Goal: Task Accomplishment & Management: Use online tool/utility

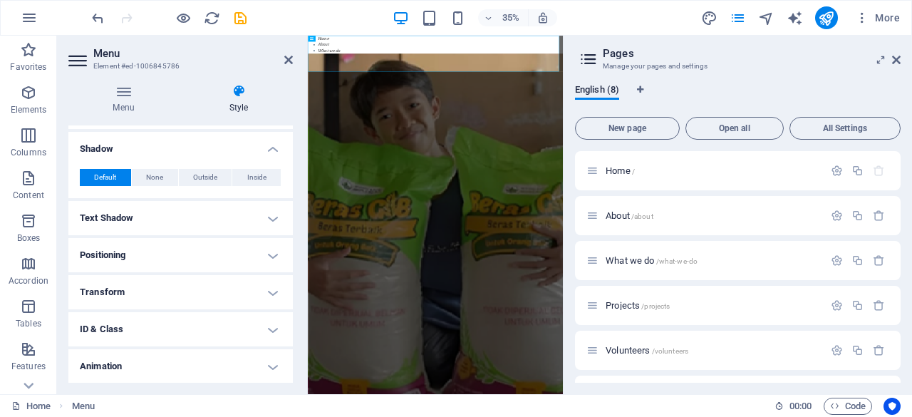
scroll to position [303, 0]
click at [271, 296] on h4 "Transform" at bounding box center [180, 290] width 224 height 34
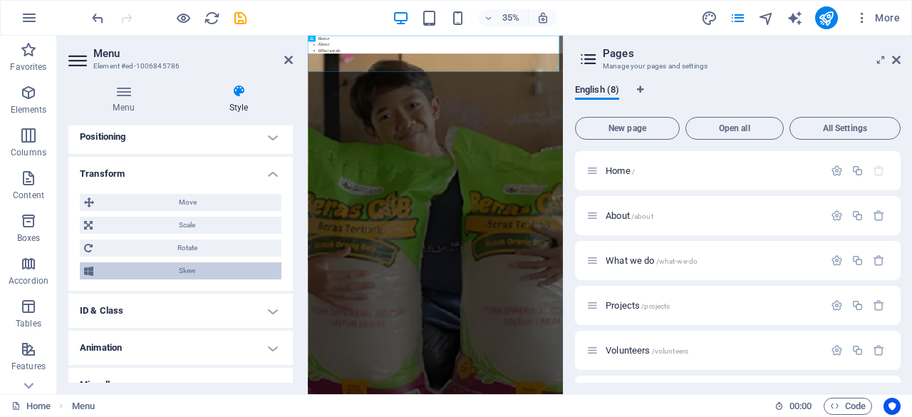
scroll to position [436, 0]
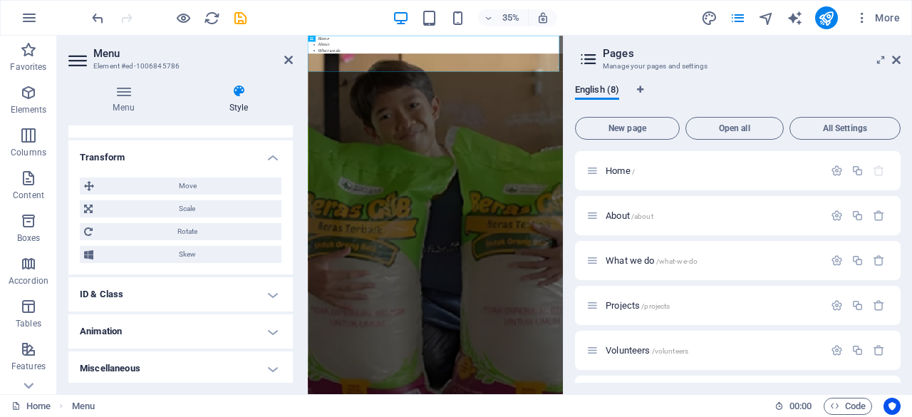
click at [259, 332] on h4 "Animation" at bounding box center [180, 331] width 224 height 34
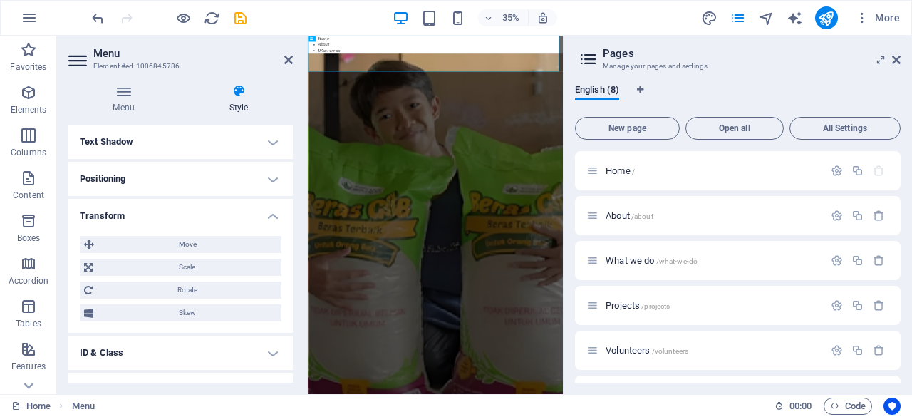
scroll to position [482, 0]
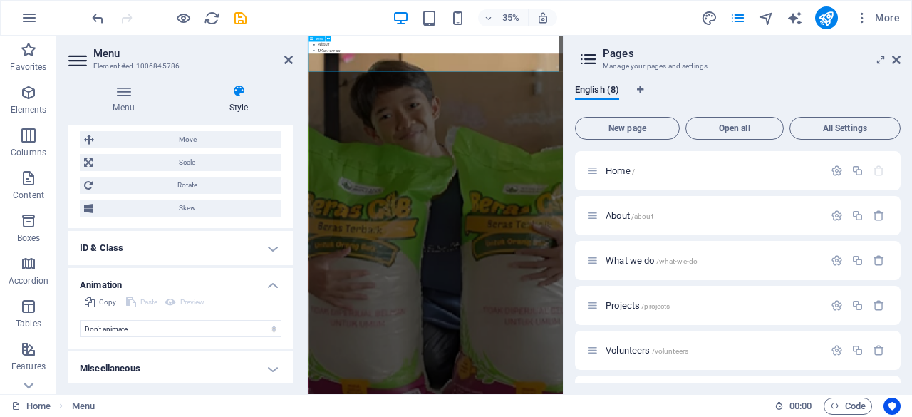
click at [584, 105] on nav "Home About What we do Projects Volunteers Donate" at bounding box center [672, 87] width 729 height 103
click at [845, 132] on span "All Settings" at bounding box center [844, 128] width 98 height 9
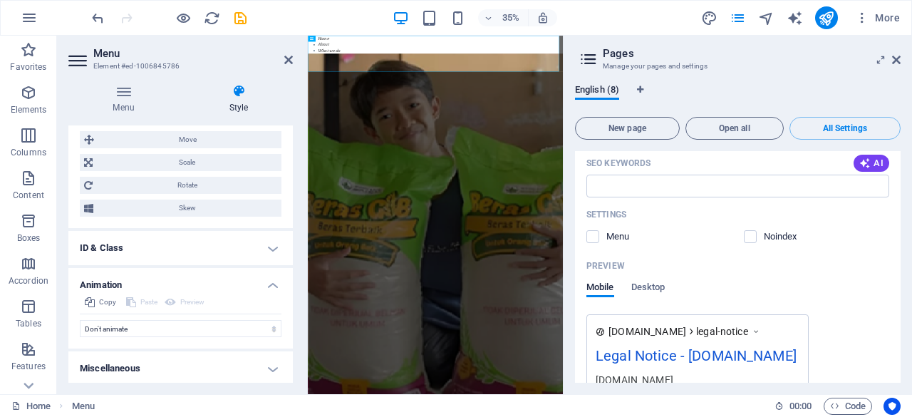
scroll to position [3739, 0]
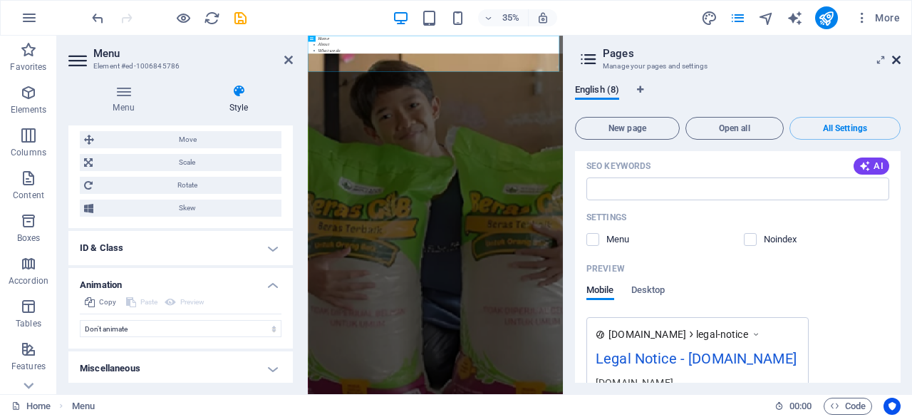
click at [899, 60] on icon at bounding box center [896, 59] width 9 height 11
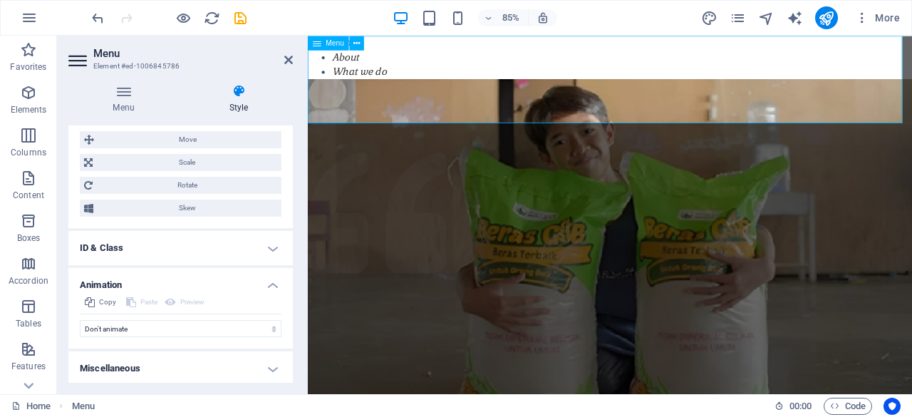
click at [326, 44] on span "Menu" at bounding box center [335, 42] width 19 height 7
click at [362, 41] on button at bounding box center [357, 43] width 14 height 14
click at [234, 108] on h4 "Style" at bounding box center [238, 99] width 108 height 30
click at [211, 154] on span "Scale" at bounding box center [187, 162] width 180 height 17
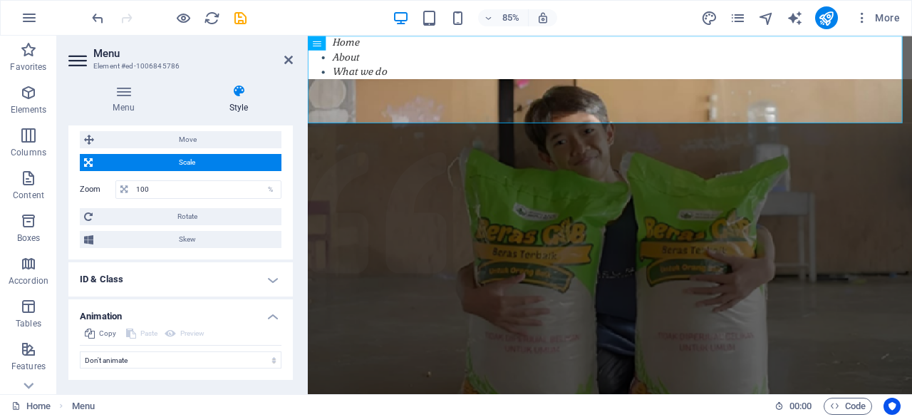
click at [211, 154] on span "Scale" at bounding box center [187, 162] width 180 height 17
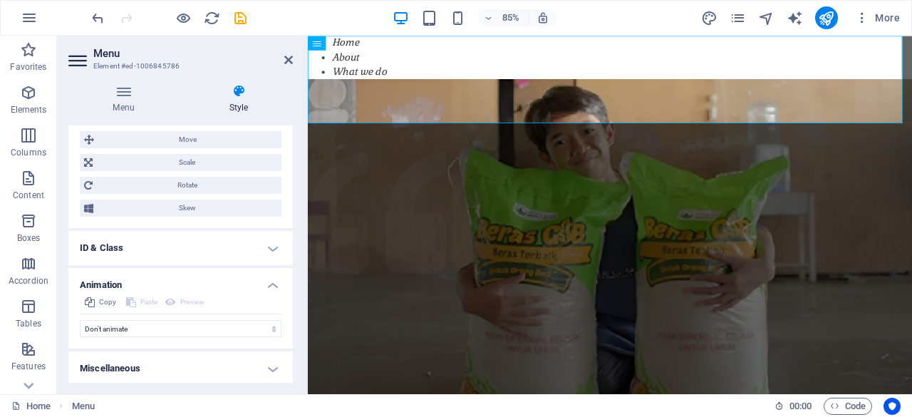
click at [211, 172] on div "Move X offset 0 px rem % em vh vw Y offset 0 px rem % em vh vw Scale Zoom 100 %…" at bounding box center [181, 173] width 202 height 85
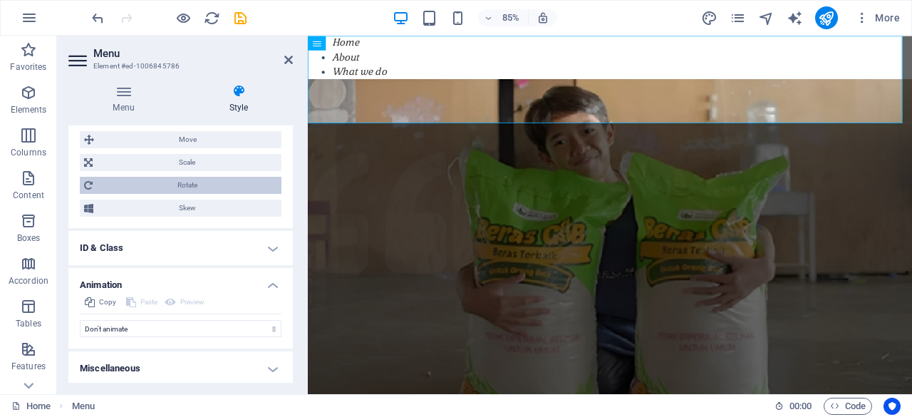
click at [212, 180] on span "Rotate" at bounding box center [187, 185] width 180 height 17
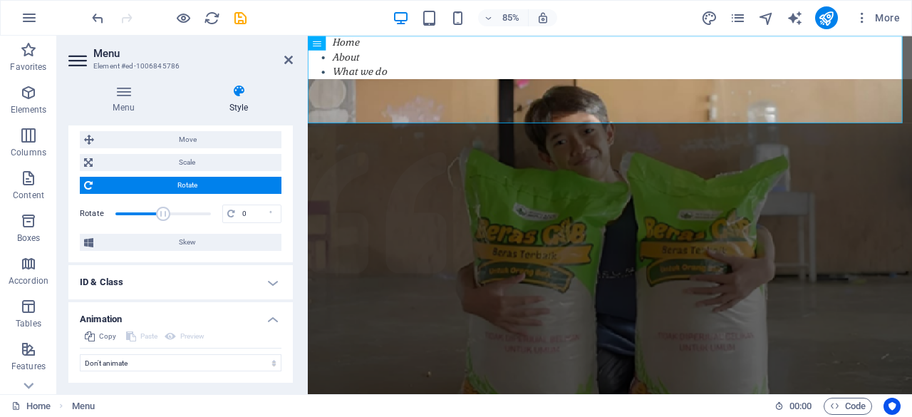
click at [212, 180] on span "Rotate" at bounding box center [187, 185] width 180 height 17
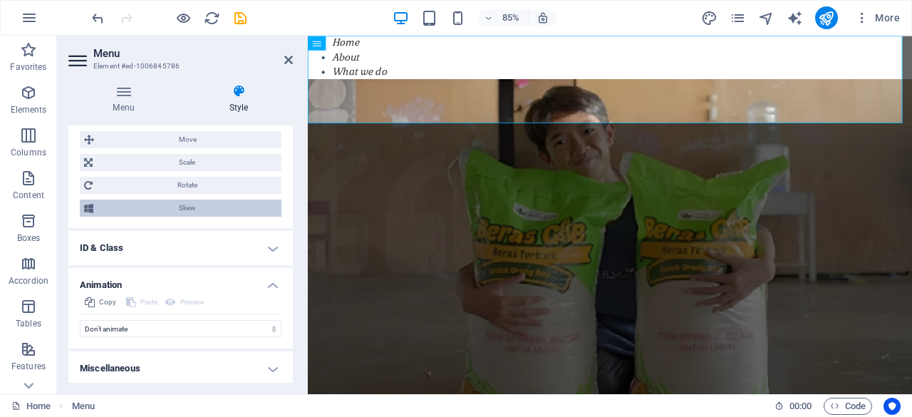
click at [215, 204] on span "Skew" at bounding box center [187, 207] width 179 height 17
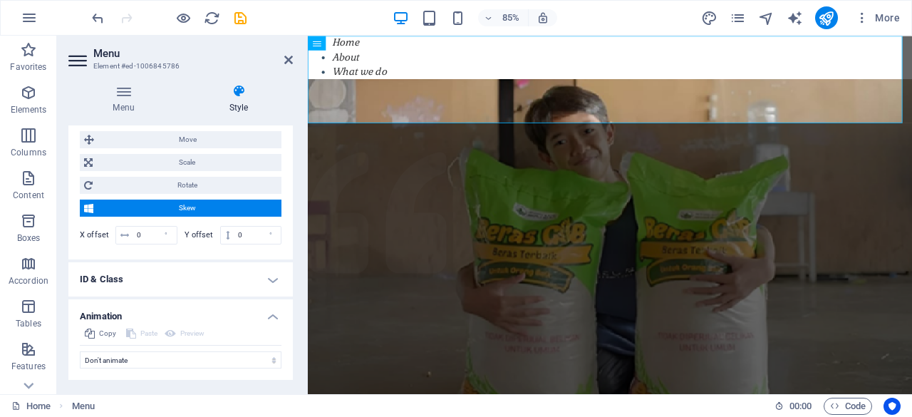
click at [215, 204] on span "Skew" at bounding box center [187, 207] width 179 height 17
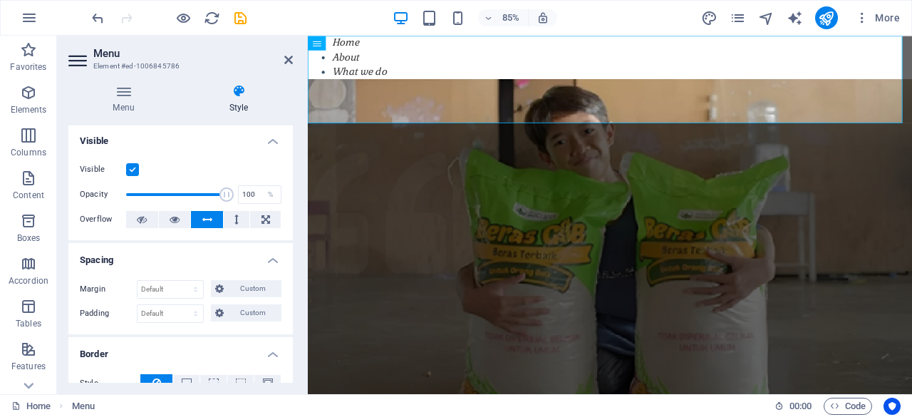
scroll to position [2, 0]
click at [234, 219] on icon at bounding box center [236, 218] width 4 height 17
click at [206, 223] on icon at bounding box center [207, 218] width 10 height 17
click at [174, 220] on icon at bounding box center [174, 218] width 10 height 17
click at [149, 217] on button at bounding box center [142, 218] width 32 height 17
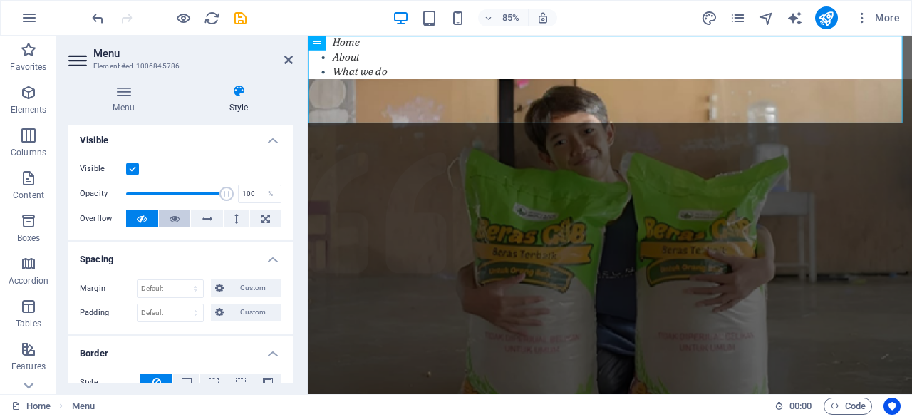
click at [176, 218] on icon at bounding box center [174, 218] width 10 height 17
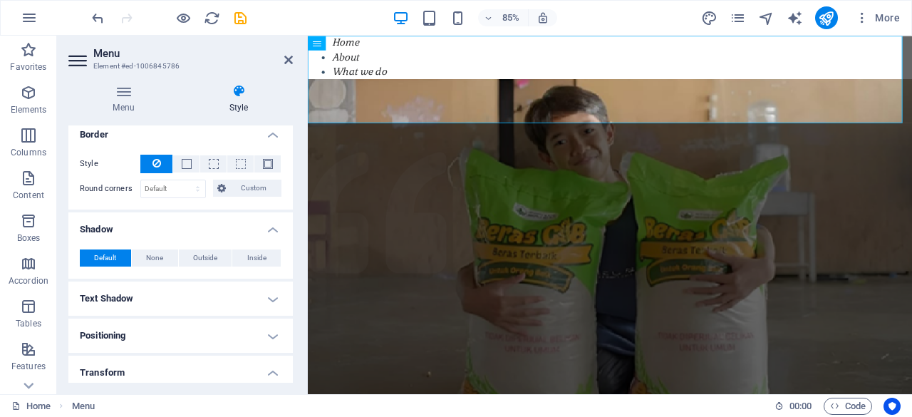
scroll to position [221, 0]
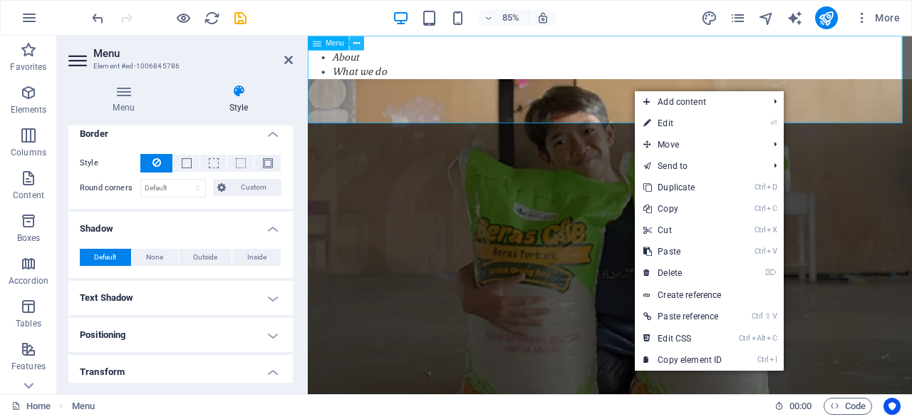
click at [358, 42] on icon at bounding box center [356, 42] width 6 height 13
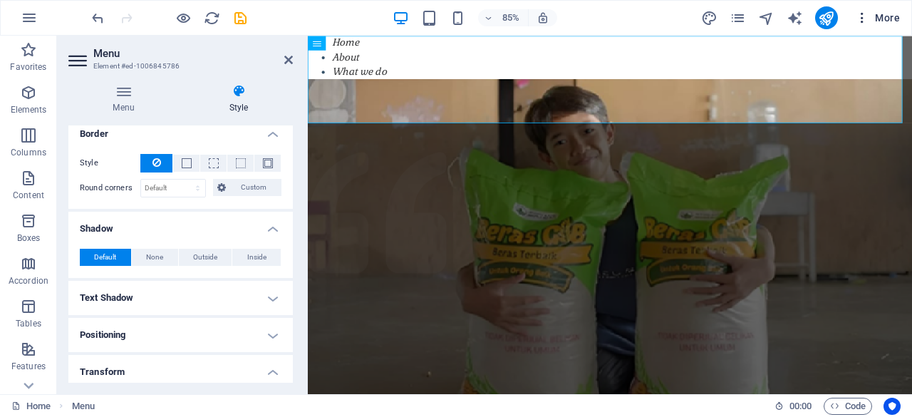
click at [859, 23] on icon "button" at bounding box center [862, 18] width 14 height 14
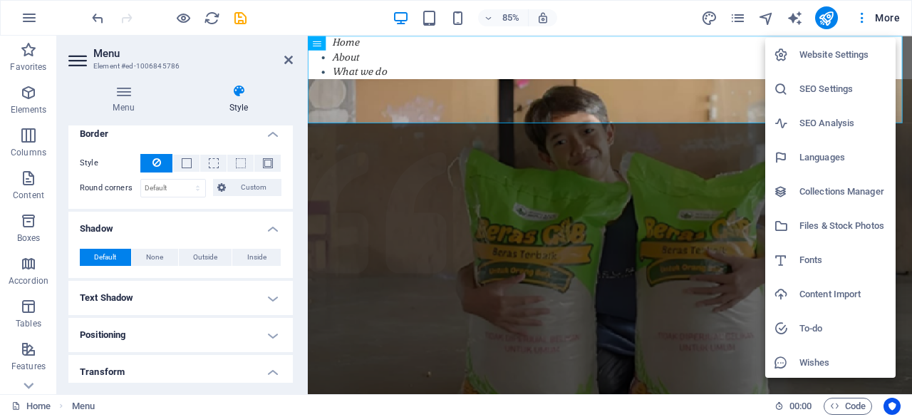
click at [318, 46] on div at bounding box center [456, 208] width 912 height 417
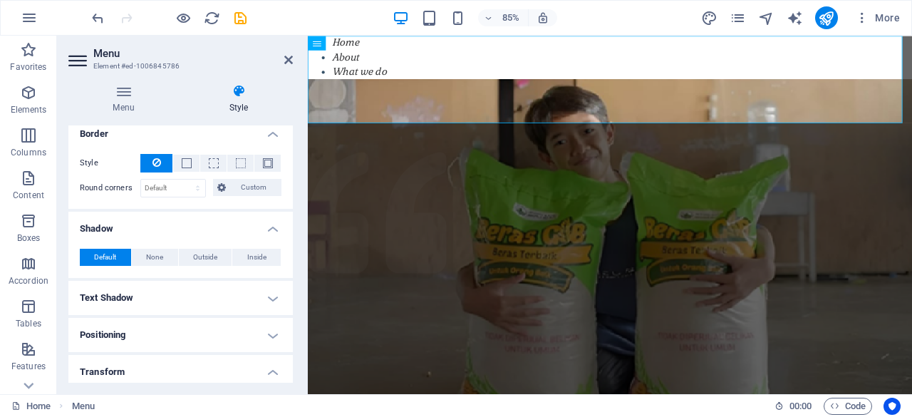
click at [318, 46] on icon at bounding box center [317, 43] width 9 height 14
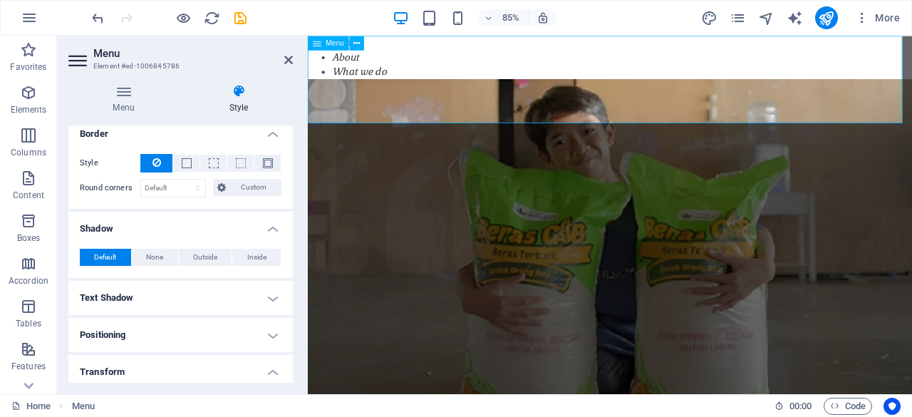
click at [318, 46] on icon at bounding box center [317, 43] width 9 height 14
click at [132, 102] on h4 "Menu" at bounding box center [126, 99] width 116 height 30
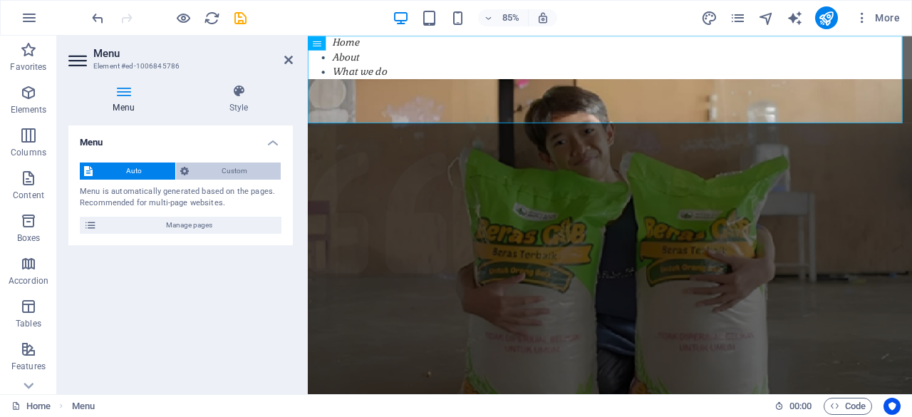
click at [244, 169] on span "Custom" at bounding box center [235, 170] width 84 height 17
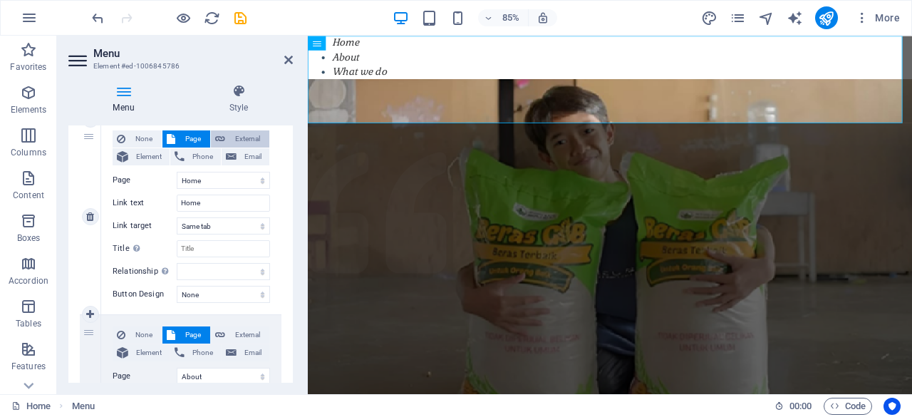
scroll to position [0, 0]
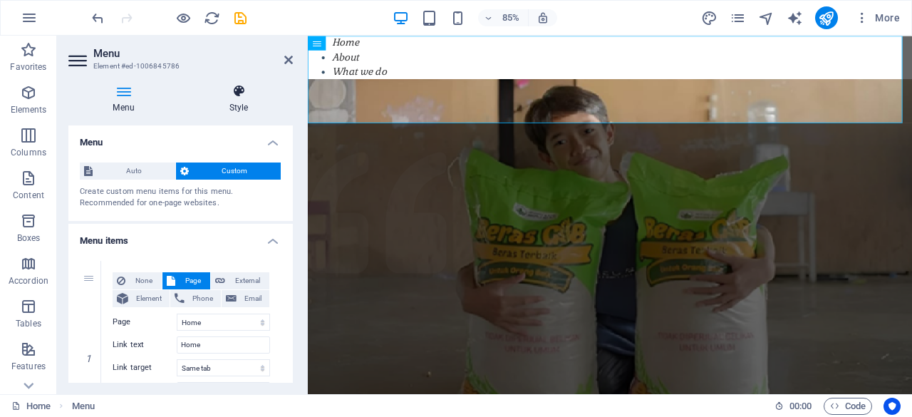
click at [242, 96] on icon at bounding box center [238, 91] width 108 height 14
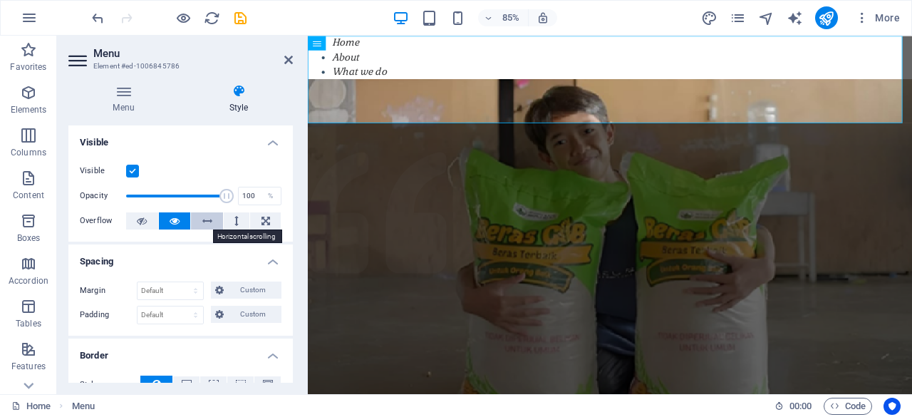
click at [208, 216] on icon at bounding box center [207, 220] width 10 height 17
click at [175, 217] on icon at bounding box center [174, 220] width 10 height 17
drag, startPoint x: 662, startPoint y: 80, endPoint x: 354, endPoint y: 68, distance: 308.6
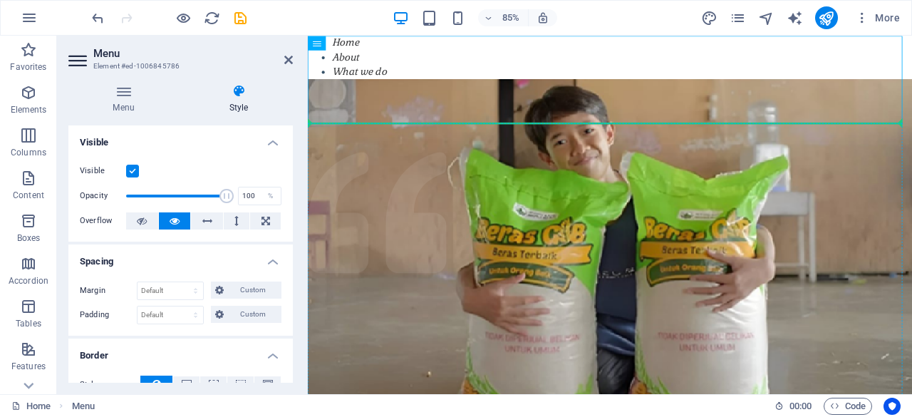
drag, startPoint x: 644, startPoint y: 80, endPoint x: 358, endPoint y: 179, distance: 302.7
drag, startPoint x: 635, startPoint y: 78, endPoint x: 697, endPoint y: 180, distance: 119.2
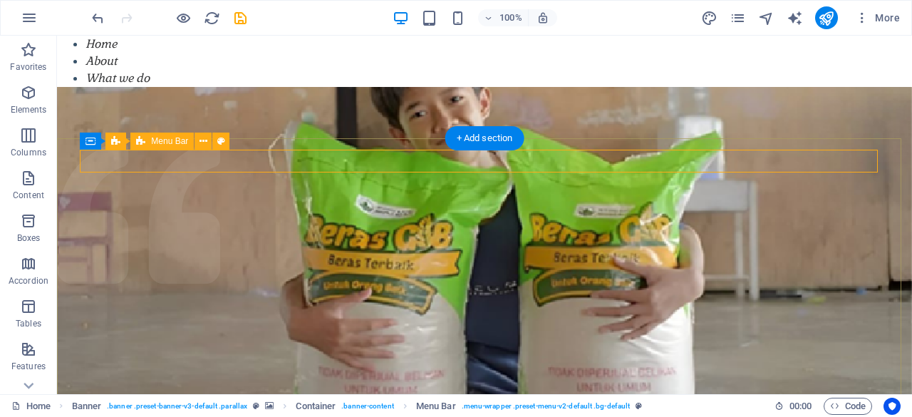
click at [477, 133] on div "+ Add section" at bounding box center [484, 138] width 79 height 24
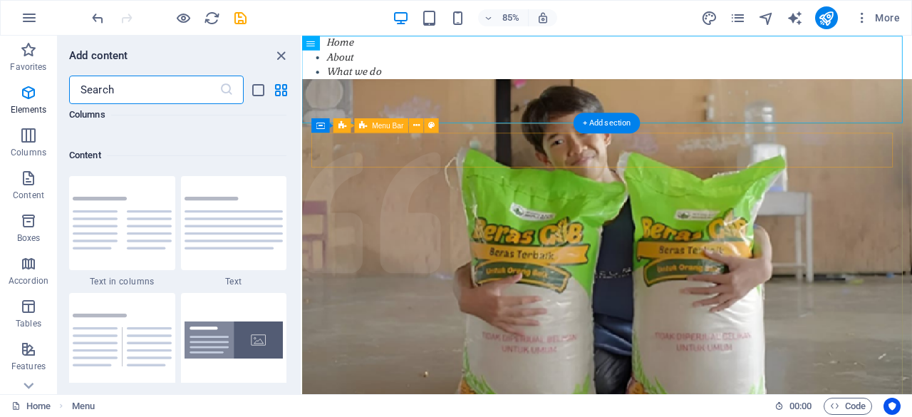
scroll to position [2492, 0]
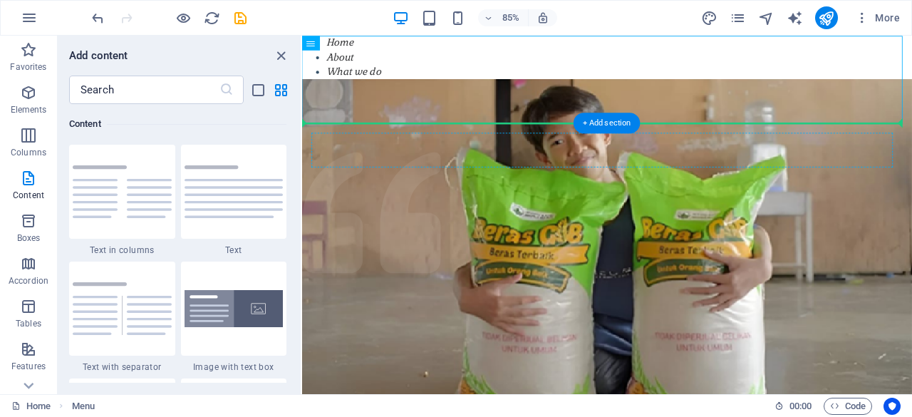
drag, startPoint x: 633, startPoint y: 75, endPoint x: 410, endPoint y: 162, distance: 239.2
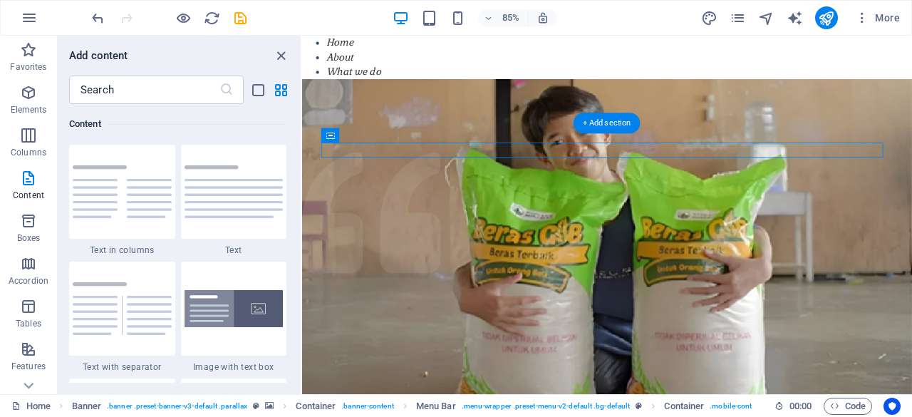
click at [37, 106] on p "Elements" at bounding box center [29, 109] width 36 height 11
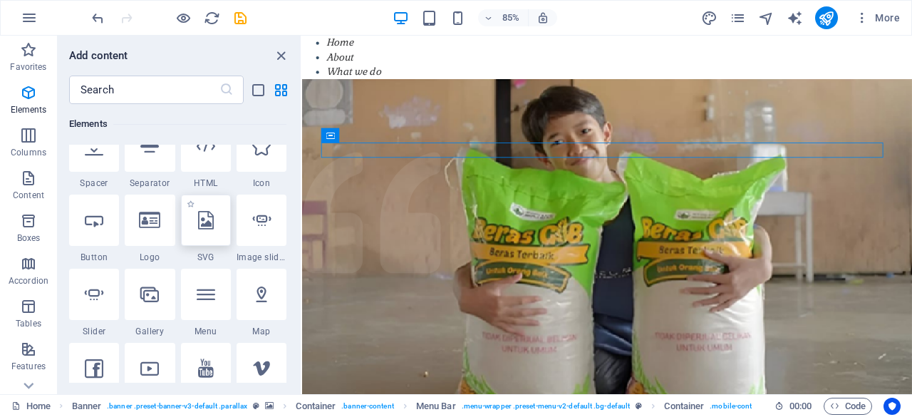
scroll to position [263, 0]
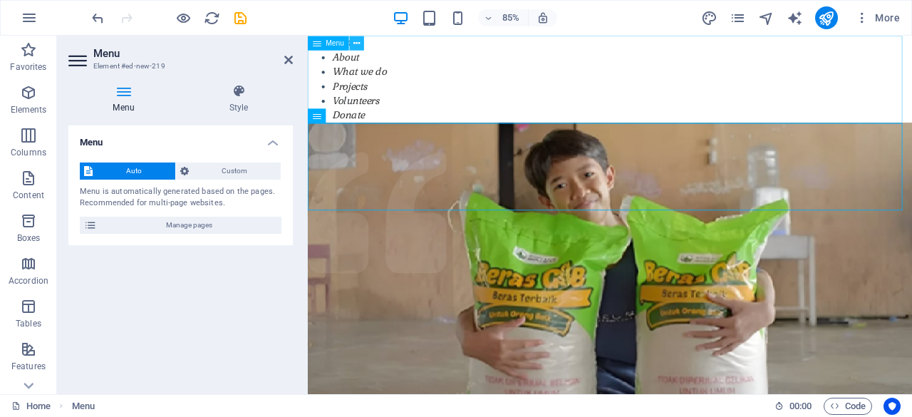
click at [356, 36] on icon at bounding box center [356, 42] width 6 height 13
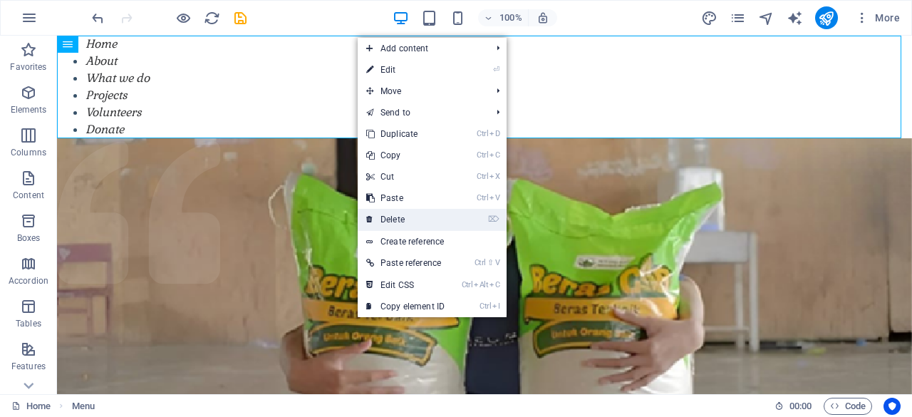
click at [409, 217] on link "⌦ Delete" at bounding box center [405, 219] width 95 height 21
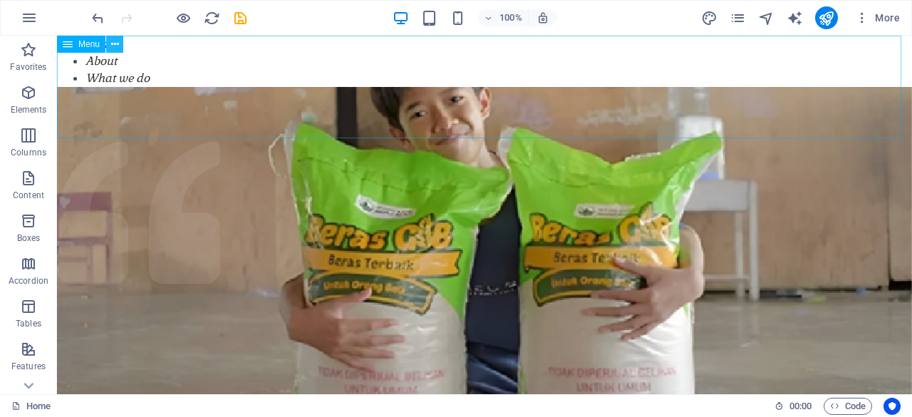
click at [120, 39] on button at bounding box center [114, 44] width 17 height 17
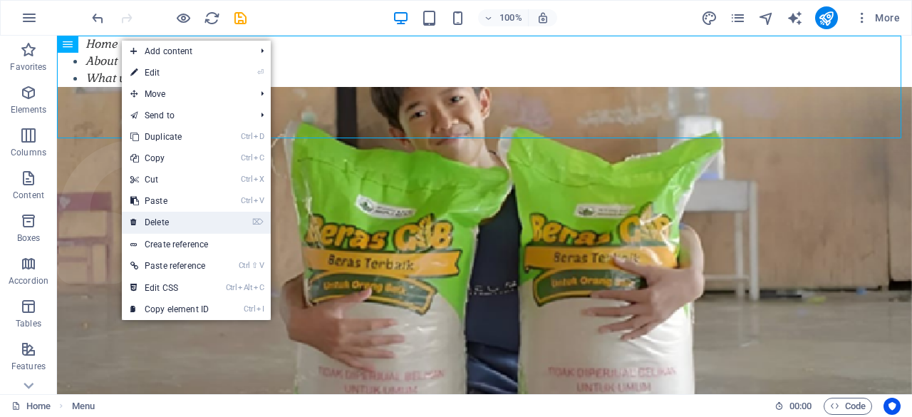
click at [204, 220] on link "⌦ Delete" at bounding box center [169, 222] width 95 height 21
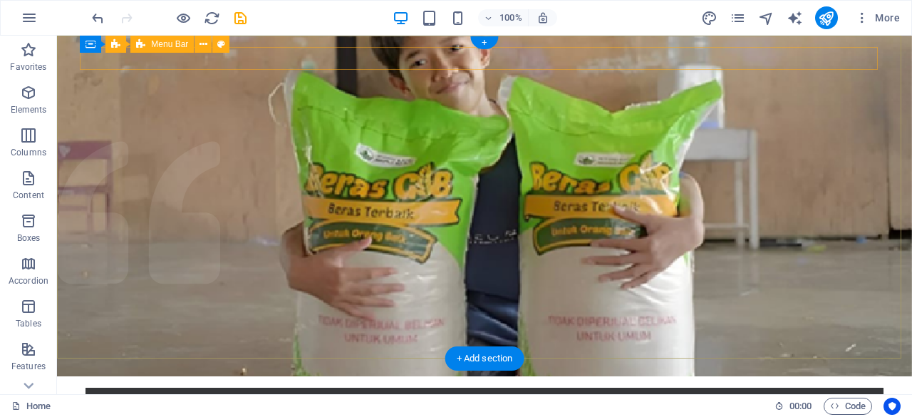
click at [181, 387] on div "Home About What we do Projects Volunteers Donate Home About What we do Projects…" at bounding box center [484, 398] width 798 height 23
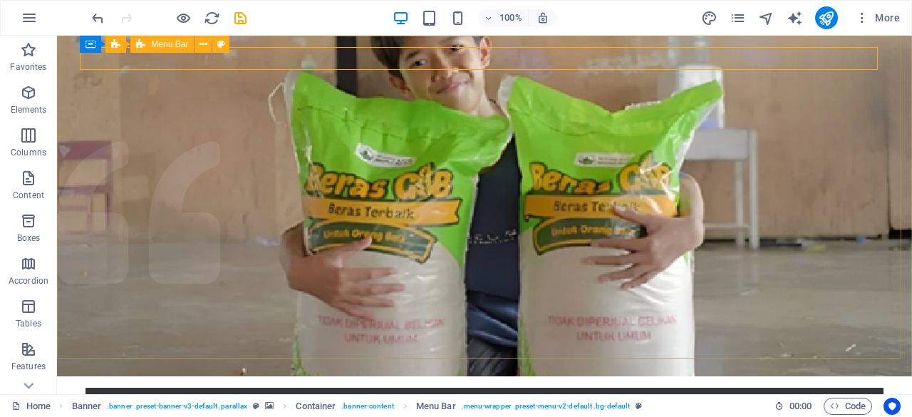
click at [174, 46] on span "Menu Bar" at bounding box center [169, 44] width 37 height 9
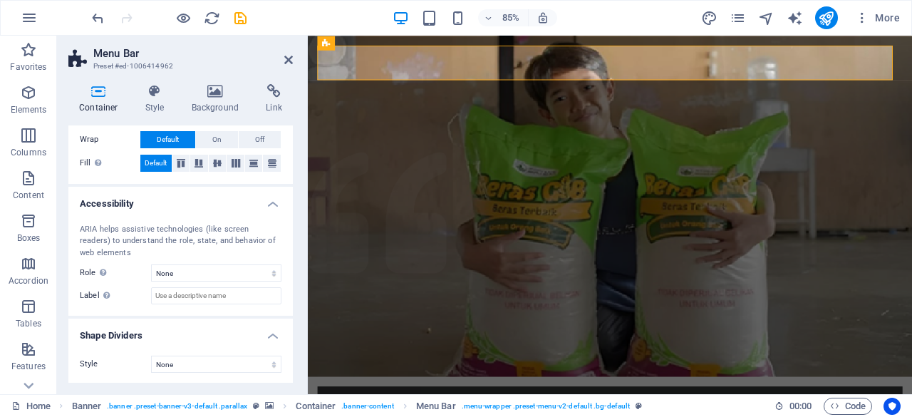
scroll to position [0, 0]
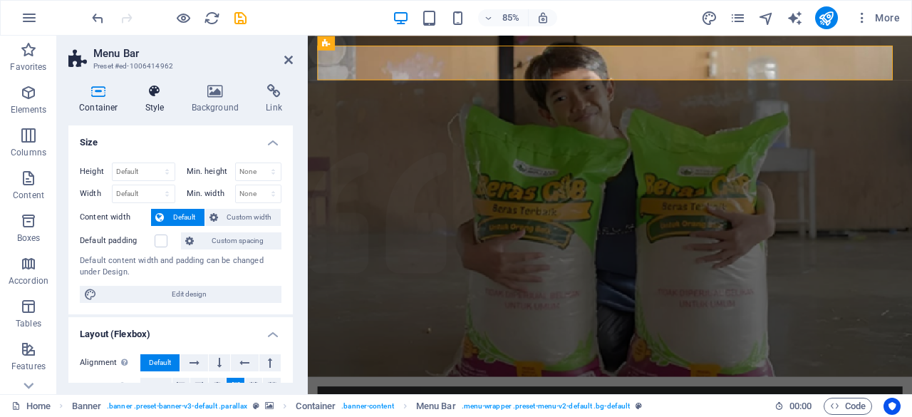
click at [158, 102] on h4 "Style" at bounding box center [158, 99] width 46 height 30
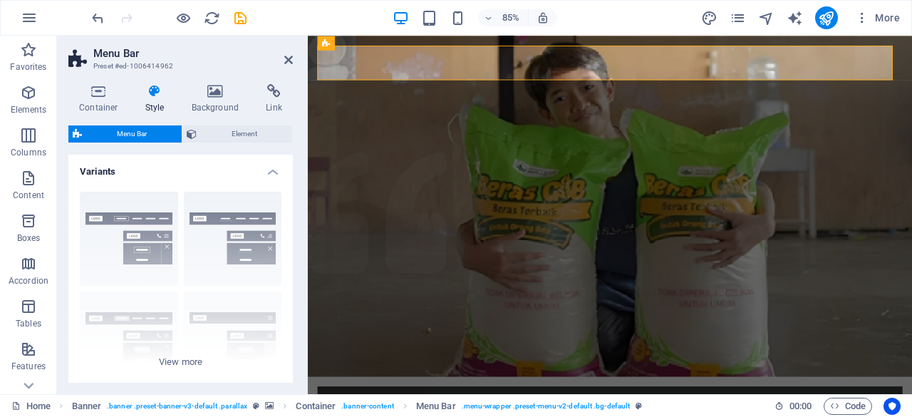
click at [152, 132] on span "Menu Bar" at bounding box center [131, 133] width 91 height 17
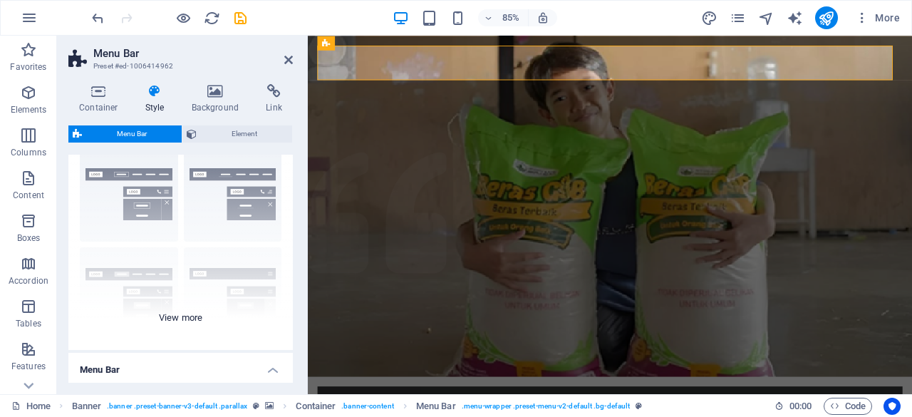
scroll to position [46, 0]
click at [209, 194] on div "Border Centered Default Fixed Loki Trigger Wide XXL" at bounding box center [180, 242] width 224 height 214
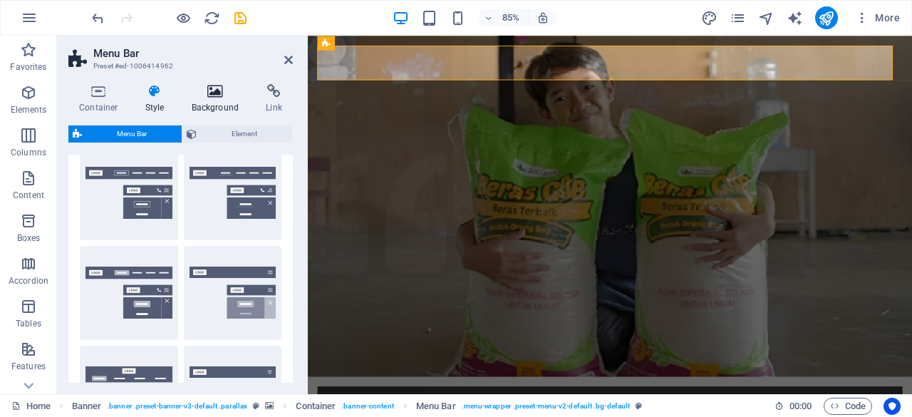
click at [224, 103] on h4 "Background" at bounding box center [218, 99] width 75 height 30
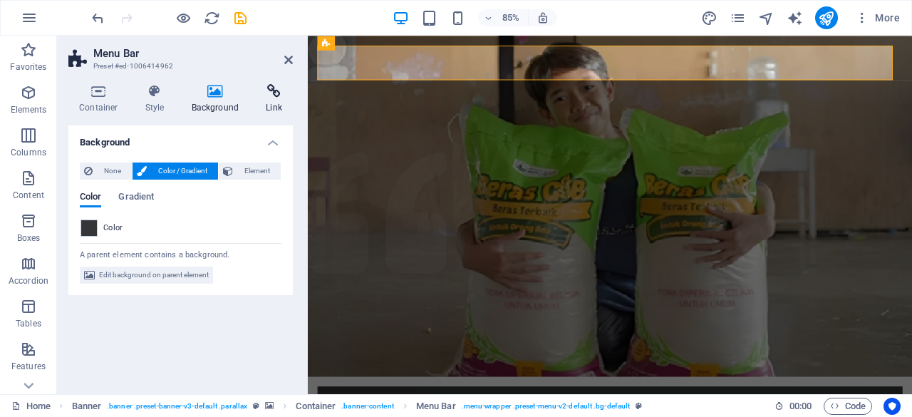
click at [262, 103] on h4 "Link" at bounding box center [274, 99] width 38 height 30
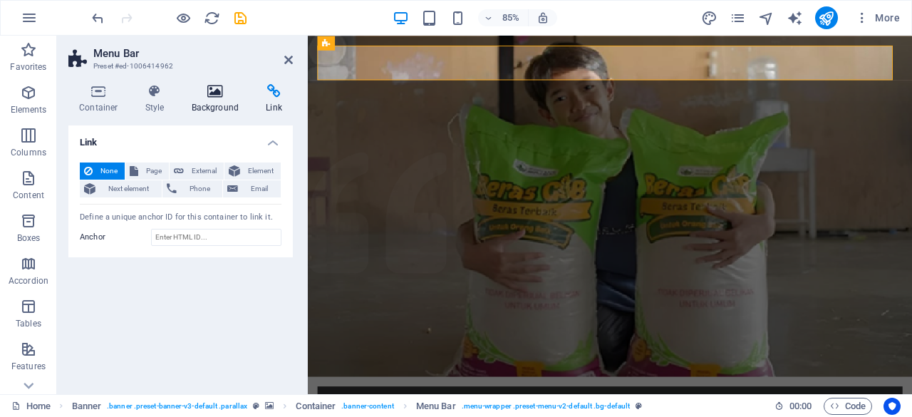
click at [203, 110] on h4 "Background" at bounding box center [218, 99] width 75 height 30
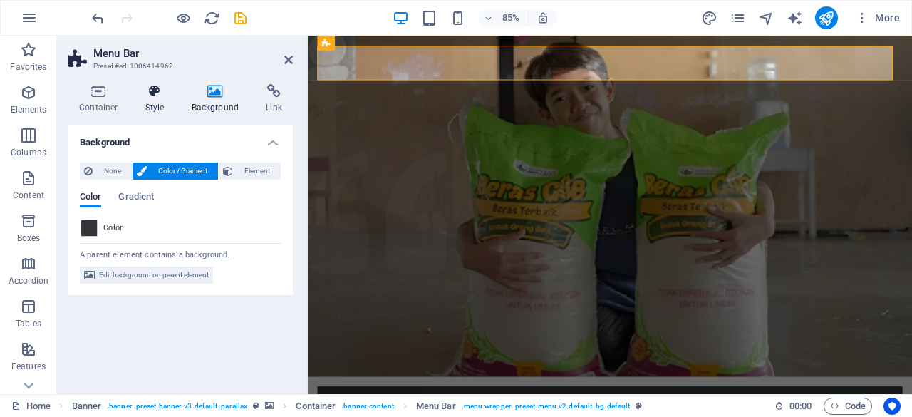
click at [157, 97] on icon at bounding box center [155, 91] width 41 height 14
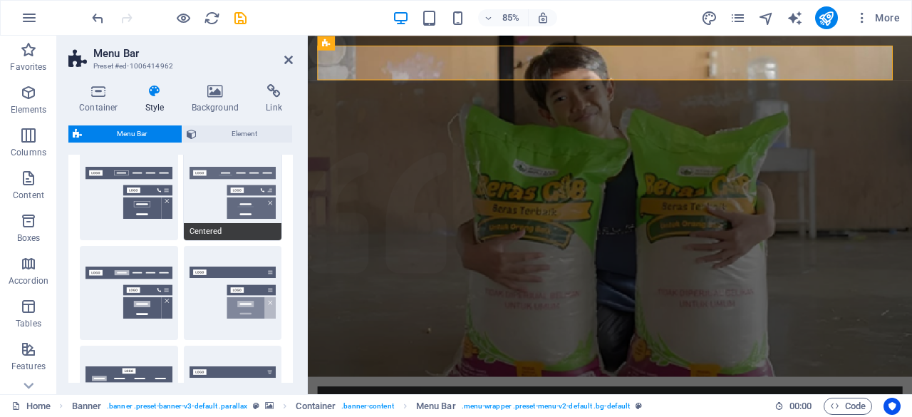
click at [217, 186] on button "Centered" at bounding box center [233, 193] width 98 height 94
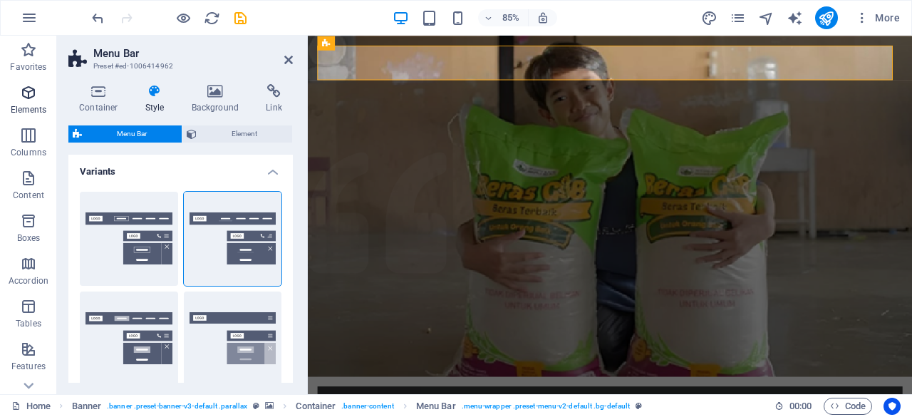
click at [34, 90] on icon "button" at bounding box center [28, 92] width 17 height 17
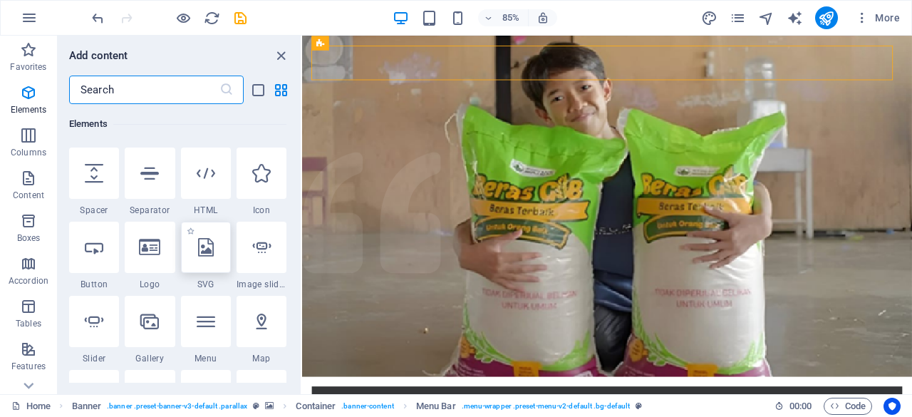
scroll to position [233, 0]
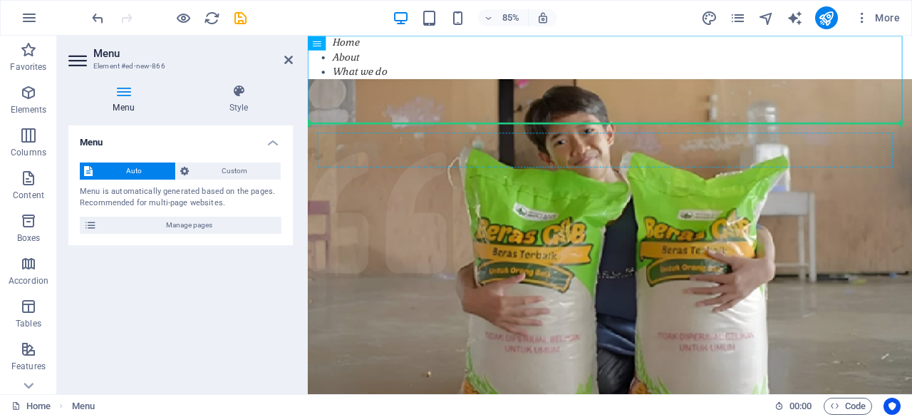
drag, startPoint x: 642, startPoint y: 79, endPoint x: 395, endPoint y: 169, distance: 262.9
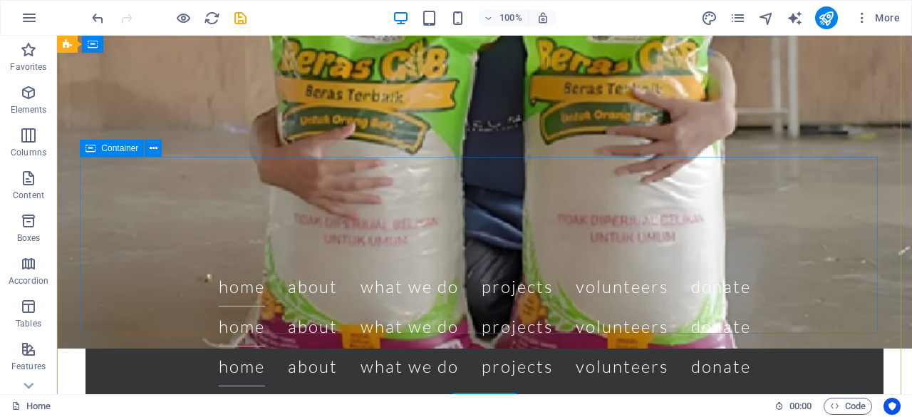
scroll to position [309, 0]
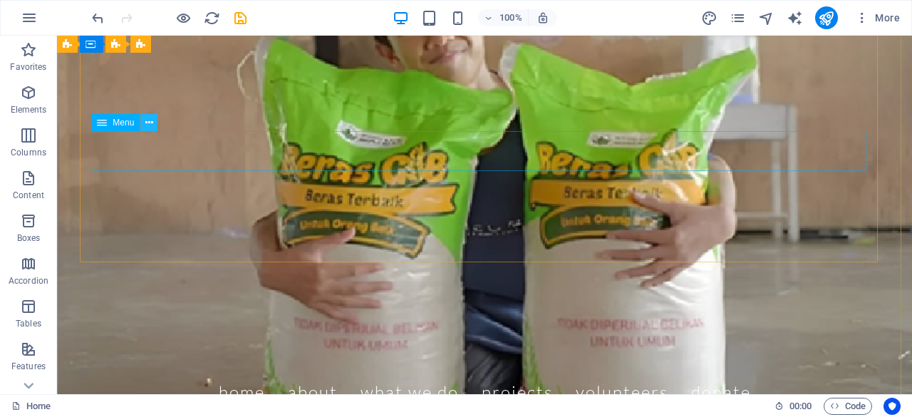
click at [152, 120] on icon at bounding box center [149, 122] width 8 height 15
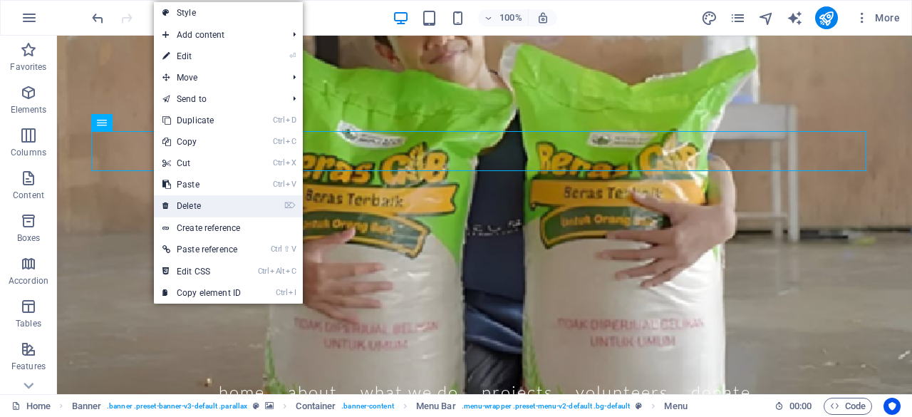
click at [194, 202] on link "⌦ Delete" at bounding box center [201, 205] width 95 height 21
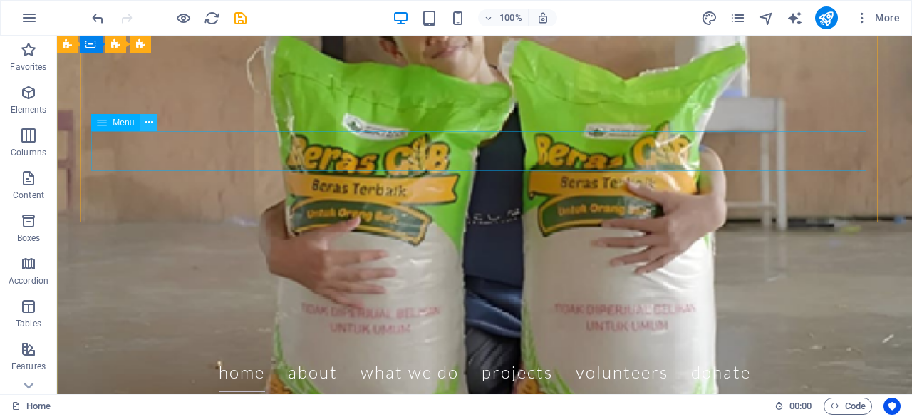
click at [145, 119] on icon at bounding box center [149, 122] width 8 height 15
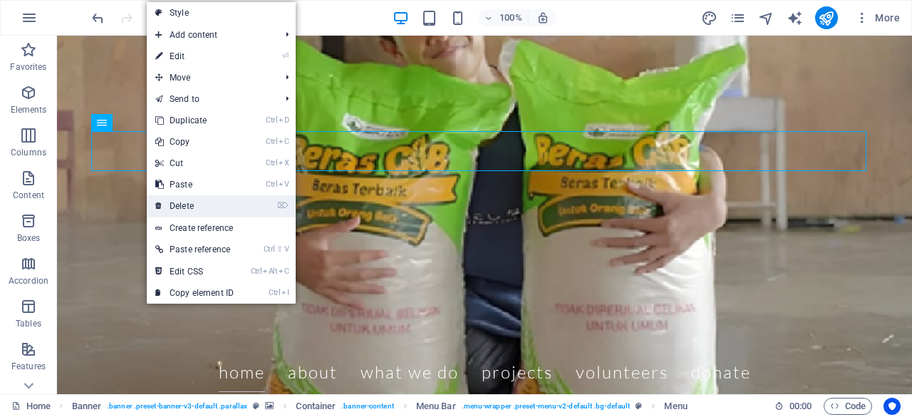
click at [182, 200] on link "⌦ Delete" at bounding box center [194, 205] width 95 height 21
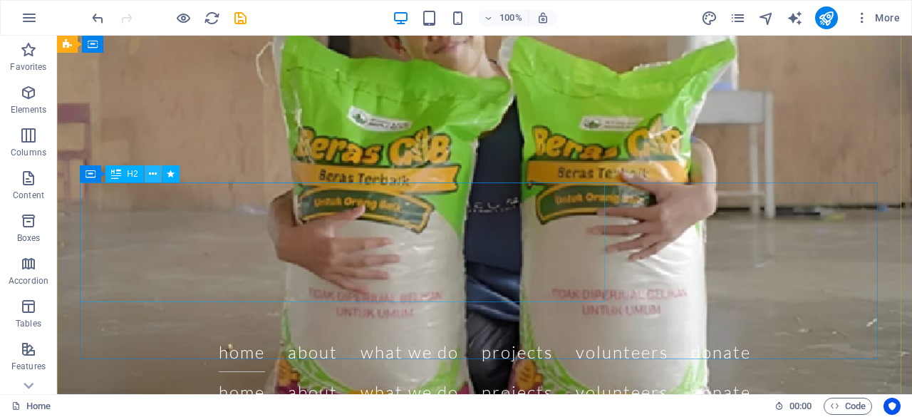
click at [155, 174] on icon at bounding box center [153, 174] width 8 height 15
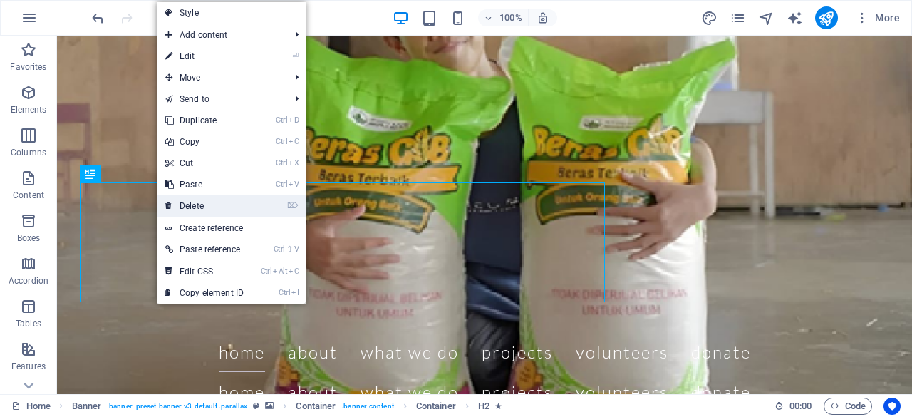
click at [192, 200] on link "⌦ Delete" at bounding box center [204, 205] width 95 height 21
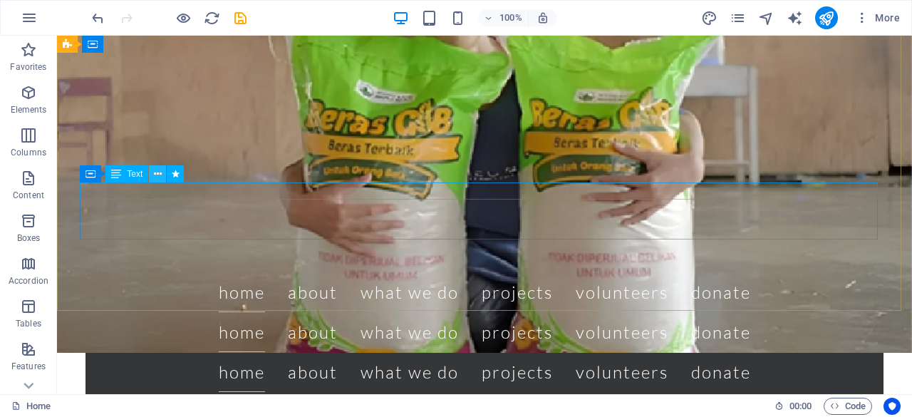
click at [162, 167] on button at bounding box center [157, 173] width 17 height 17
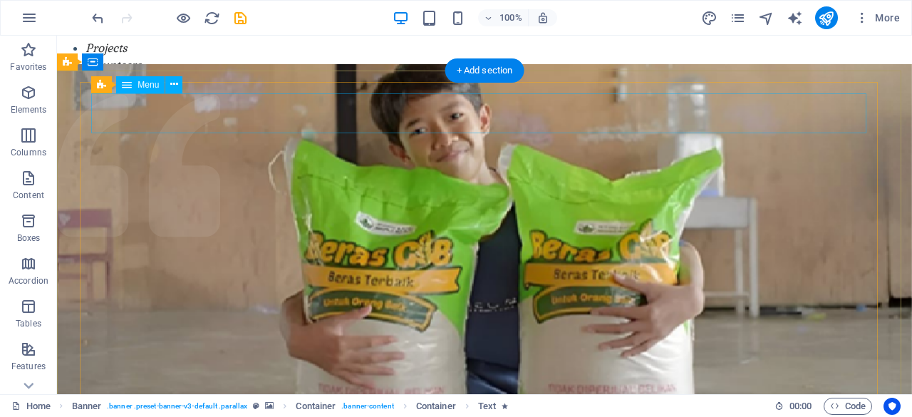
scroll to position [46, 0]
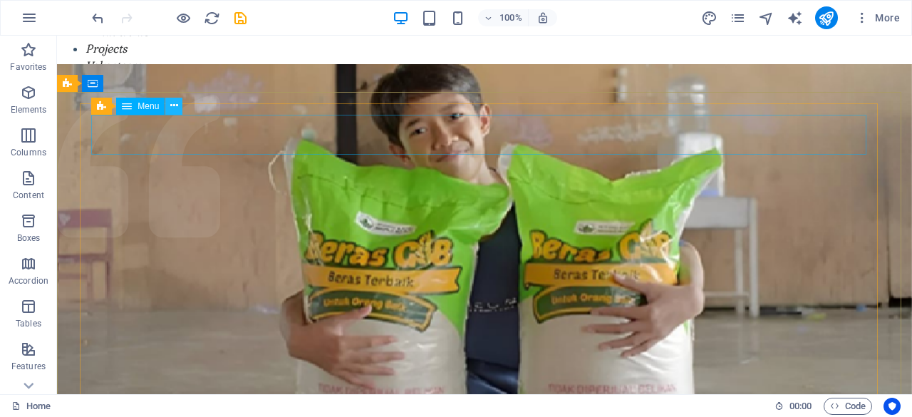
click at [174, 103] on icon at bounding box center [174, 105] width 8 height 15
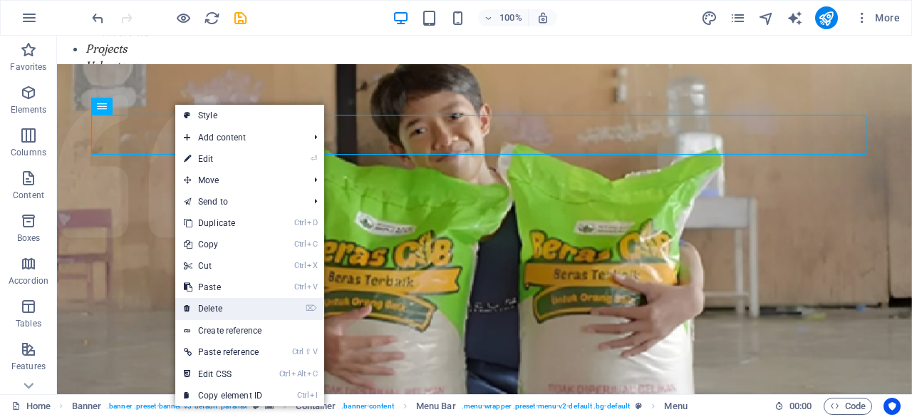
click at [224, 306] on link "⌦ Delete" at bounding box center [222, 308] width 95 height 21
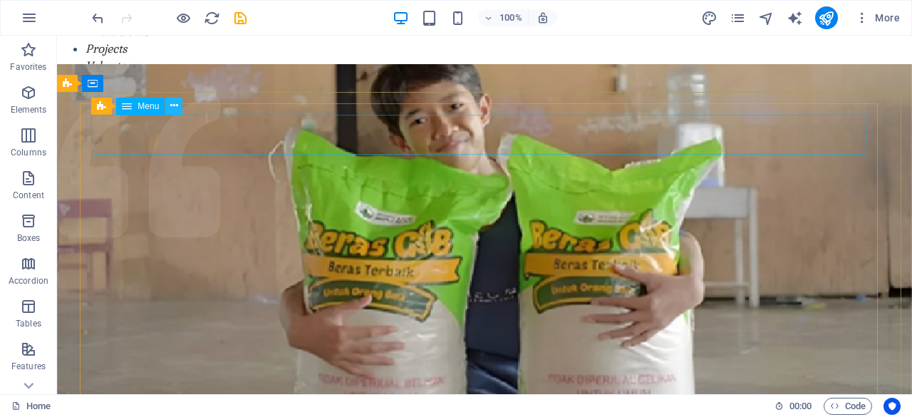
click at [178, 101] on button at bounding box center [173, 106] width 17 height 17
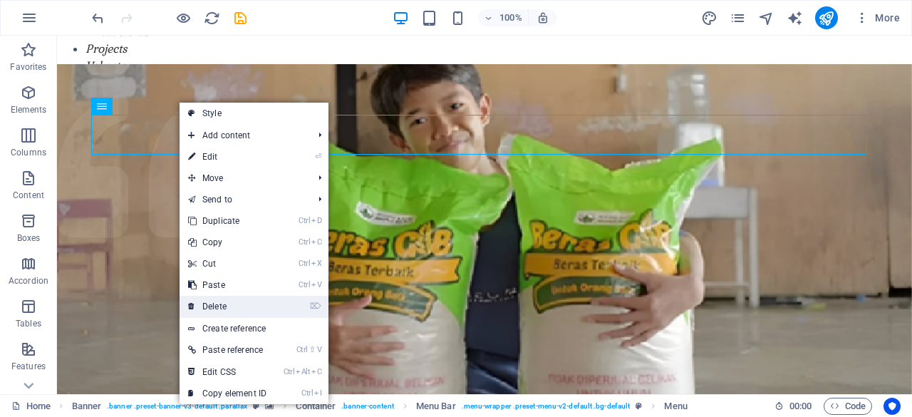
click at [217, 314] on link "⌦ Delete" at bounding box center [226, 306] width 95 height 21
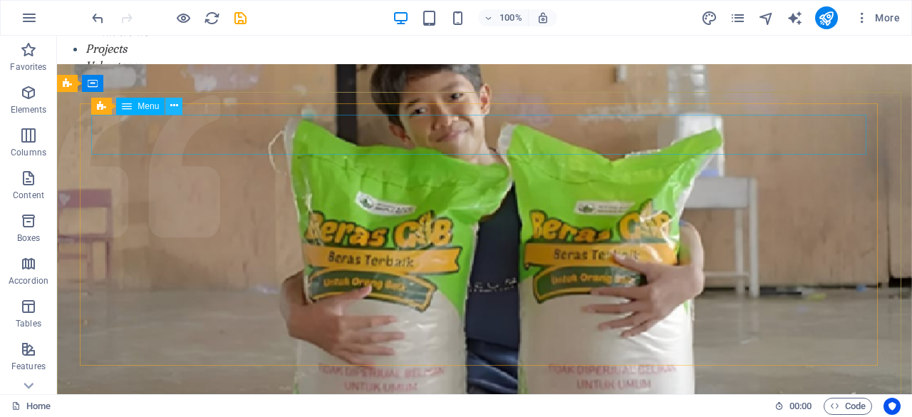
click at [175, 109] on icon at bounding box center [174, 105] width 8 height 15
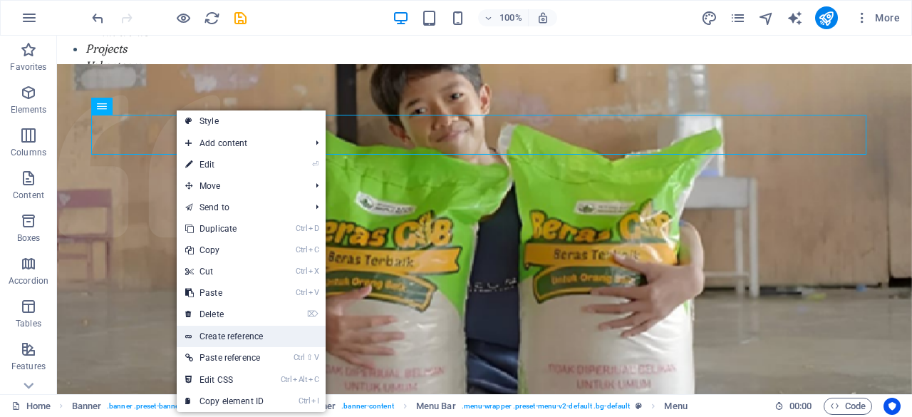
click at [218, 331] on link "Create reference" at bounding box center [251, 335] width 149 height 21
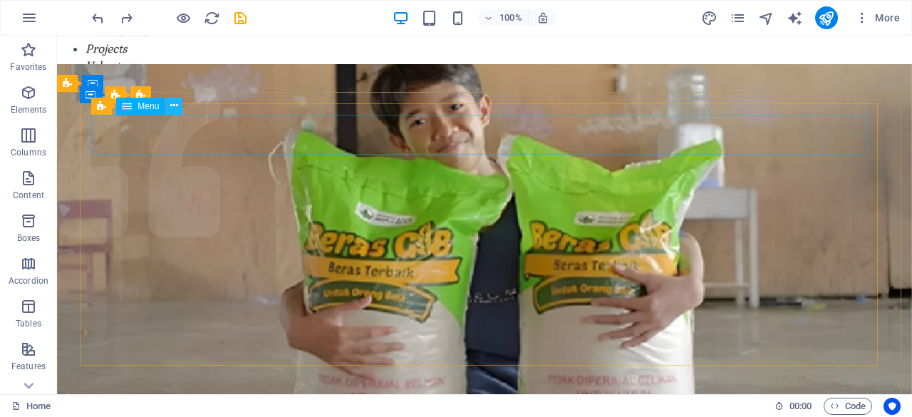
click at [169, 108] on button at bounding box center [173, 106] width 17 height 17
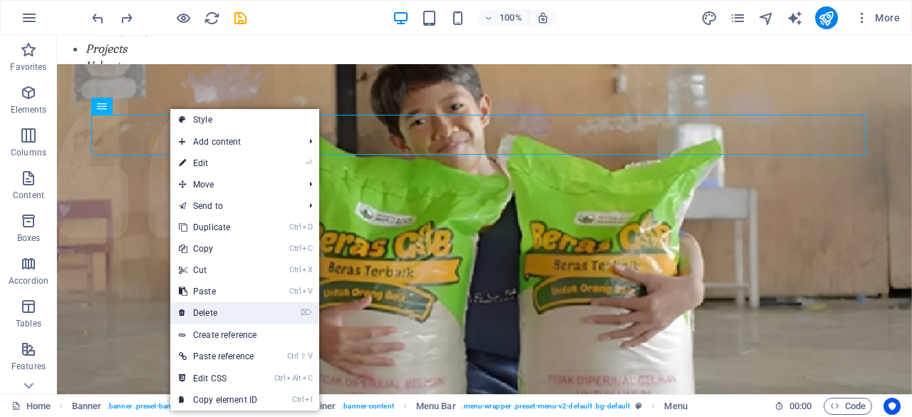
click at [222, 313] on link "⌦ Delete" at bounding box center [217, 312] width 95 height 21
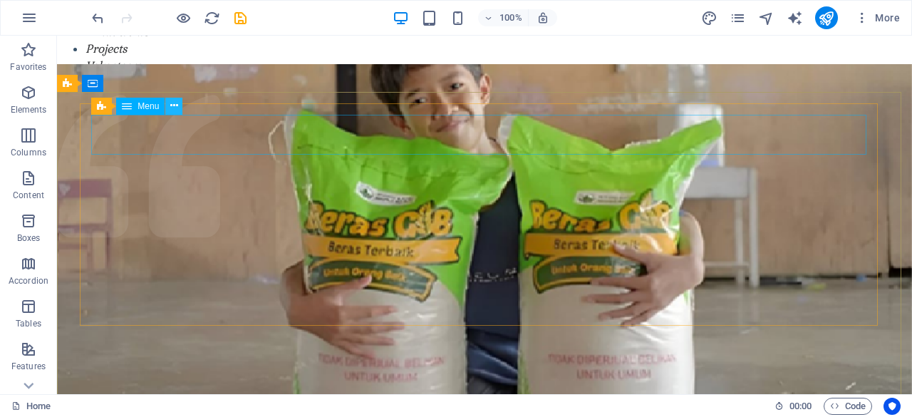
click at [178, 109] on button at bounding box center [173, 106] width 17 height 17
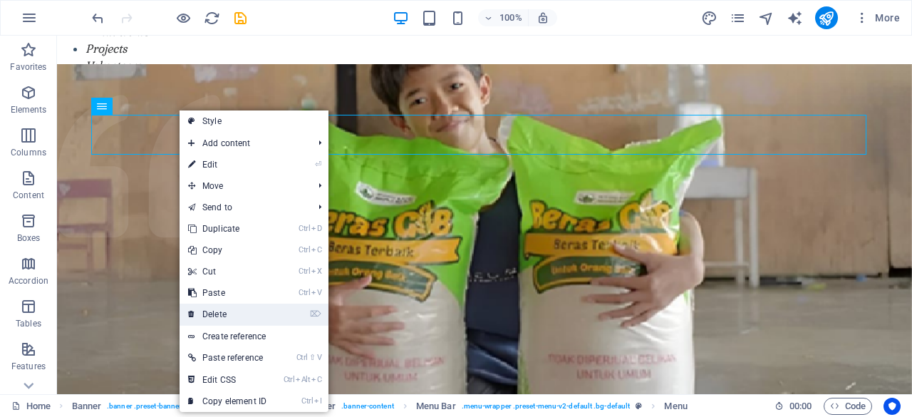
click at [229, 311] on link "⌦ Delete" at bounding box center [226, 313] width 95 height 21
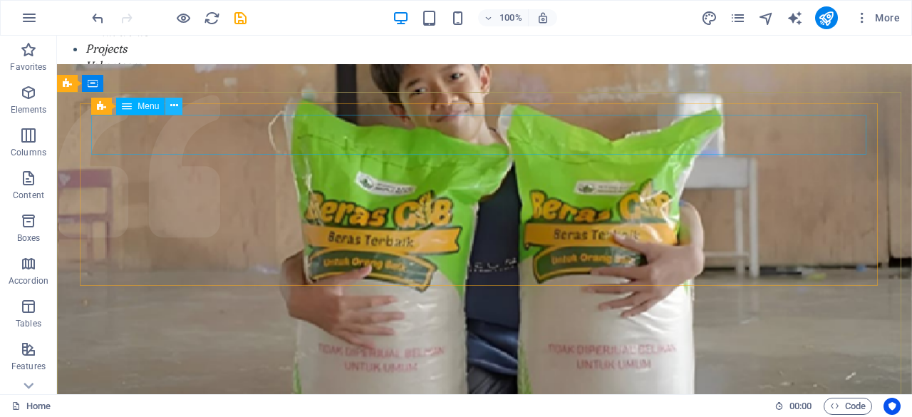
click at [170, 110] on icon at bounding box center [174, 105] width 8 height 15
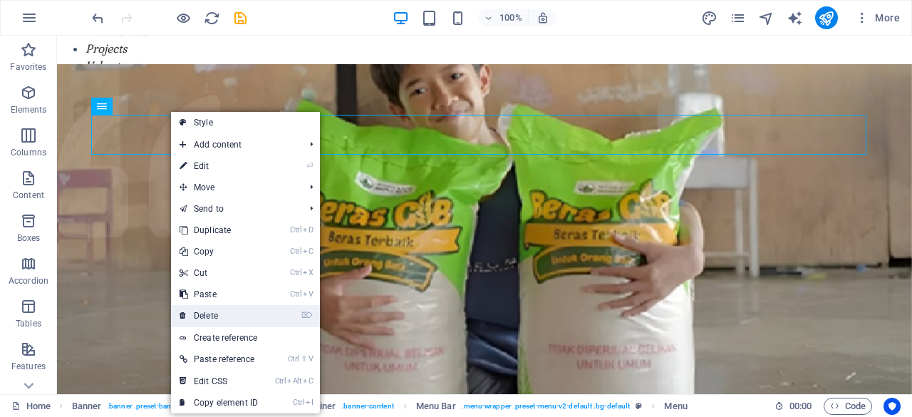
click at [218, 311] on link "⌦ Delete" at bounding box center [218, 315] width 95 height 21
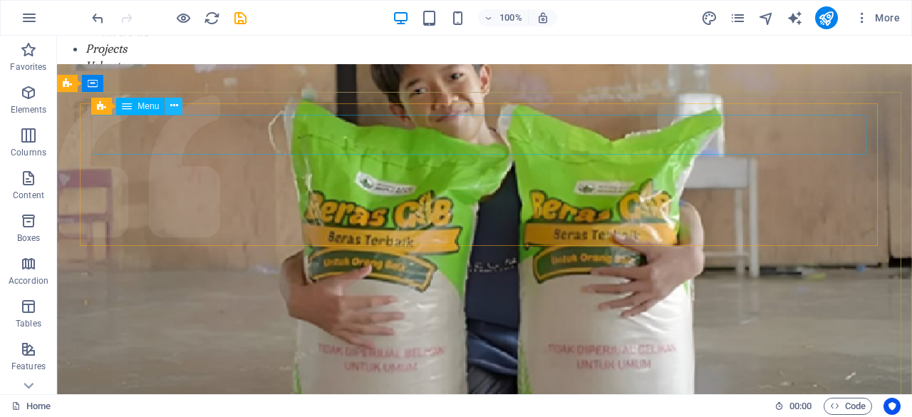
click at [179, 106] on button at bounding box center [173, 106] width 17 height 17
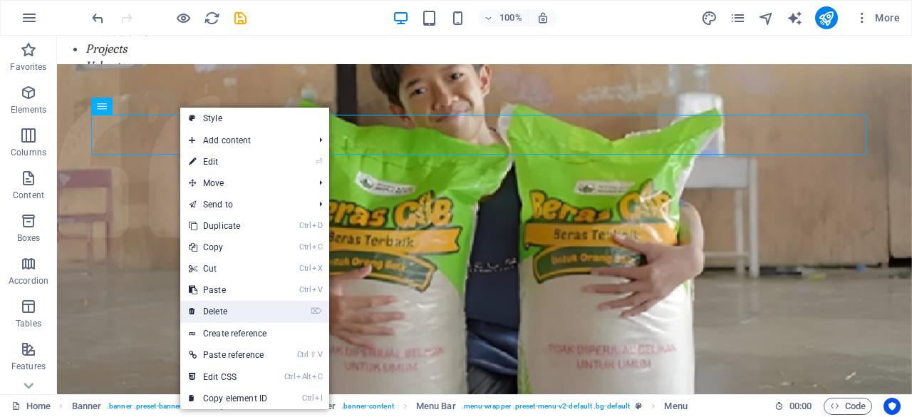
click at [224, 311] on link "⌦ Delete" at bounding box center [227, 311] width 95 height 21
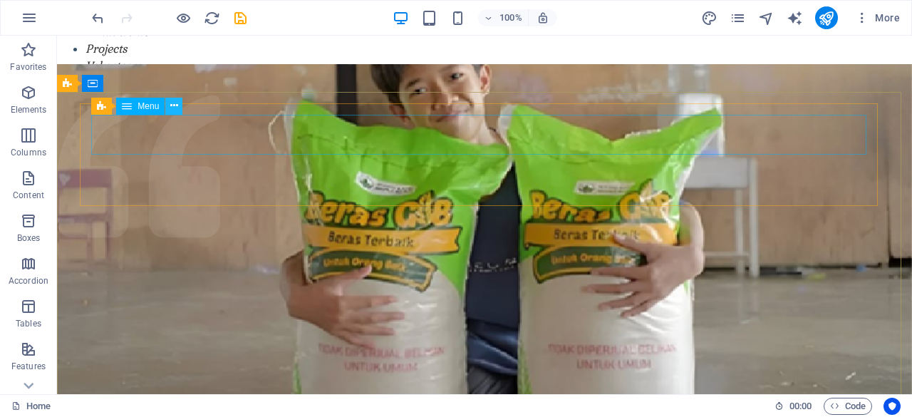
click at [181, 109] on button at bounding box center [173, 106] width 17 height 17
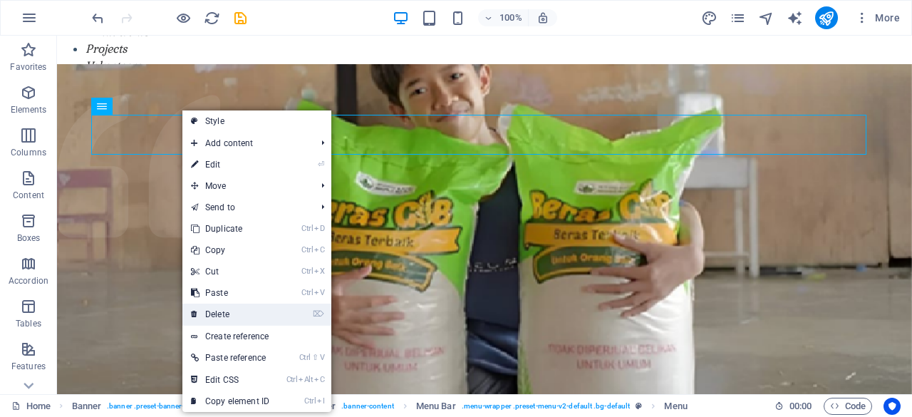
click at [228, 310] on link "⌦ Delete" at bounding box center [229, 313] width 95 height 21
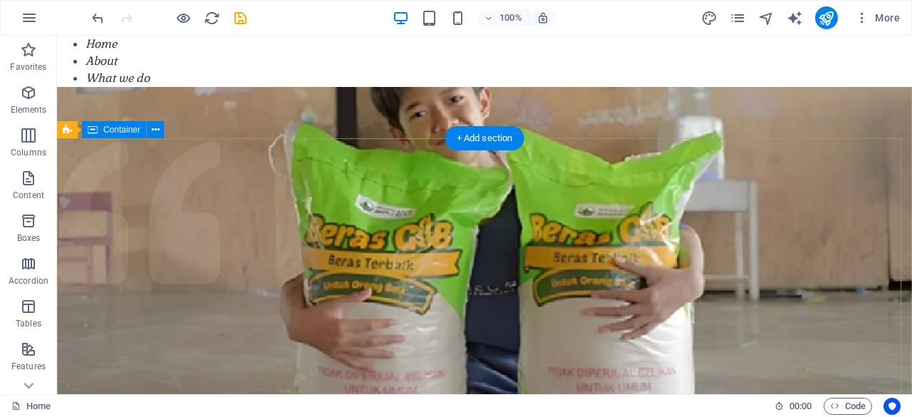
scroll to position [1, 0]
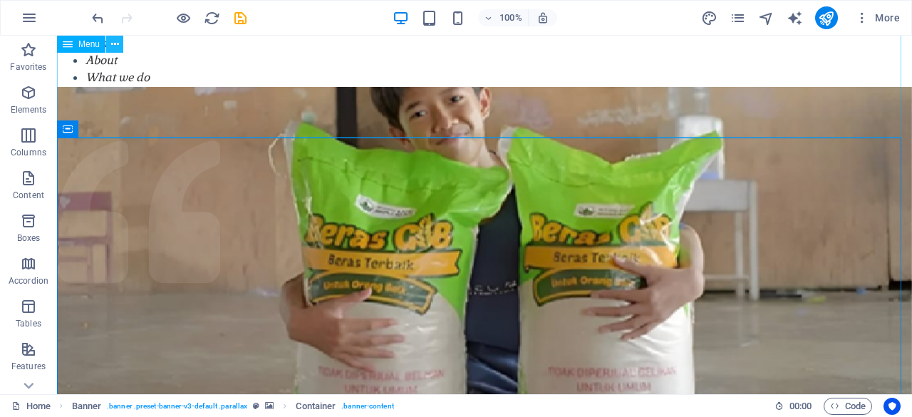
click at [120, 41] on button at bounding box center [114, 44] width 17 height 17
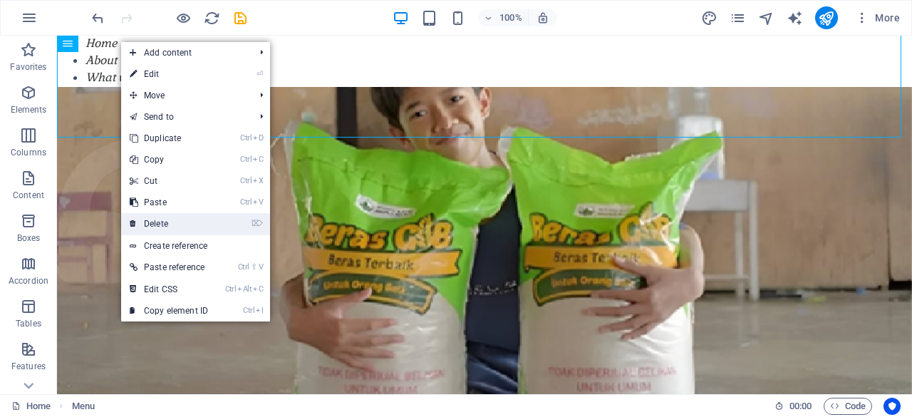
click at [189, 219] on link "⌦ Delete" at bounding box center [168, 223] width 95 height 21
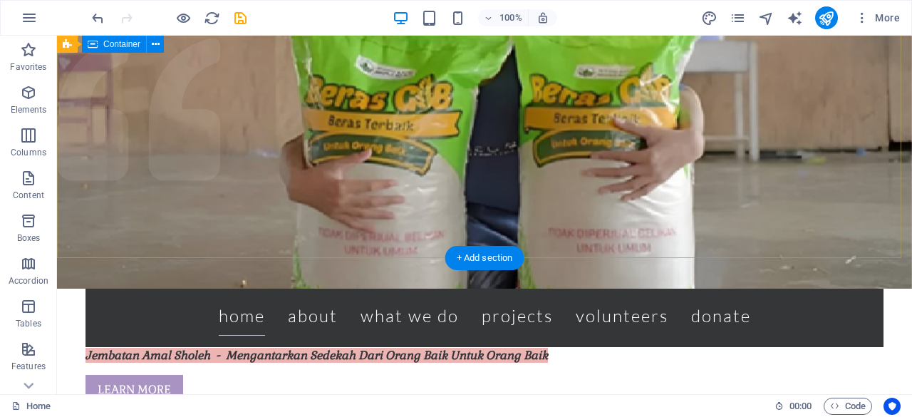
scroll to position [0, 0]
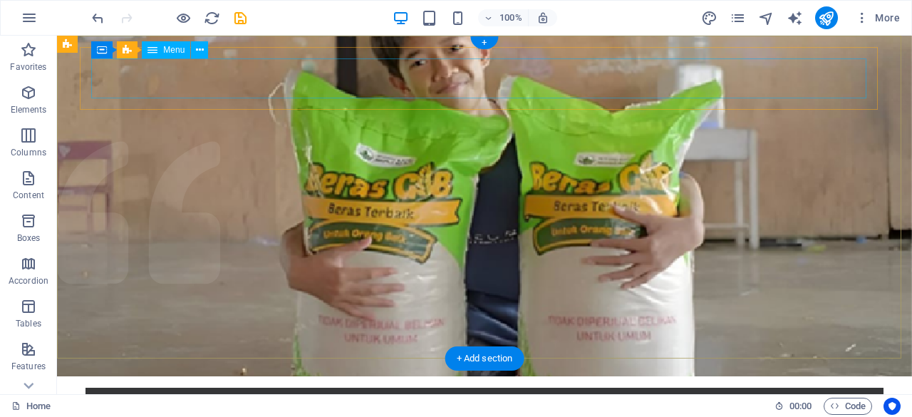
click at [244, 399] on nav "Home About What we do Projects Volunteers Donate" at bounding box center [484, 419] width 775 height 40
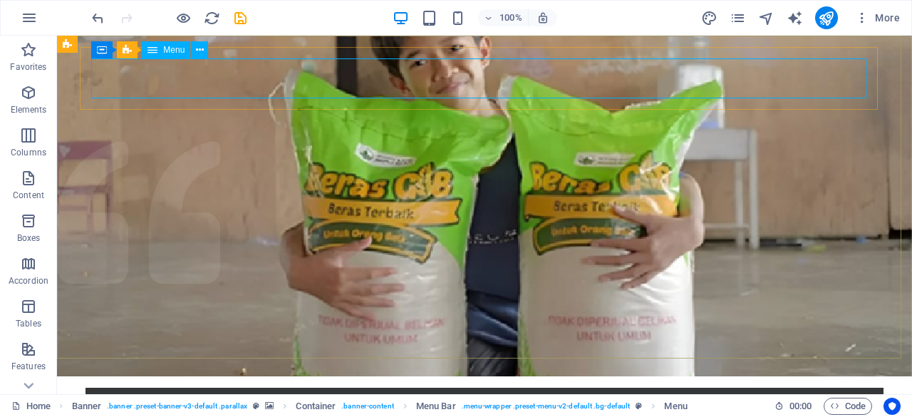
click at [168, 53] on span "Menu" at bounding box center [173, 50] width 21 height 9
click at [200, 51] on icon at bounding box center [200, 50] width 8 height 15
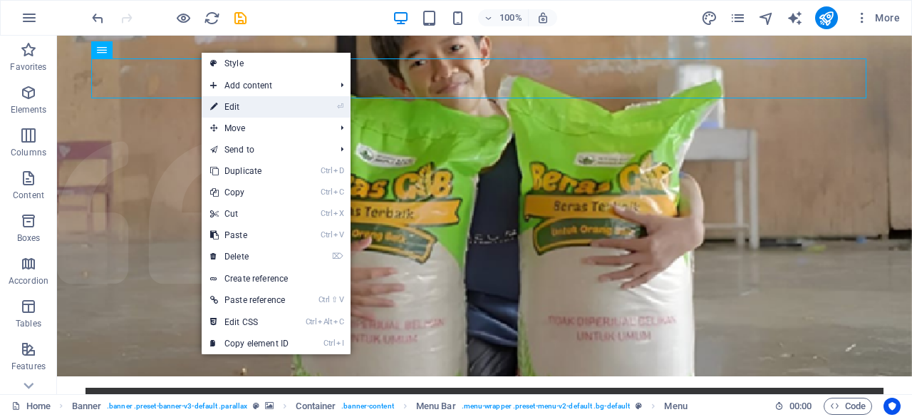
click at [234, 110] on link "⏎ Edit" at bounding box center [249, 106] width 95 height 21
select select
select select "1"
select select
select select "2"
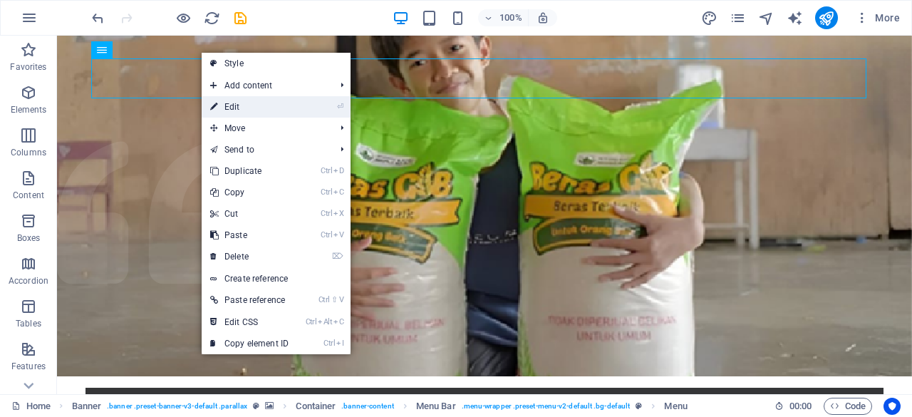
select select
select select "3"
select select
select select "4"
select select
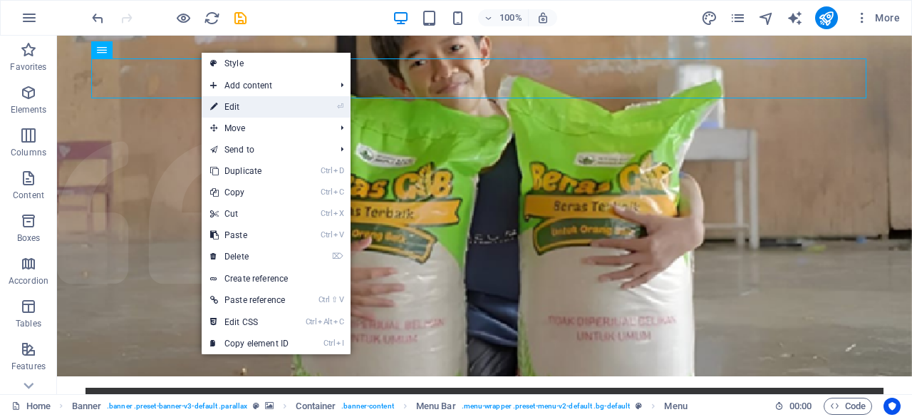
select select "5"
select select
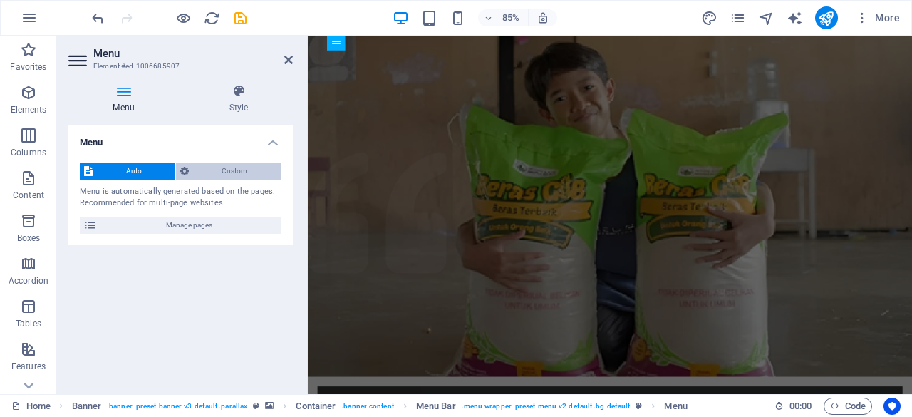
click at [201, 164] on span "Custom" at bounding box center [235, 170] width 84 height 17
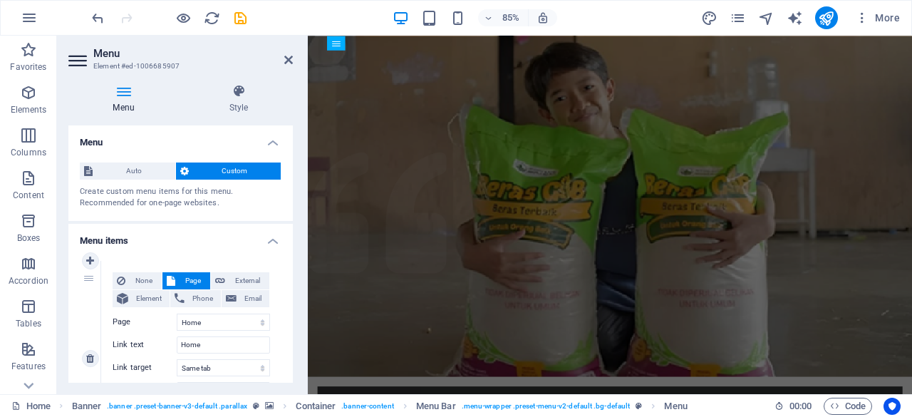
click at [194, 278] on span "Page" at bounding box center [192, 280] width 26 height 17
click at [206, 321] on select "Home About What we do Projects Volunteers Donate Legal Notice Privacy" at bounding box center [223, 321] width 93 height 17
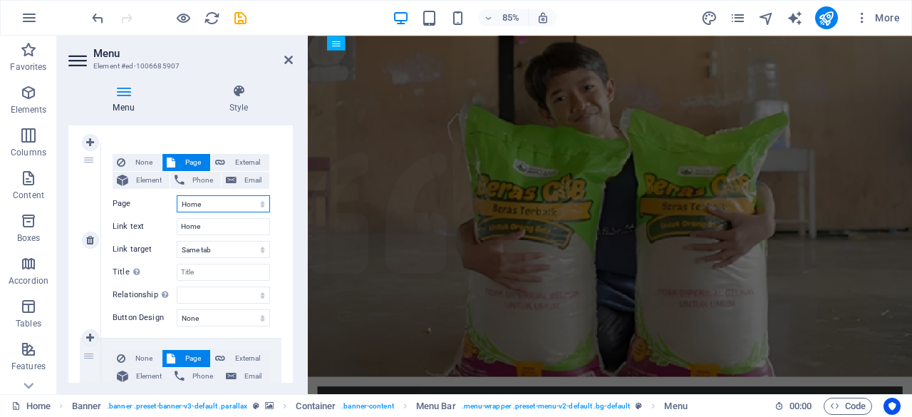
scroll to position [156, 0]
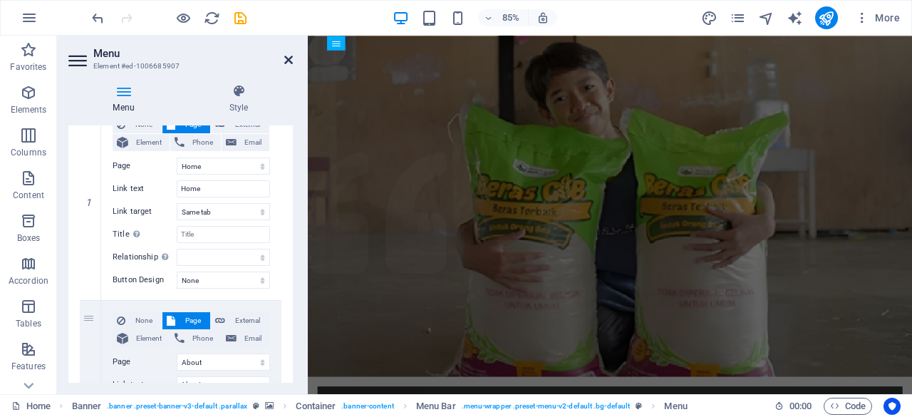
click at [286, 56] on icon at bounding box center [288, 59] width 9 height 11
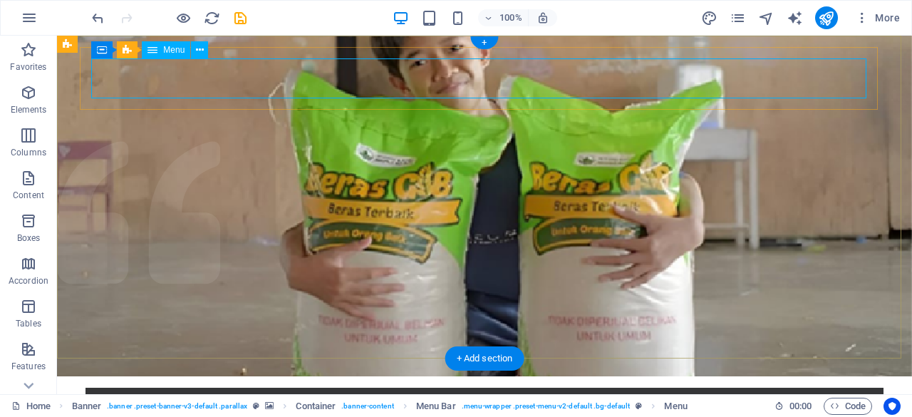
click at [795, 399] on nav "Home About What we do Projects Volunteers Donate" at bounding box center [484, 419] width 775 height 40
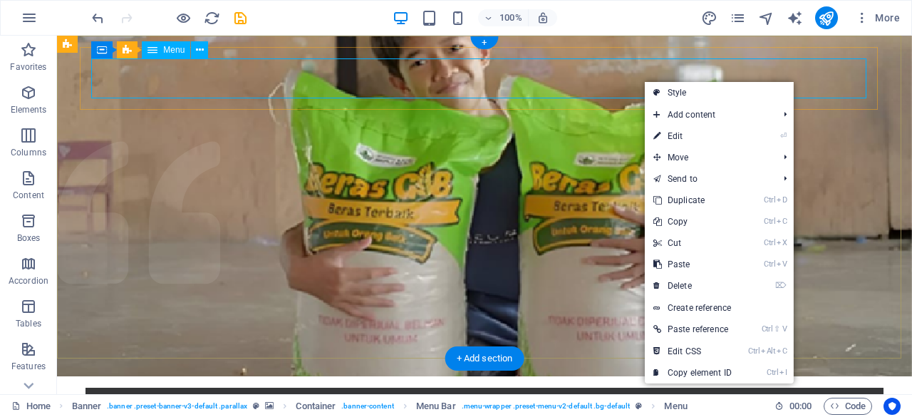
click at [795, 399] on nav "Home About What we do Projects Volunteers Donate" at bounding box center [484, 419] width 775 height 40
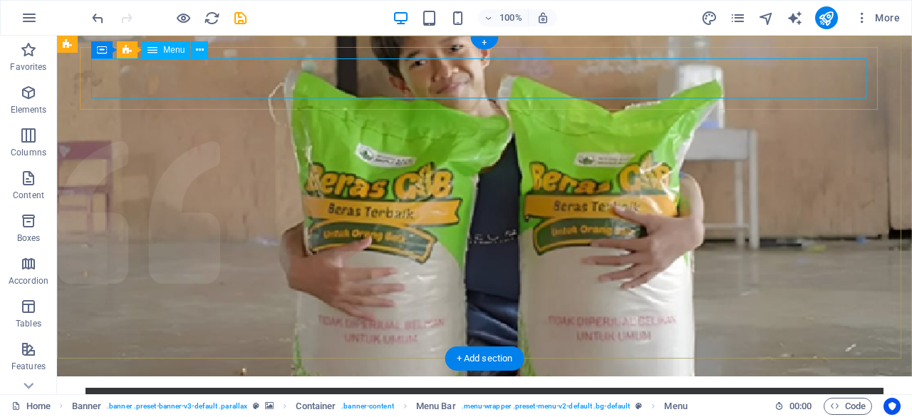
click at [228, 399] on nav "Home About What we do Projects Volunteers Donate" at bounding box center [484, 419] width 775 height 40
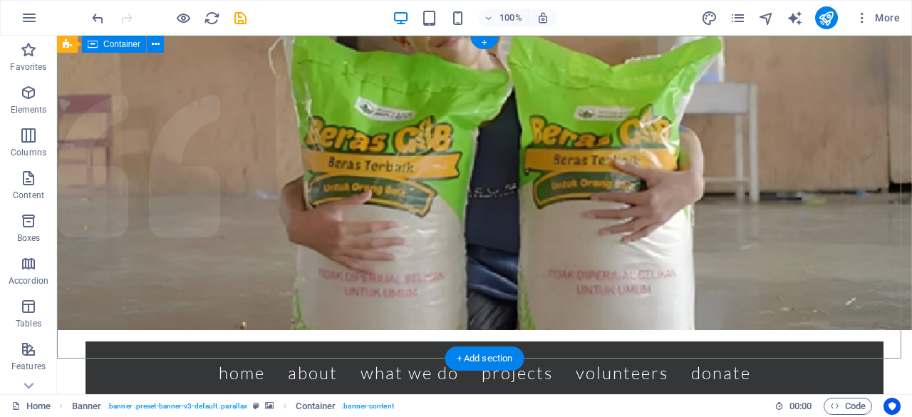
scroll to position [0, 0]
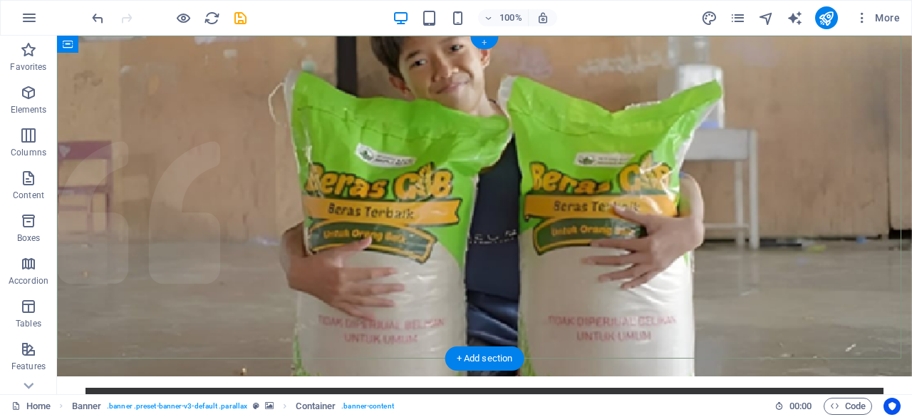
click at [486, 38] on div "+" at bounding box center [484, 42] width 28 height 13
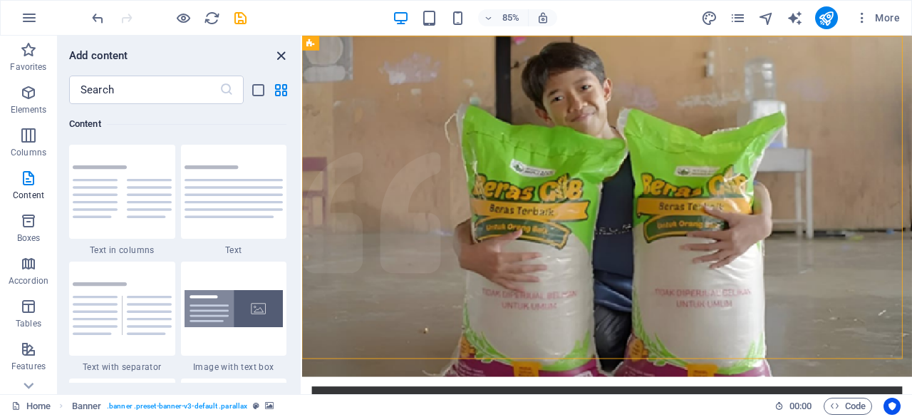
click at [276, 53] on icon "close panel" at bounding box center [281, 56] width 16 height 16
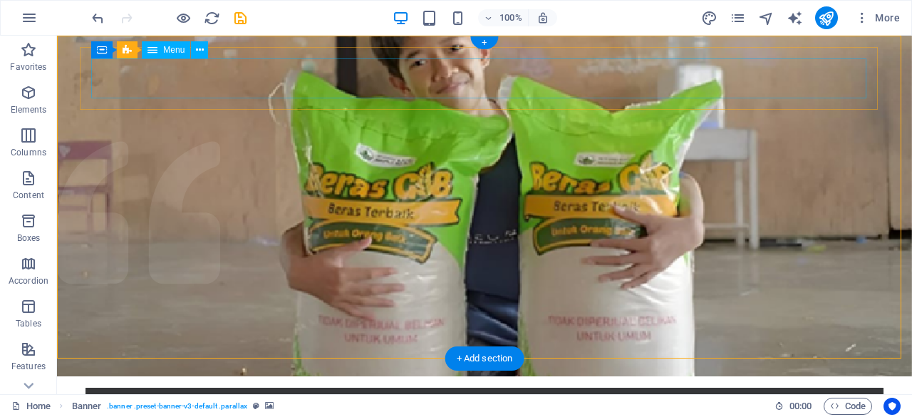
click at [127, 399] on nav "Home About What we do Projects Volunteers Donate" at bounding box center [484, 419] width 775 height 40
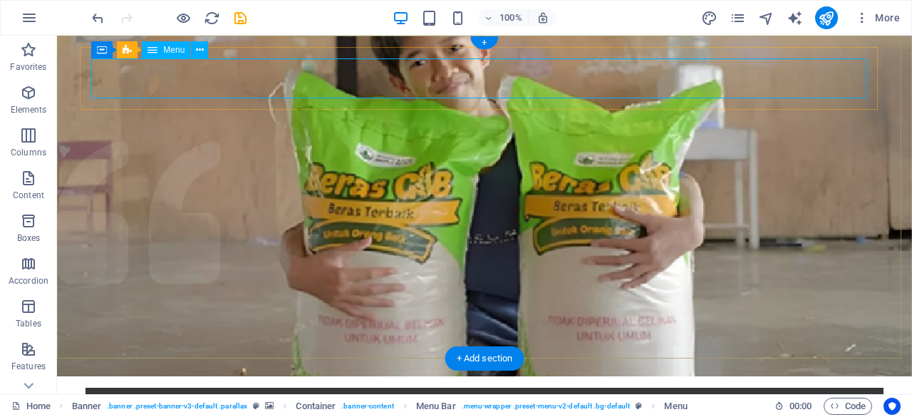
click at [136, 399] on nav "Home About What we do Projects Volunteers Donate" at bounding box center [484, 419] width 775 height 40
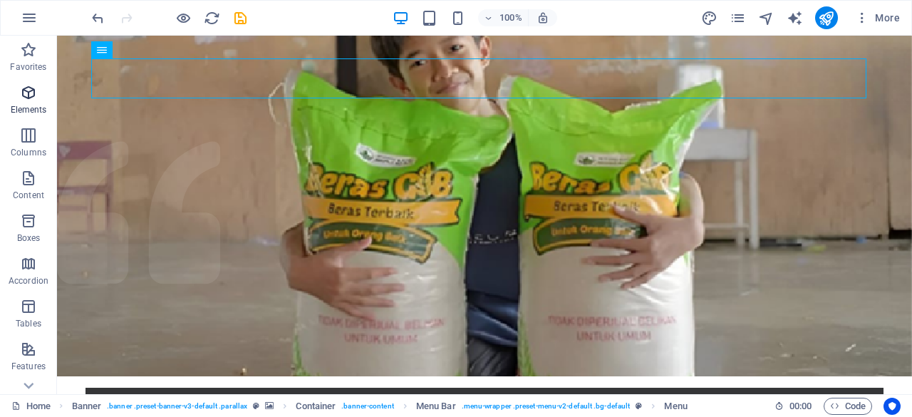
click at [35, 108] on p "Elements" at bounding box center [29, 109] width 36 height 11
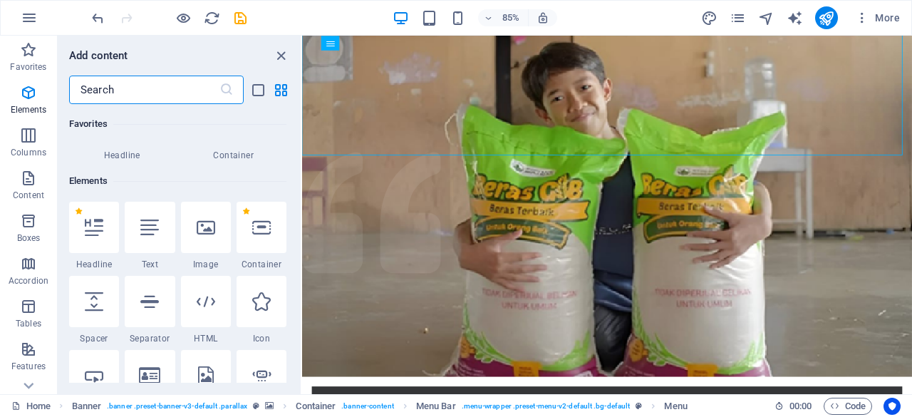
scroll to position [152, 0]
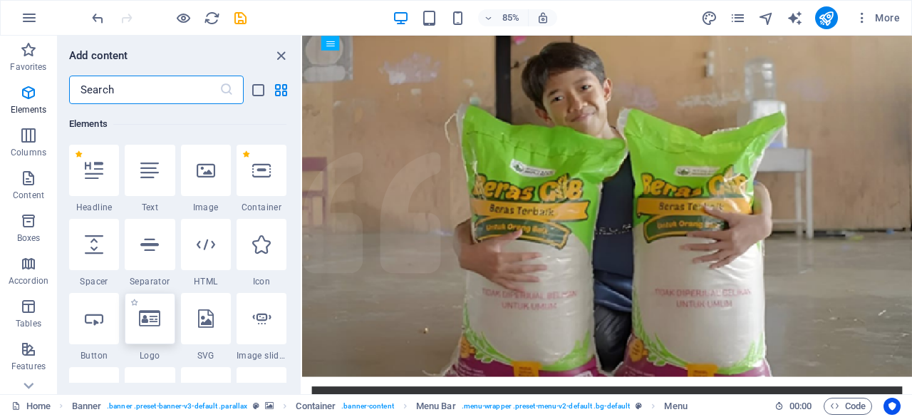
click at [152, 324] on icon at bounding box center [149, 318] width 21 height 19
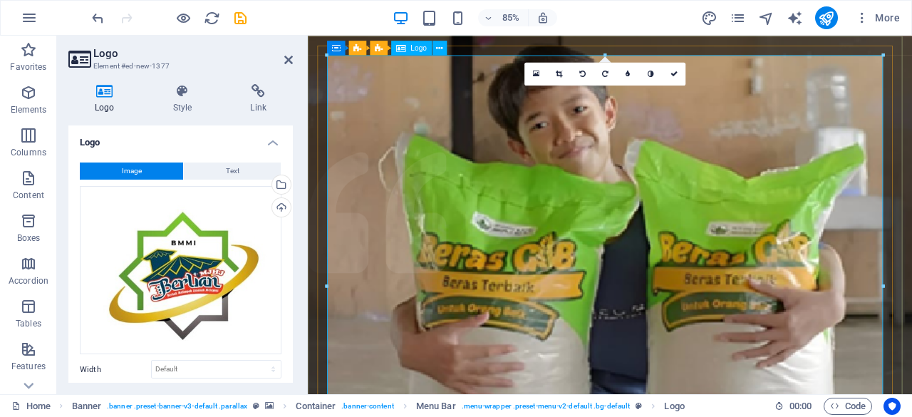
drag, startPoint x: 1189, startPoint y: 90, endPoint x: 627, endPoint y: 300, distance: 599.6
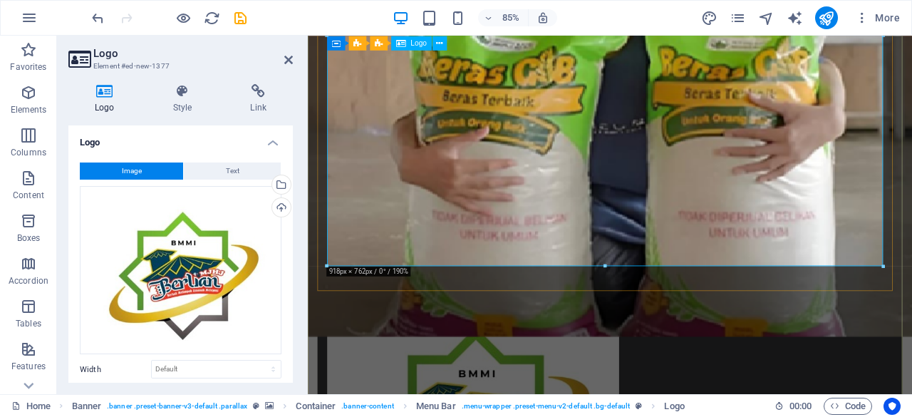
scroll to position [295, 0]
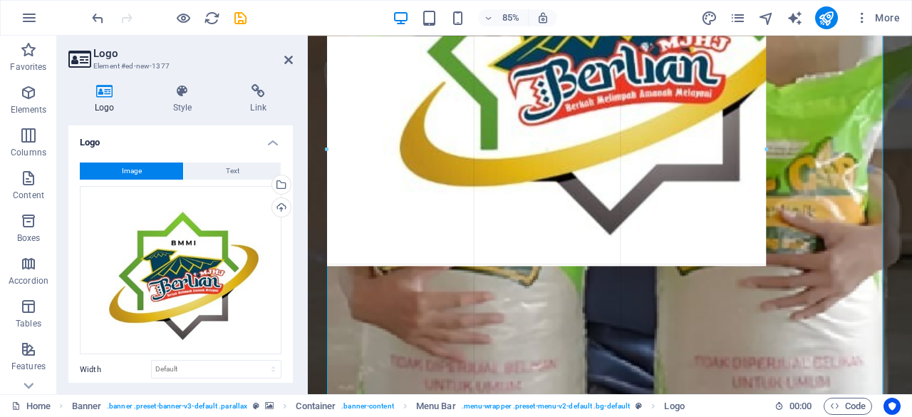
type input "827"
select select "px"
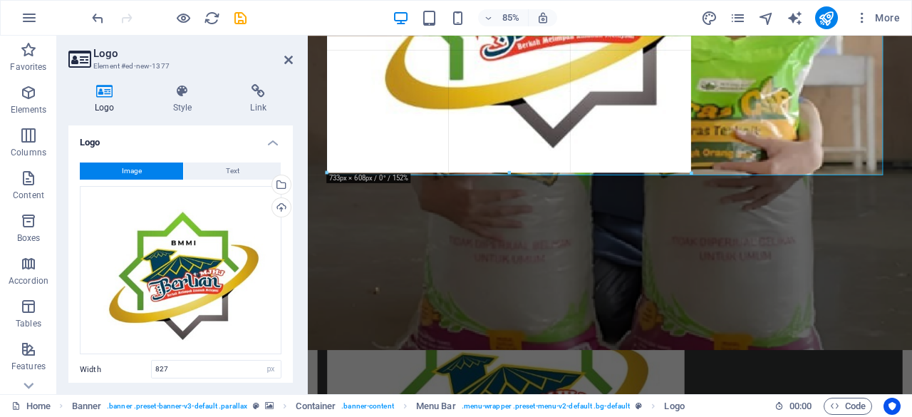
drag, startPoint x: 826, startPoint y: 219, endPoint x: 530, endPoint y: 72, distance: 330.9
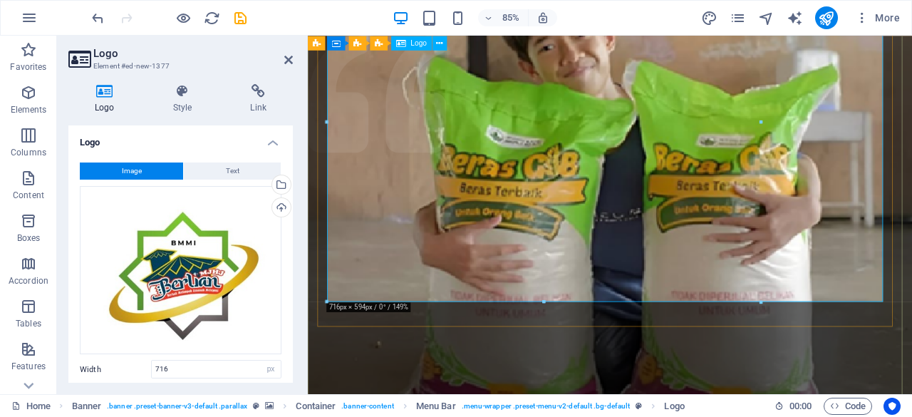
scroll to position [122, 0]
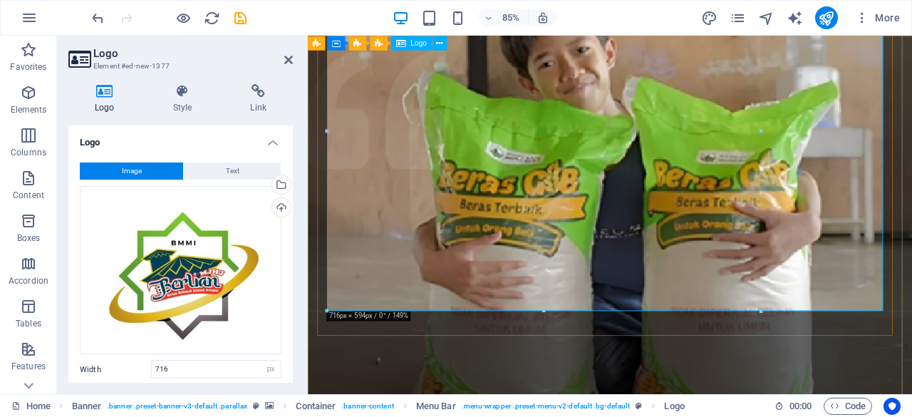
drag, startPoint x: 1068, startPoint y: 343, endPoint x: 561, endPoint y: 115, distance: 555.6
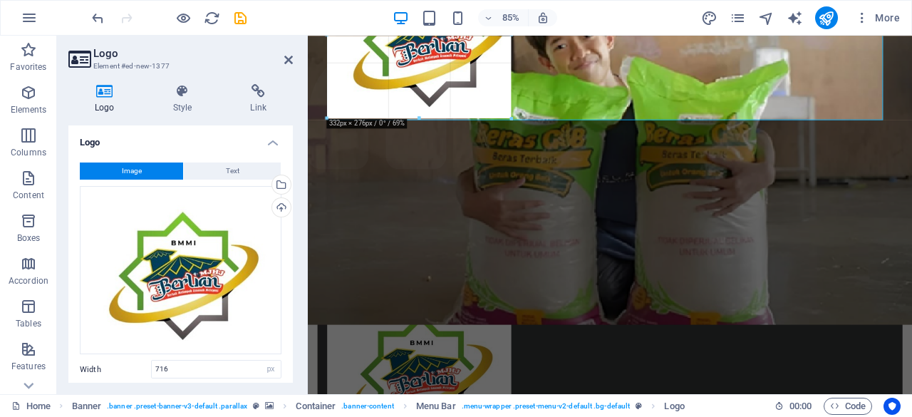
drag, startPoint x: 761, startPoint y: 310, endPoint x: 301, endPoint y: 64, distance: 521.6
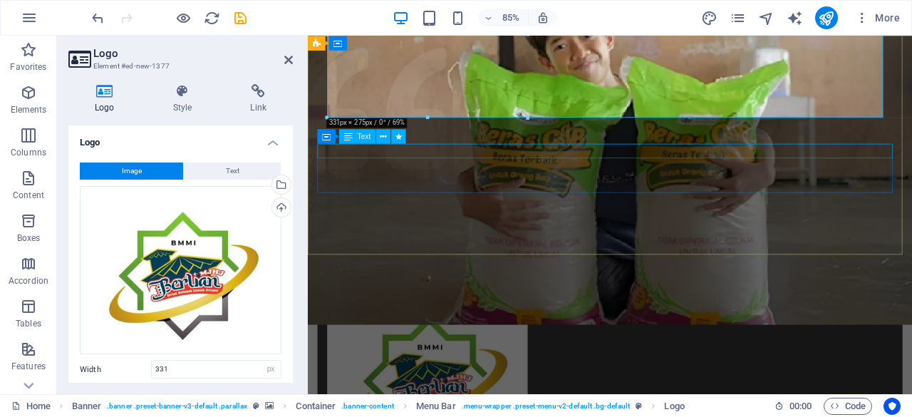
scroll to position [0, 0]
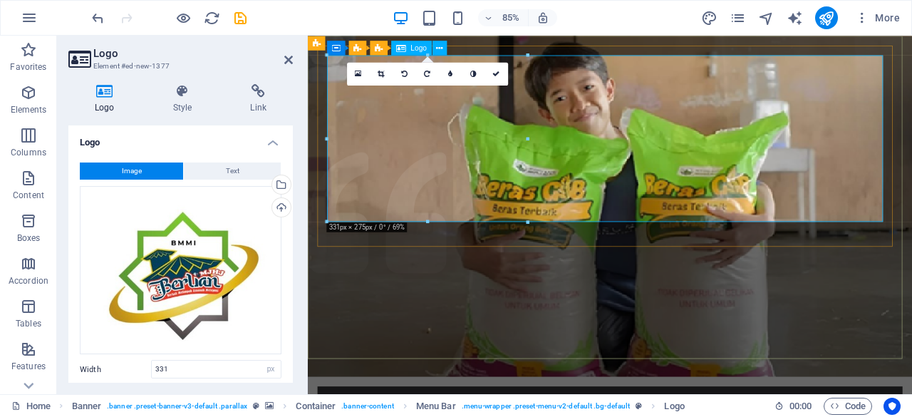
drag, startPoint x: 836, startPoint y: 257, endPoint x: 457, endPoint y: 168, distance: 389.2
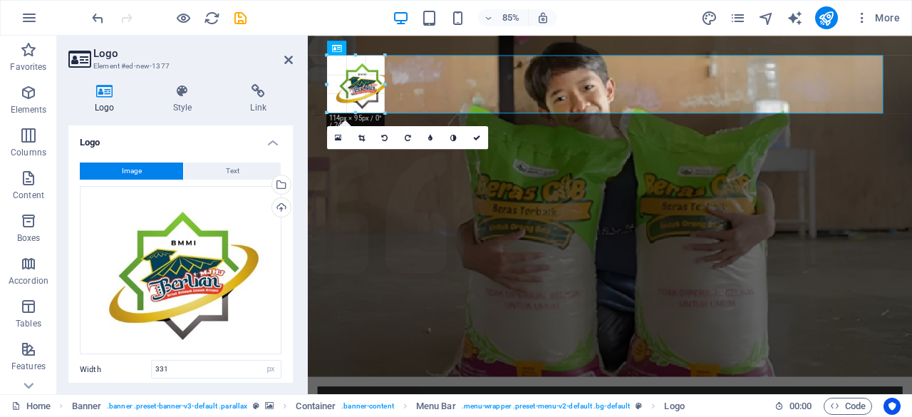
drag, startPoint x: 527, startPoint y: 221, endPoint x: 363, endPoint y: 82, distance: 215.2
type input "104"
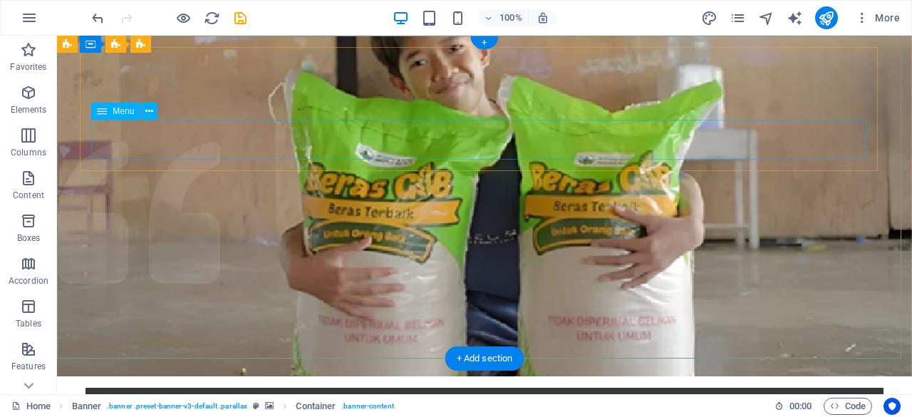
select select
select select "1"
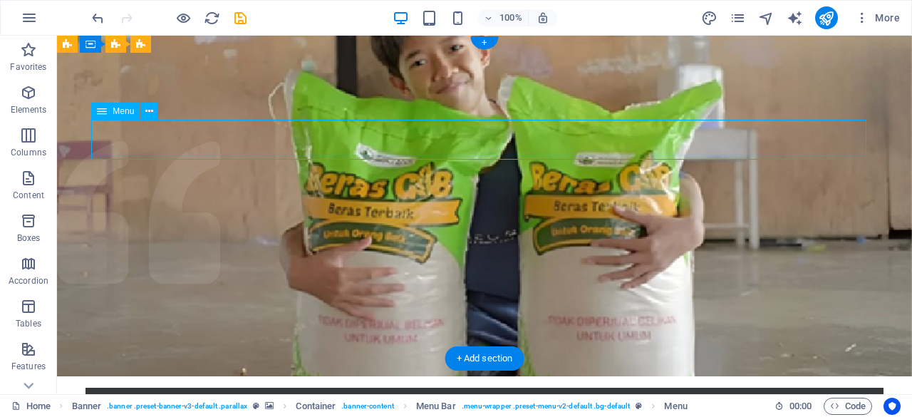
select select
select select "2"
select select
select select "3"
select select
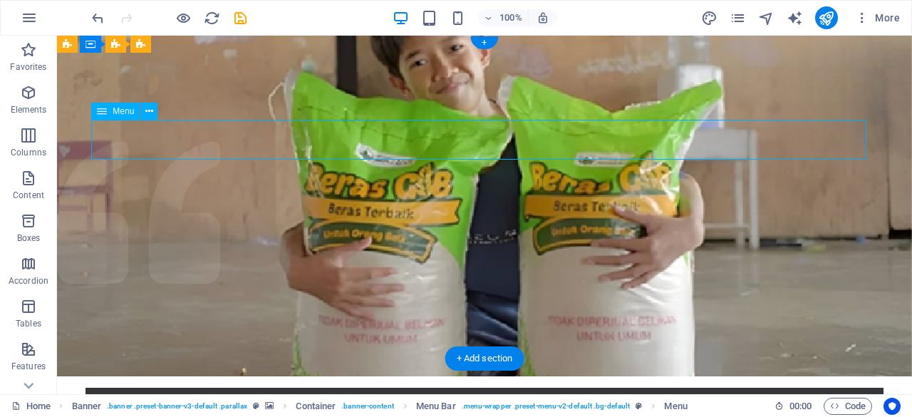
select select "4"
select select
select select "5"
select select
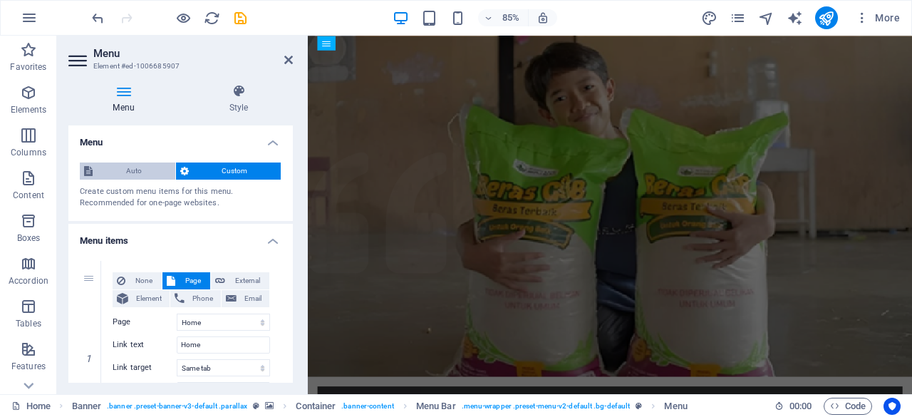
click at [151, 172] on span "Auto" at bounding box center [134, 170] width 74 height 17
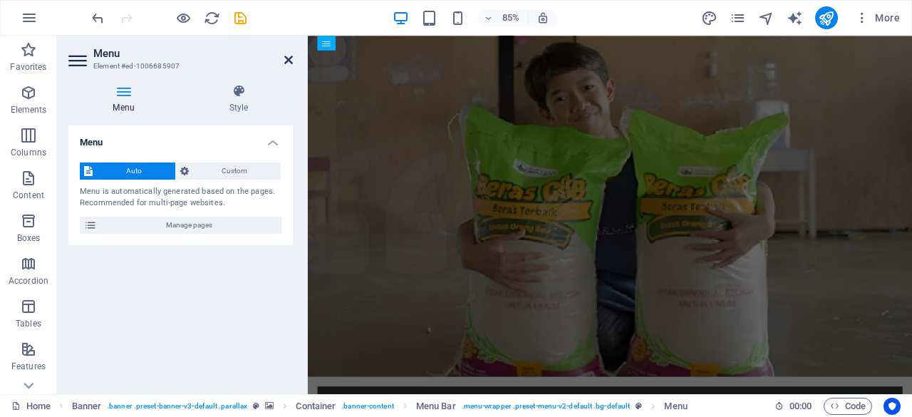
click at [288, 62] on icon at bounding box center [288, 59] width 9 height 11
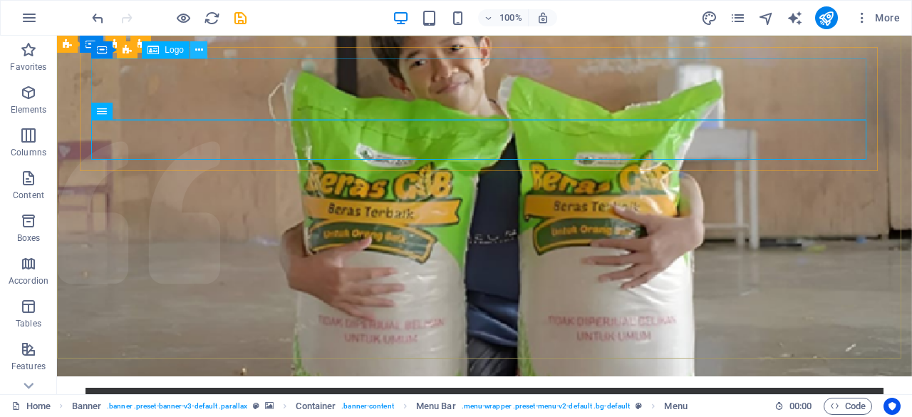
click at [201, 51] on icon at bounding box center [199, 50] width 8 height 15
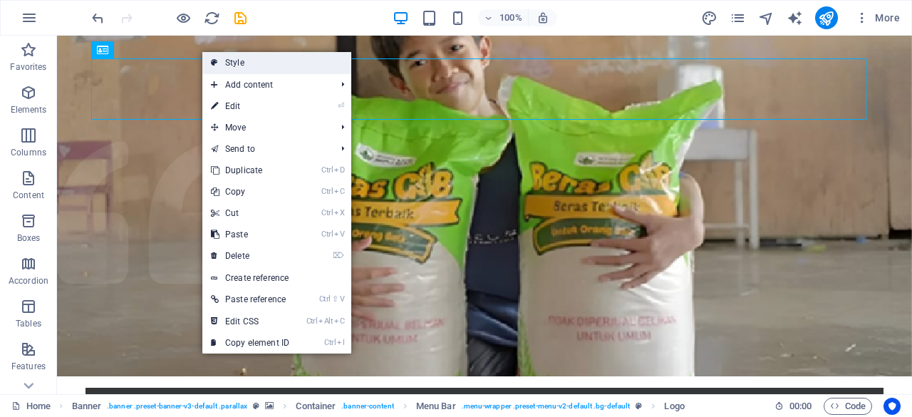
click at [231, 63] on link "Style" at bounding box center [276, 62] width 149 height 21
select select "rem"
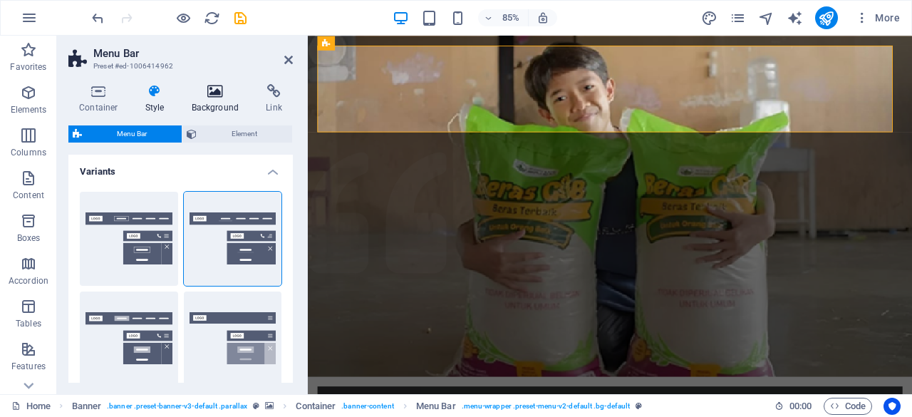
click at [221, 102] on h4 "Background" at bounding box center [218, 99] width 75 height 30
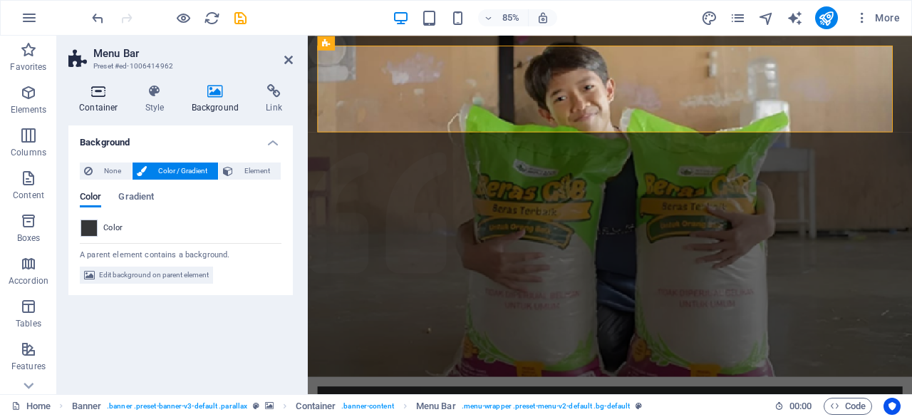
click at [101, 97] on icon at bounding box center [98, 91] width 61 height 14
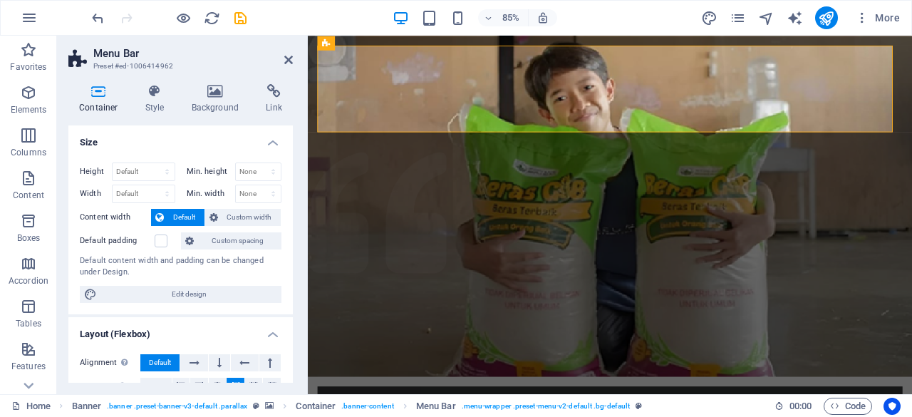
scroll to position [293, 0]
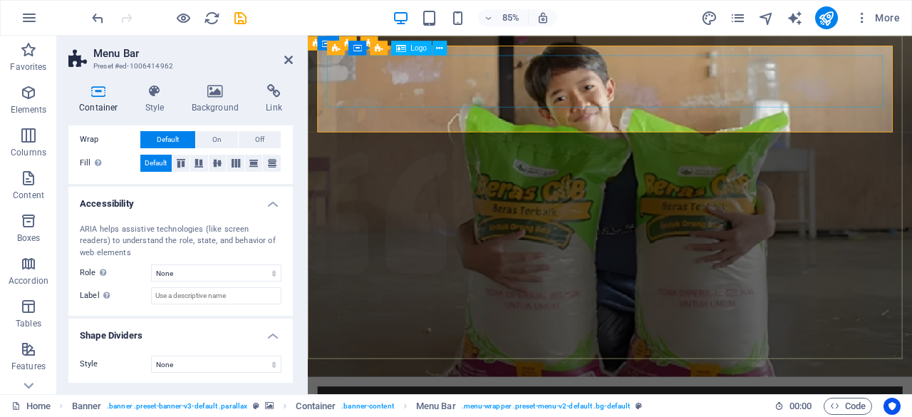
click at [194, 100] on h4 "Background" at bounding box center [218, 99] width 75 height 30
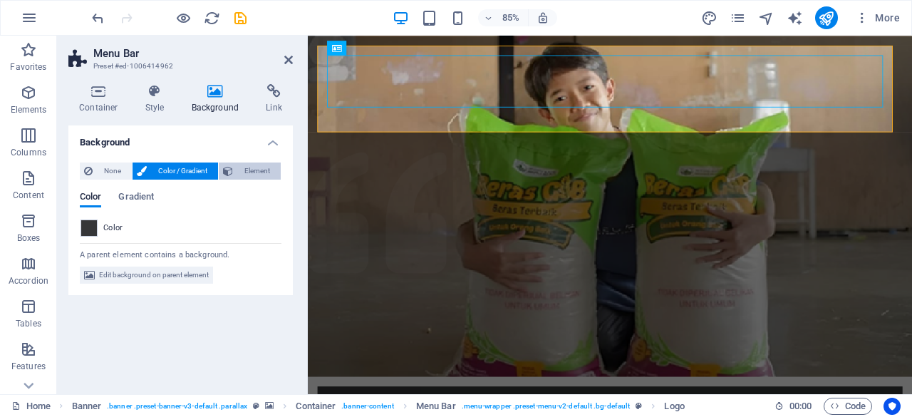
click at [257, 171] on span "Element" at bounding box center [256, 170] width 39 height 17
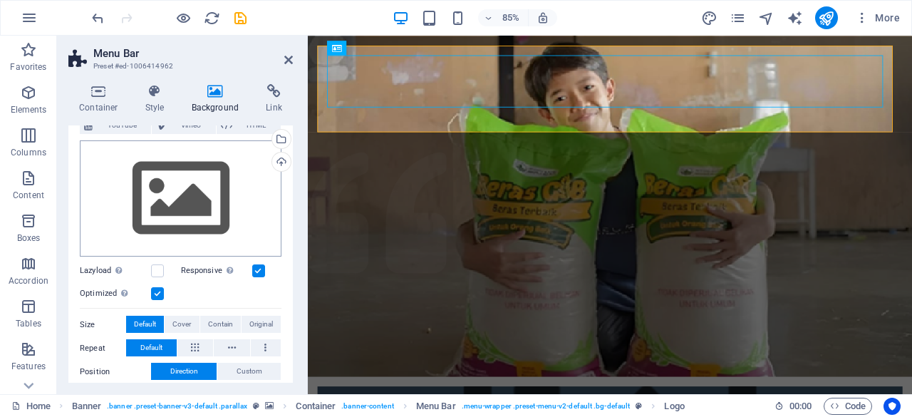
scroll to position [0, 0]
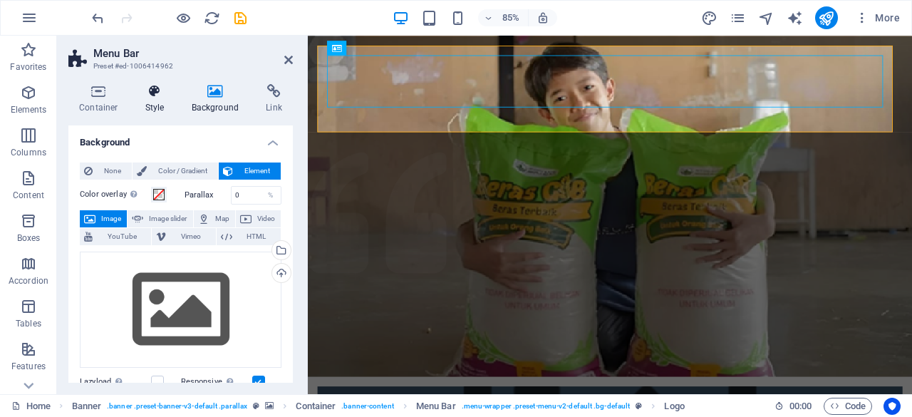
click at [165, 99] on h4 "Style" at bounding box center [158, 99] width 46 height 30
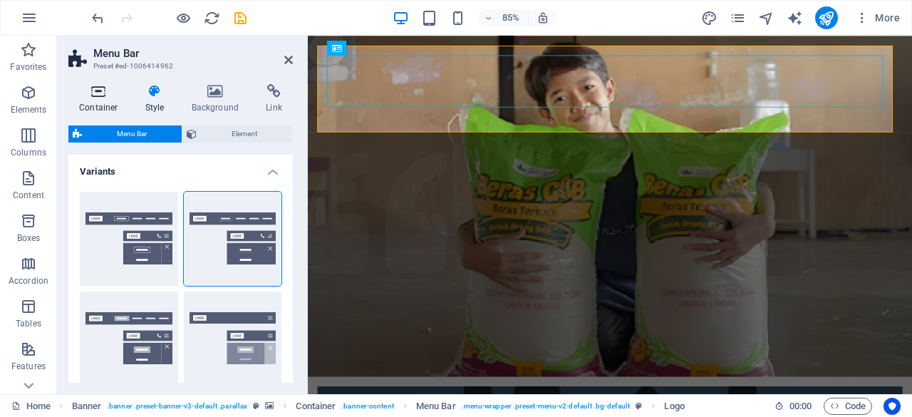
click at [104, 90] on icon at bounding box center [98, 91] width 61 height 14
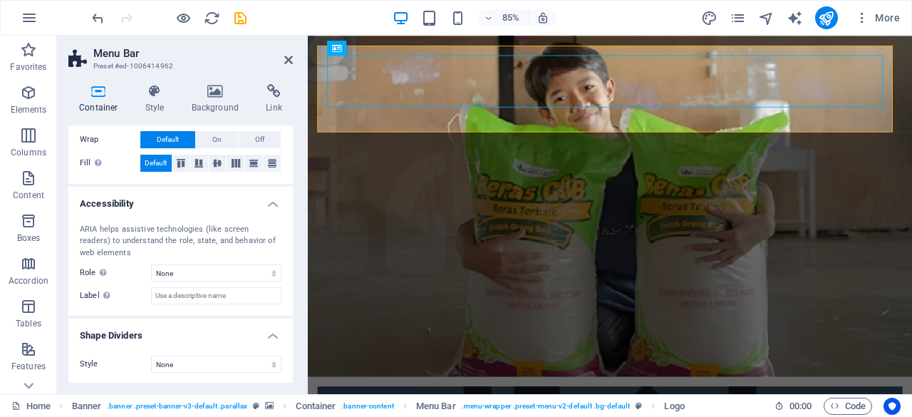
click at [287, 68] on header "Menu Bar Preset #ed-1006414962" at bounding box center [180, 54] width 224 height 37
click at [289, 60] on icon at bounding box center [288, 59] width 9 height 11
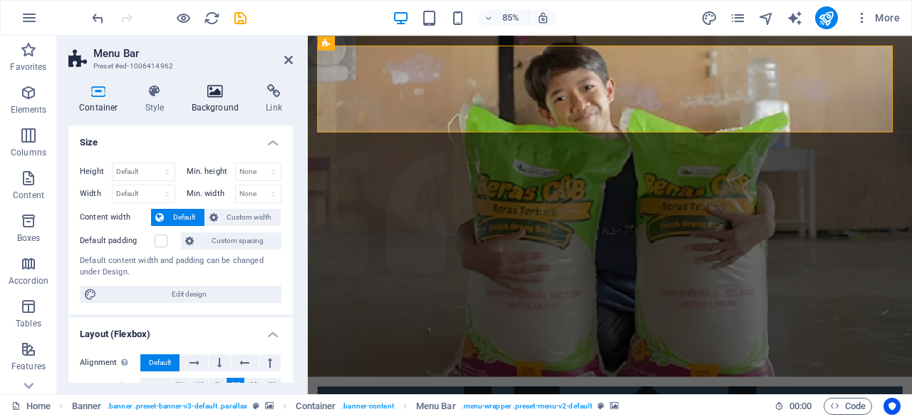
click at [239, 106] on h4 "Background" at bounding box center [218, 99] width 75 height 30
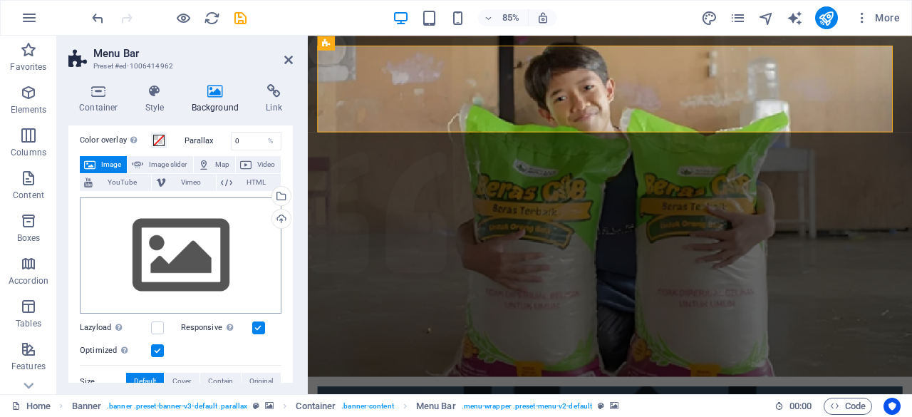
scroll to position [65, 0]
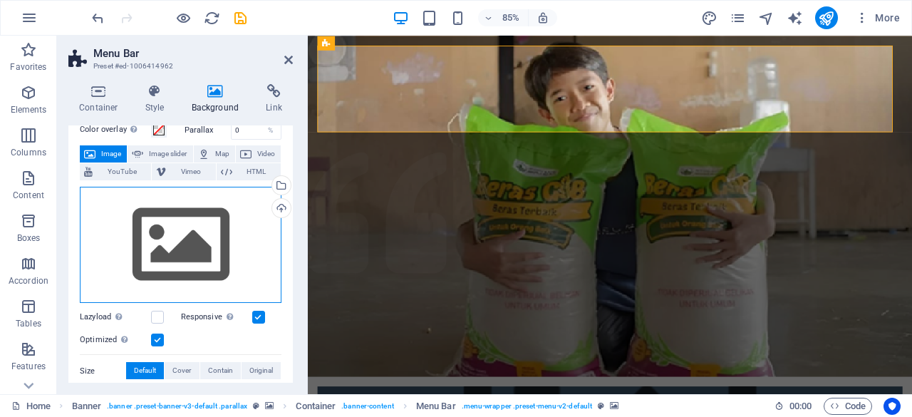
click at [238, 256] on div "Drag files here, click to choose files or select files from Files or our free s…" at bounding box center [181, 245] width 202 height 117
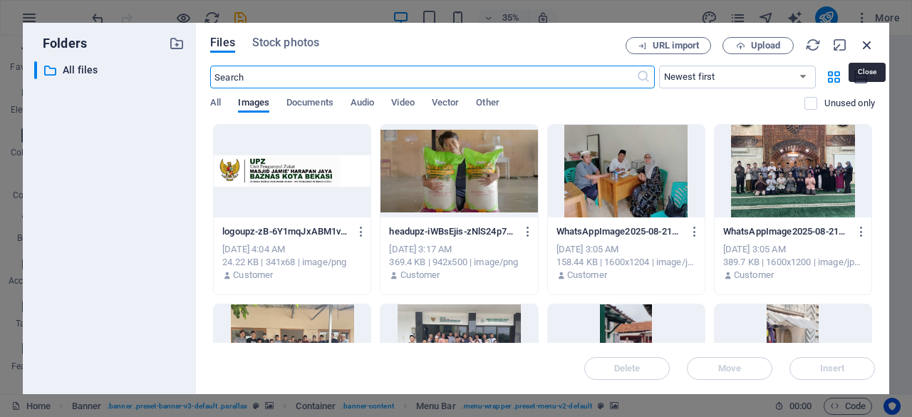
click at [864, 42] on icon "button" at bounding box center [867, 45] width 16 height 16
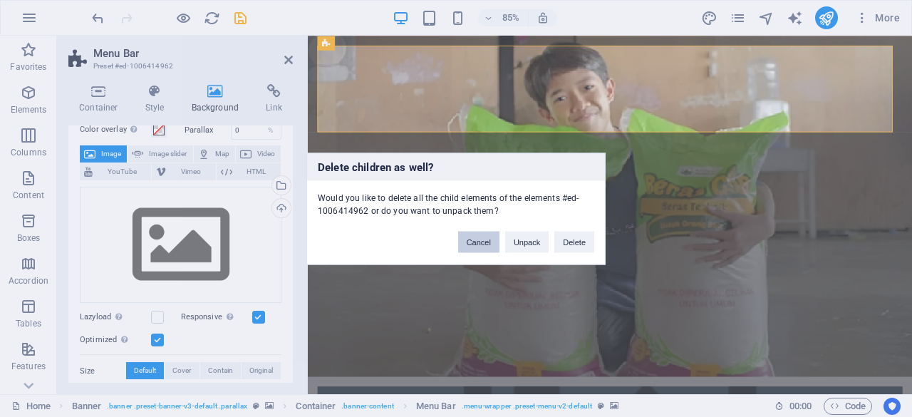
click at [491, 249] on button "Cancel" at bounding box center [478, 241] width 41 height 21
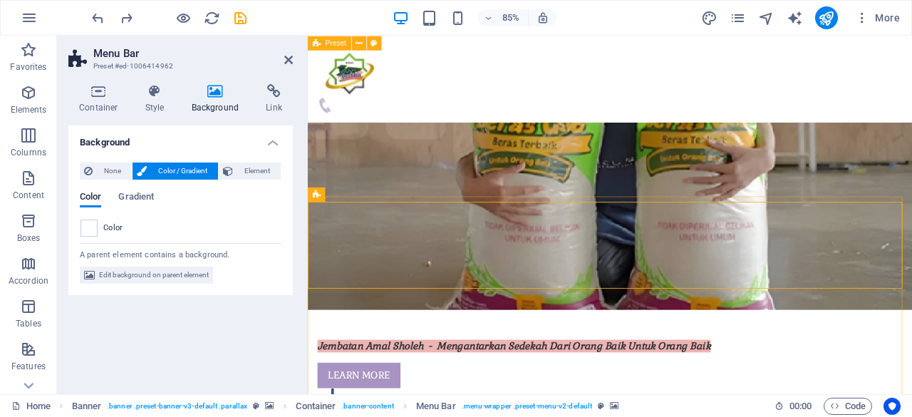
scroll to position [139, 0]
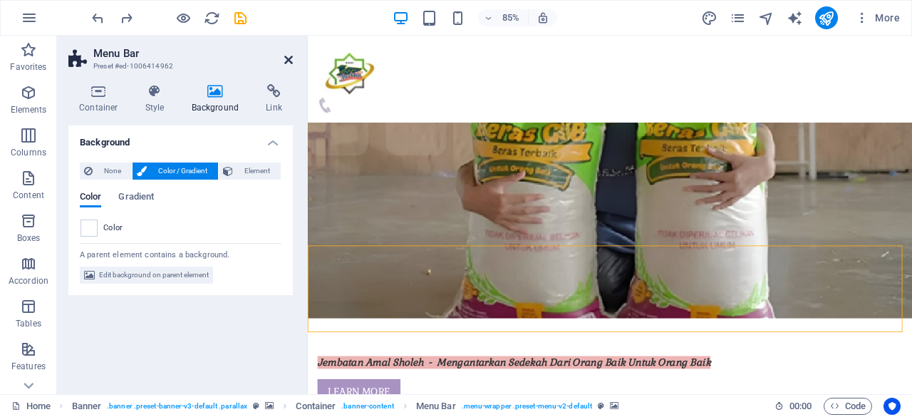
click at [291, 59] on icon at bounding box center [288, 59] width 9 height 11
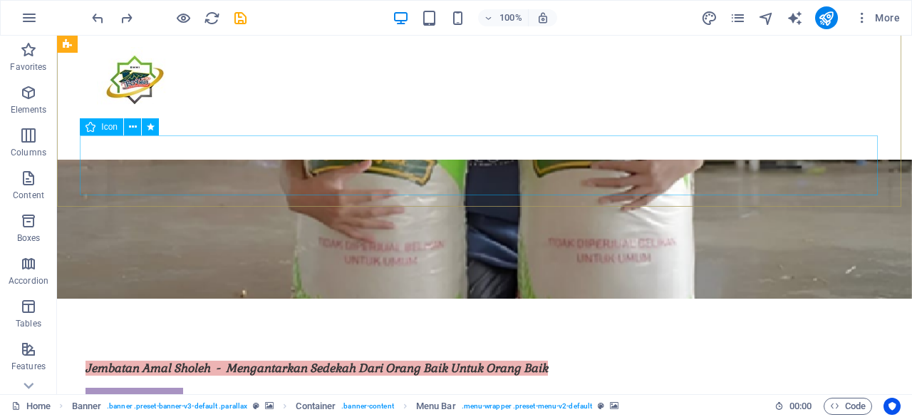
scroll to position [0, 0]
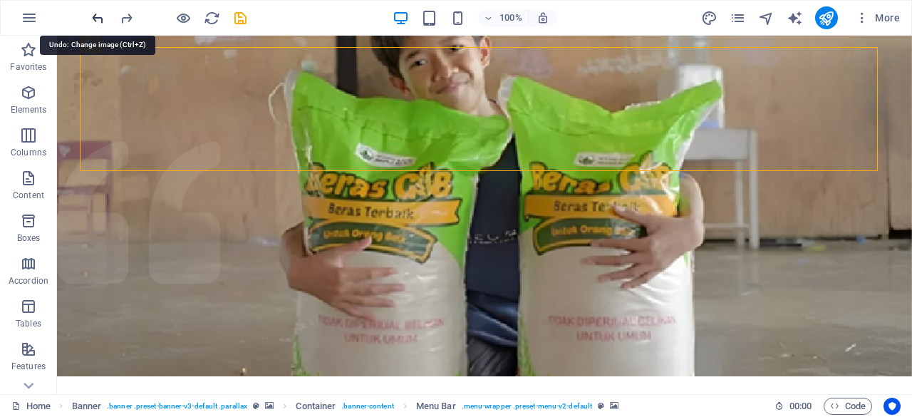
click at [94, 12] on icon "undo" at bounding box center [98, 18] width 16 height 16
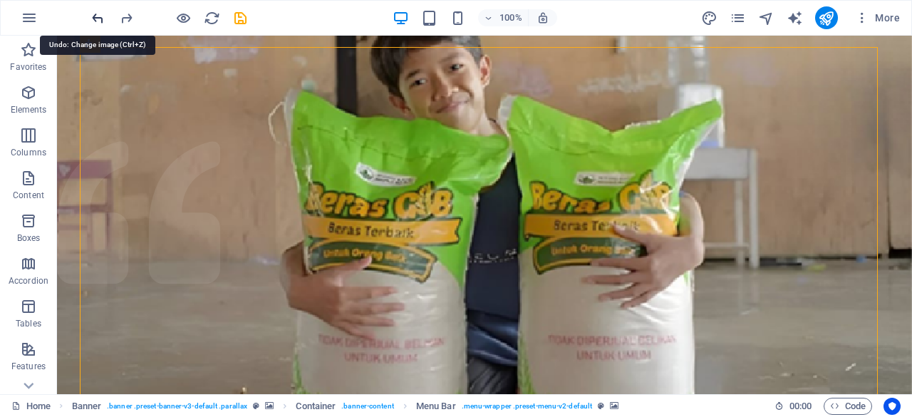
click at [98, 19] on icon "undo" at bounding box center [98, 18] width 16 height 16
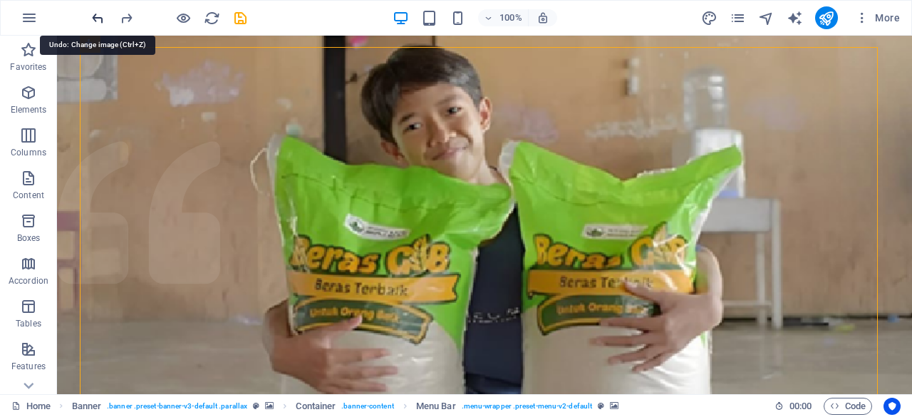
click at [98, 19] on icon "undo" at bounding box center [98, 18] width 16 height 16
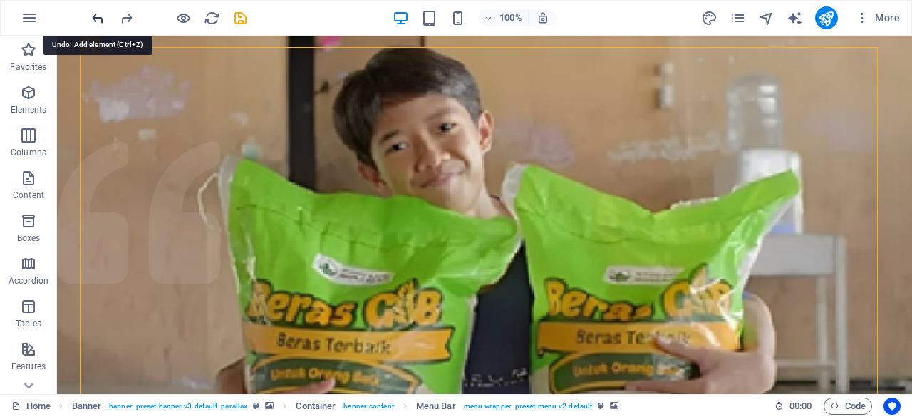
click at [98, 19] on icon "undo" at bounding box center [98, 18] width 16 height 16
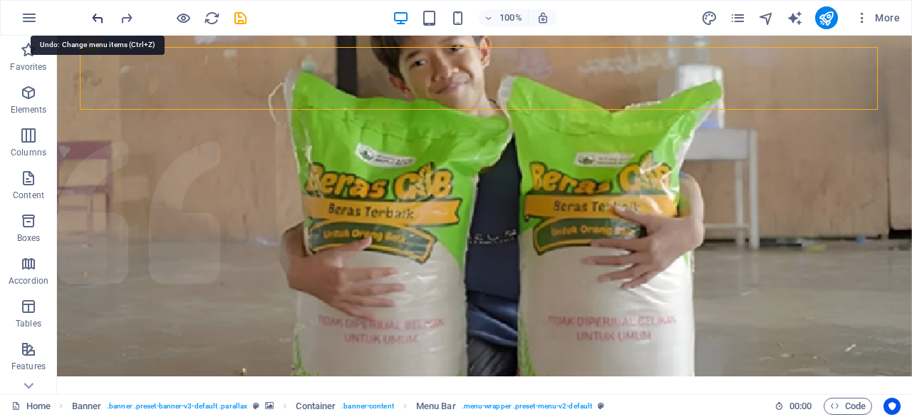
click at [98, 19] on icon "undo" at bounding box center [98, 18] width 16 height 16
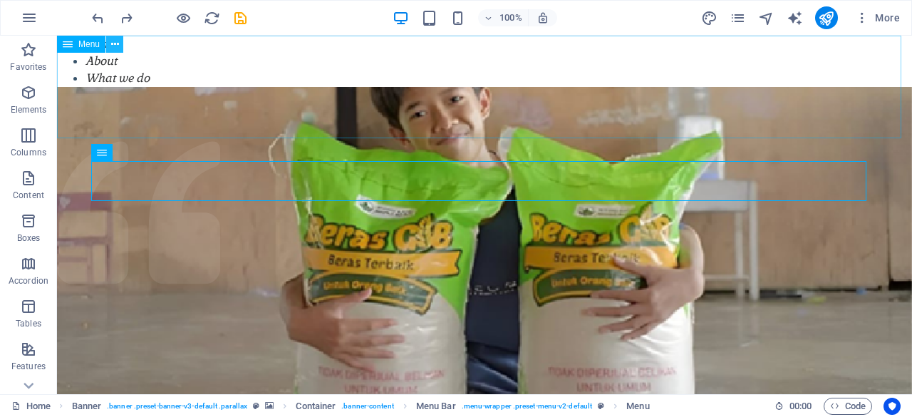
click at [111, 43] on icon at bounding box center [115, 44] width 8 height 15
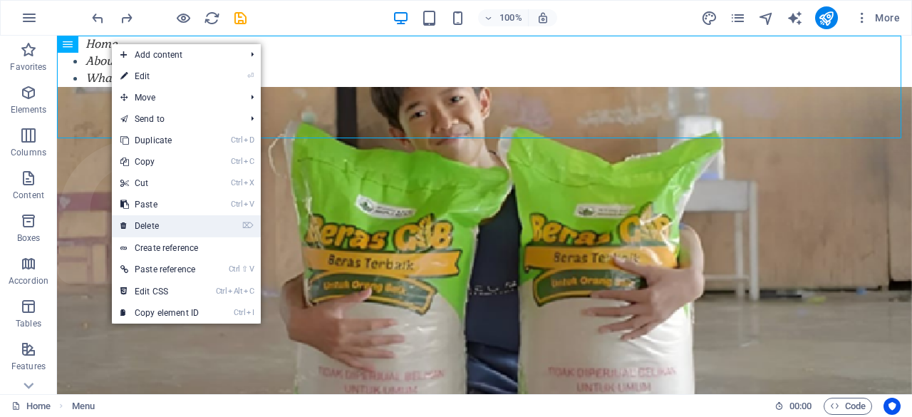
click at [159, 234] on link "⌦ Delete" at bounding box center [159, 225] width 95 height 21
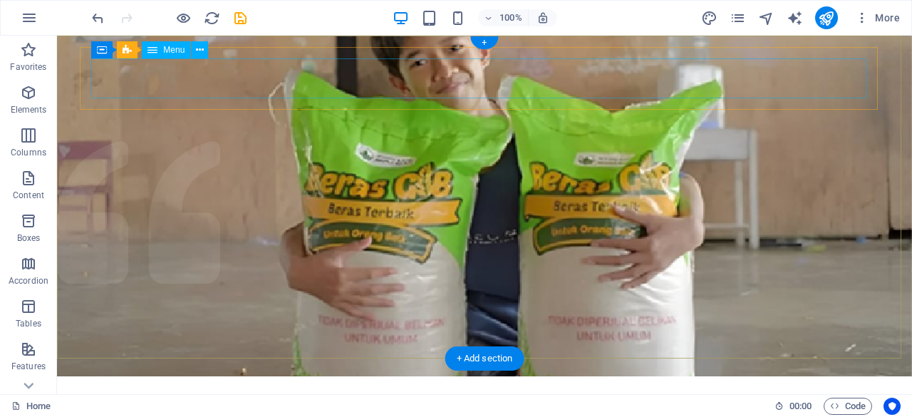
click at [266, 399] on nav "Home About What we do Projects Volunteers Donate" at bounding box center [484, 419] width 775 height 40
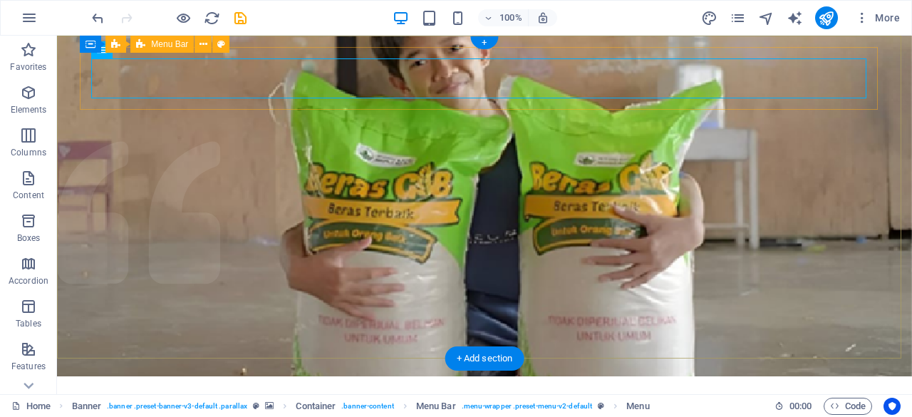
click at [252, 387] on div "Home About What we do Projects Volunteers Donate" at bounding box center [484, 418] width 798 height 63
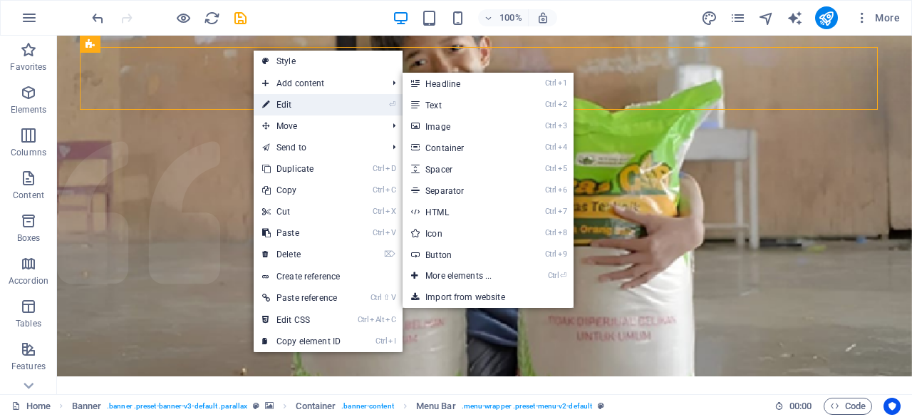
click at [294, 102] on link "⏎ Edit" at bounding box center [301, 104] width 95 height 21
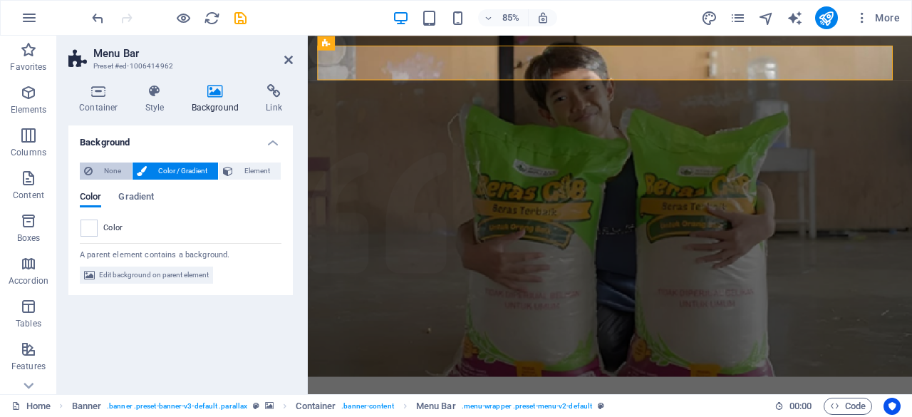
click at [108, 169] on span "None" at bounding box center [112, 170] width 31 height 17
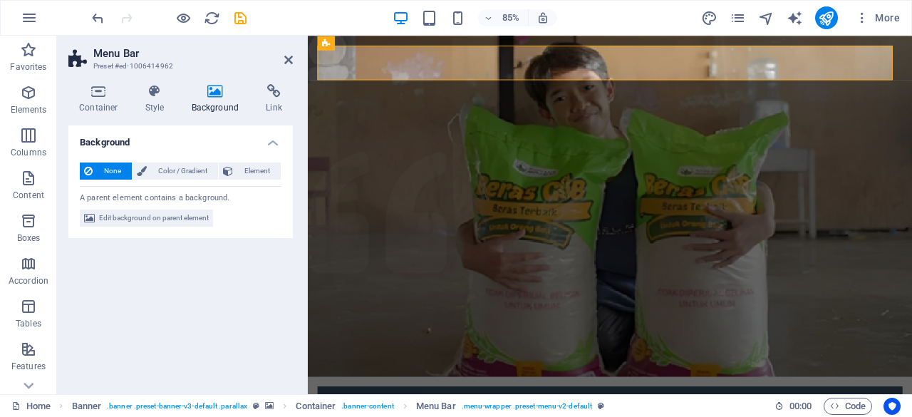
click at [293, 59] on aside "Menu Bar Preset #ed-1006414962 Container Style Background Link Size Height Defa…" at bounding box center [182, 215] width 251 height 358
click at [288, 61] on icon at bounding box center [288, 59] width 9 height 11
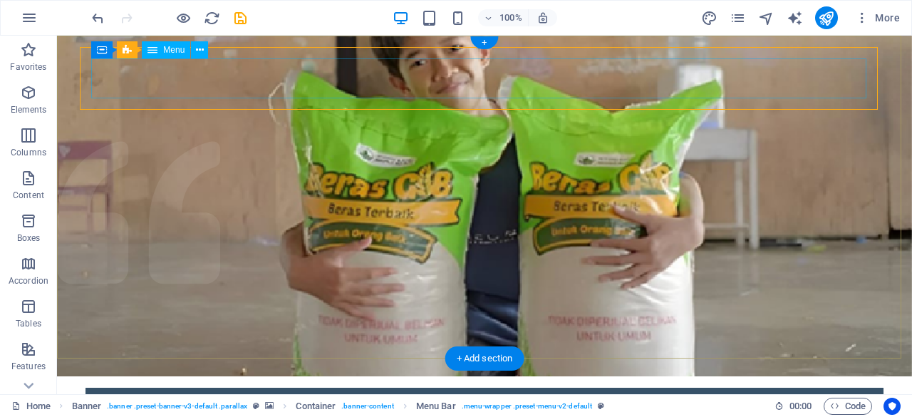
click at [309, 399] on nav "Home About What we do Projects Volunteers Donate" at bounding box center [484, 419] width 775 height 40
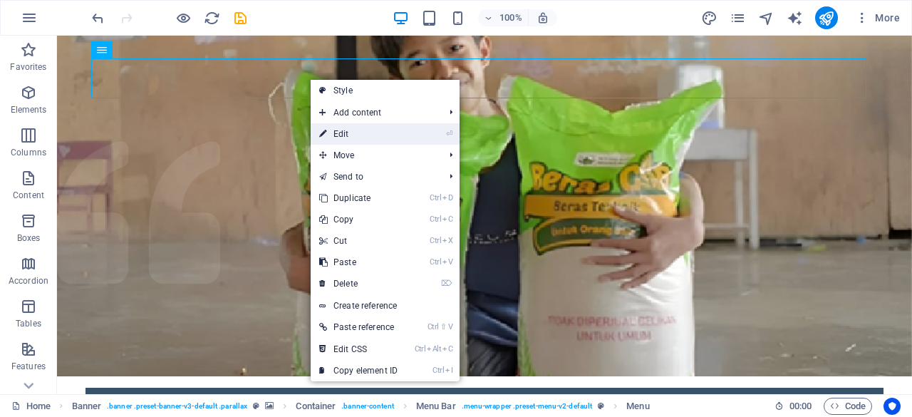
click at [335, 127] on link "⏎ Edit" at bounding box center [358, 133] width 95 height 21
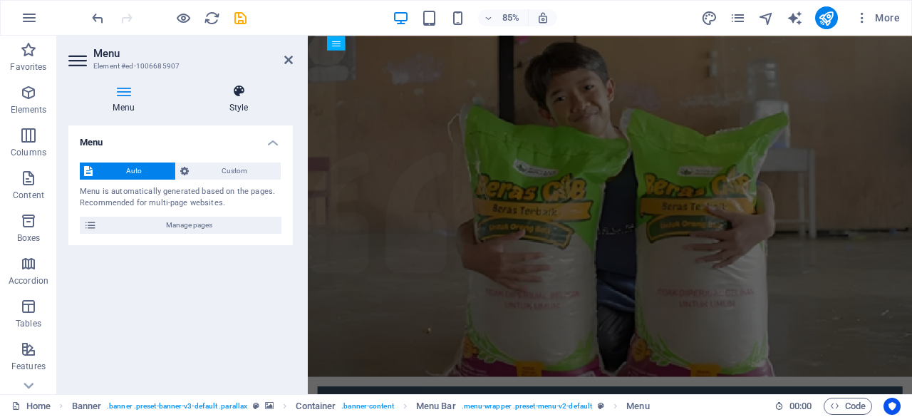
click at [241, 103] on h4 "Style" at bounding box center [238, 99] width 108 height 30
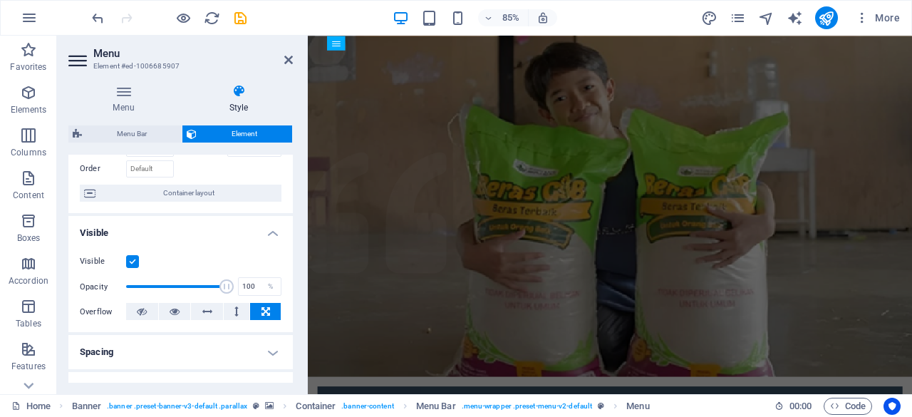
scroll to position [90, 0]
click at [286, 59] on icon at bounding box center [288, 59] width 9 height 11
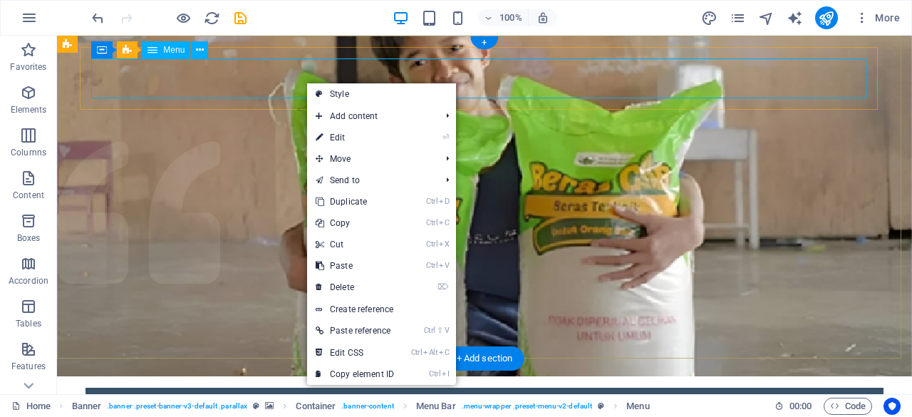
click at [306, 399] on nav "Home About What we do Projects Volunteers Donate" at bounding box center [484, 419] width 775 height 40
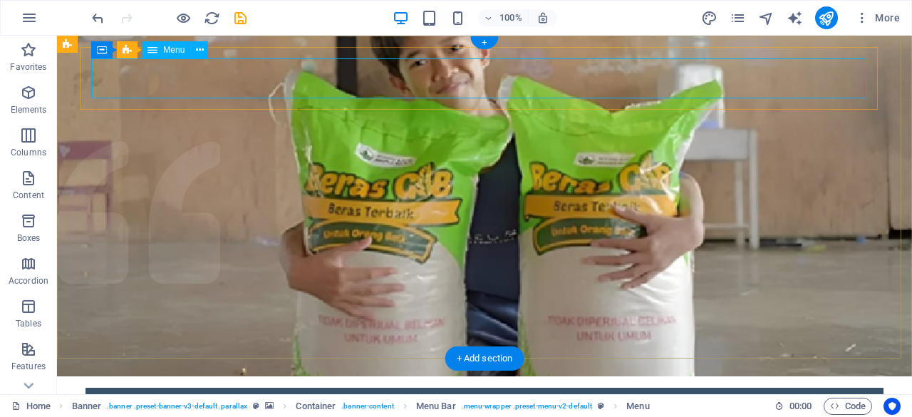
click at [306, 399] on nav "Home About What we do Projects Volunteers Donate" at bounding box center [484, 419] width 775 height 40
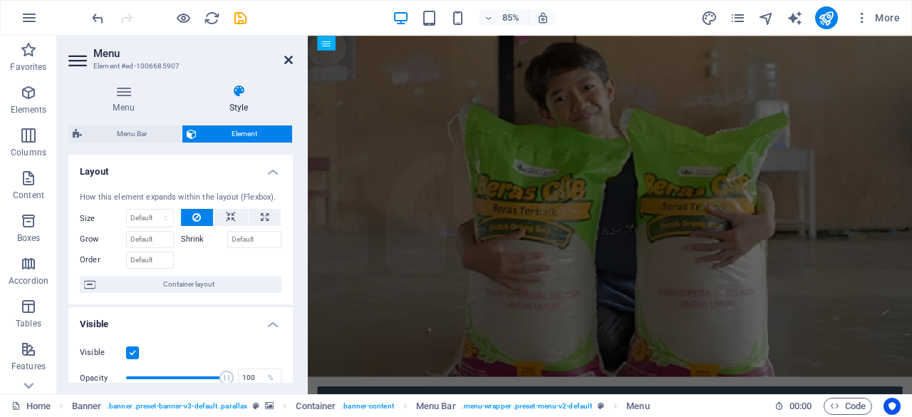
click at [285, 58] on icon at bounding box center [288, 59] width 9 height 11
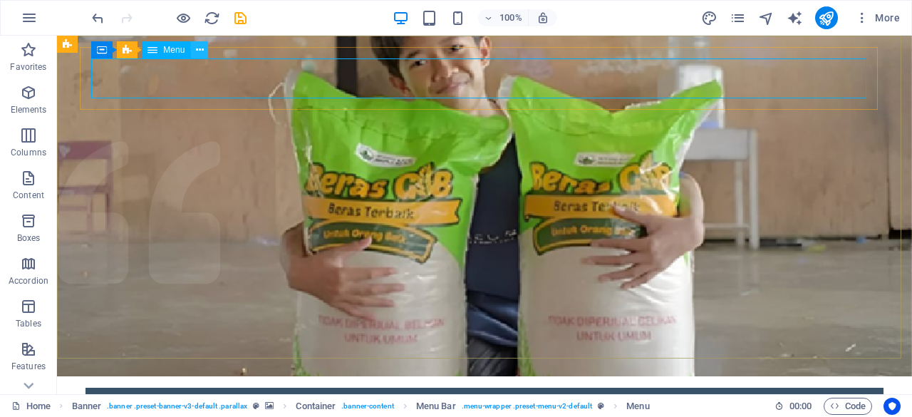
click at [198, 52] on icon at bounding box center [200, 50] width 8 height 15
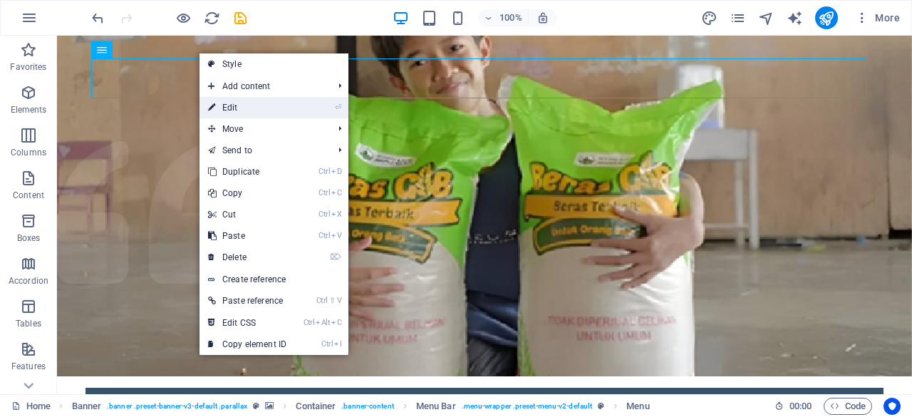
click at [276, 100] on link "⏎ Edit" at bounding box center [246, 107] width 95 height 21
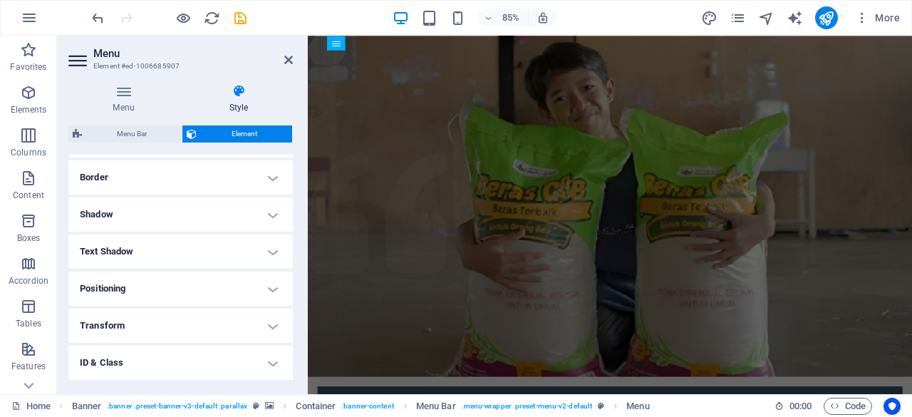
scroll to position [373, 0]
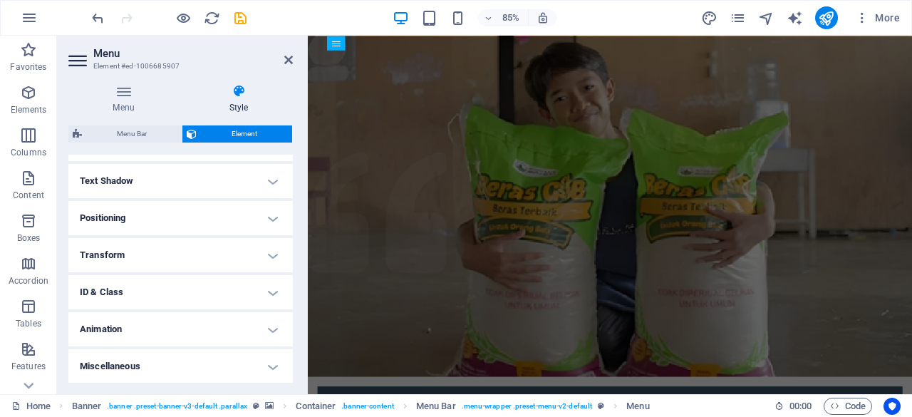
click at [266, 363] on h4 "Miscellaneous" at bounding box center [180, 366] width 224 height 34
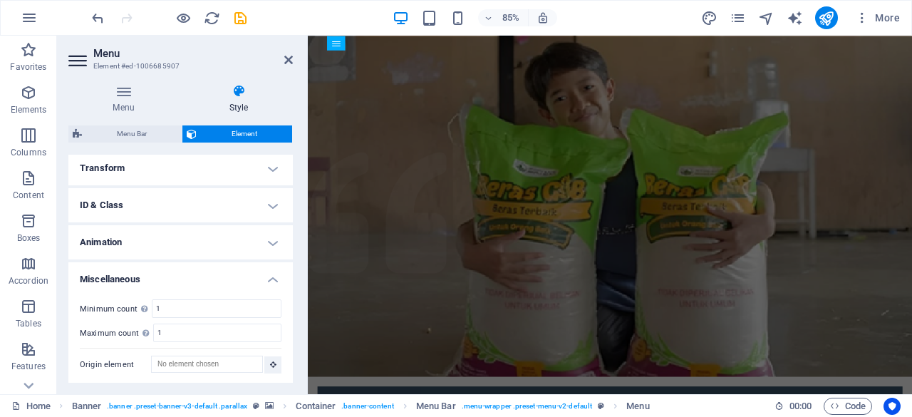
click at [273, 277] on h4 "Miscellaneous" at bounding box center [180, 275] width 224 height 26
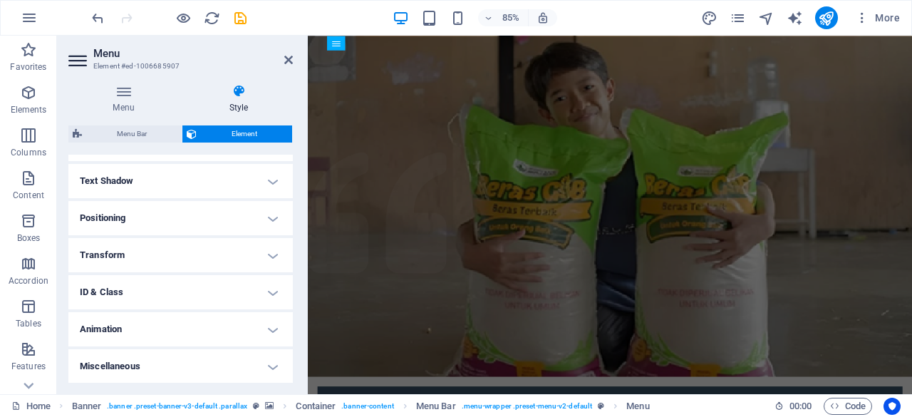
click at [268, 330] on h4 "Animation" at bounding box center [180, 329] width 224 height 34
click at [271, 280] on h4 "Animation" at bounding box center [180, 279] width 224 height 26
click at [271, 291] on h4 "ID & Class" at bounding box center [180, 292] width 224 height 34
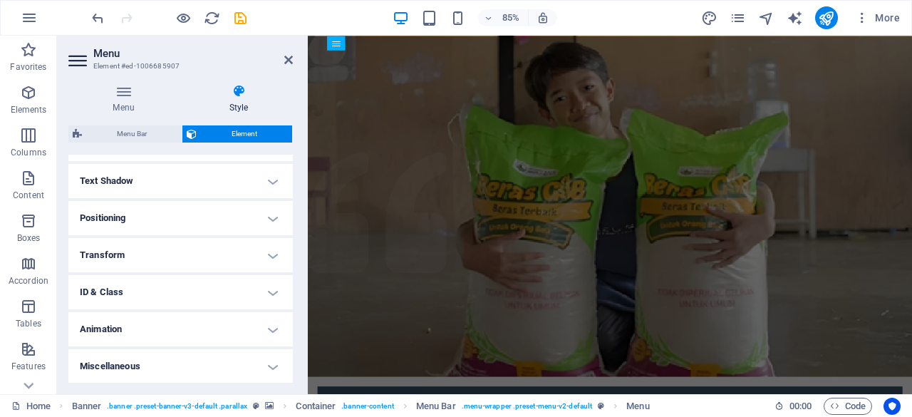
scroll to position [460, 0]
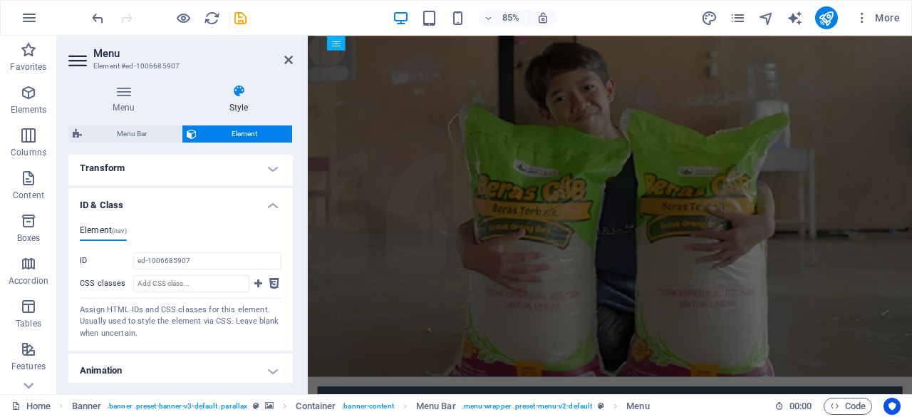
click at [272, 206] on h4 "ID & Class" at bounding box center [180, 201] width 224 height 26
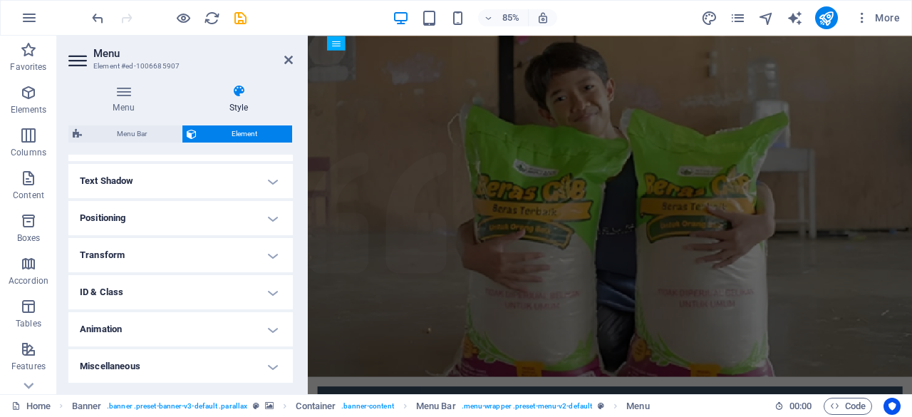
scroll to position [320, 0]
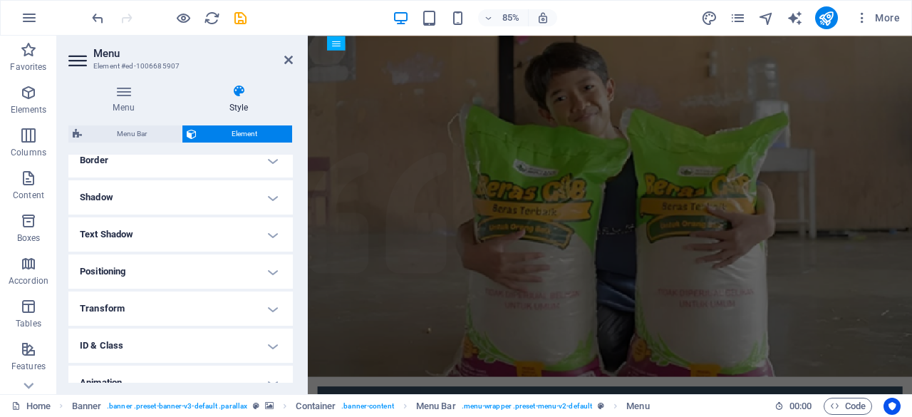
click at [268, 304] on h4 "Transform" at bounding box center [180, 308] width 224 height 34
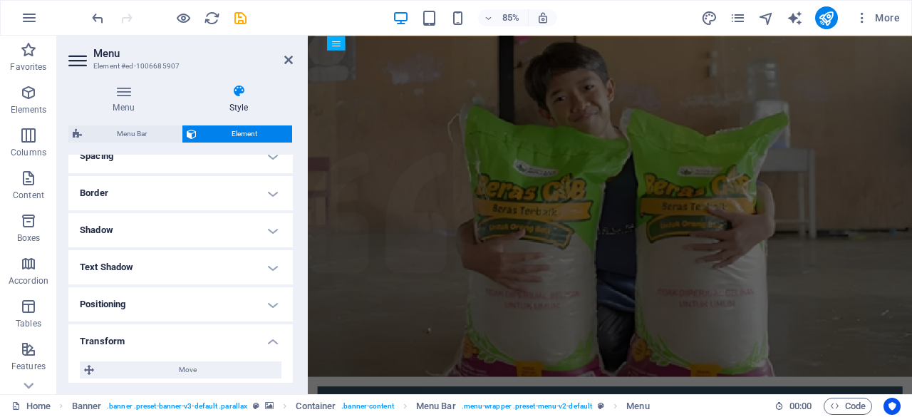
scroll to position [288, 0]
click at [269, 343] on h4 "Transform" at bounding box center [180, 336] width 224 height 26
click at [271, 266] on h4 "Text Shadow" at bounding box center [180, 266] width 224 height 34
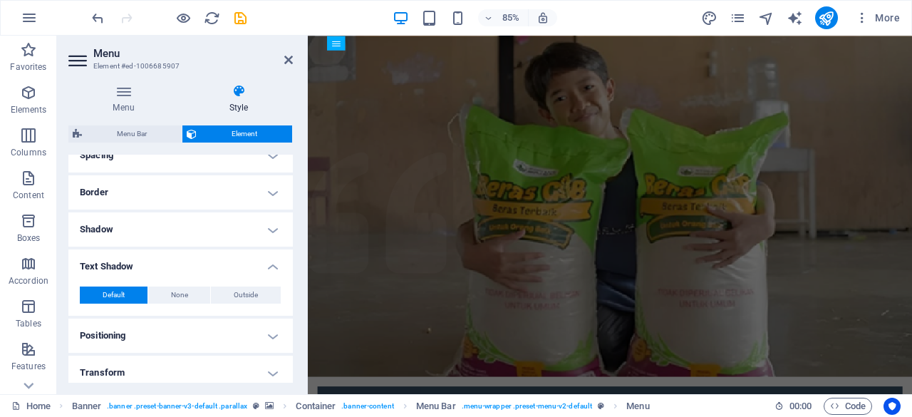
click at [268, 271] on h4 "Text Shadow" at bounding box center [180, 262] width 224 height 26
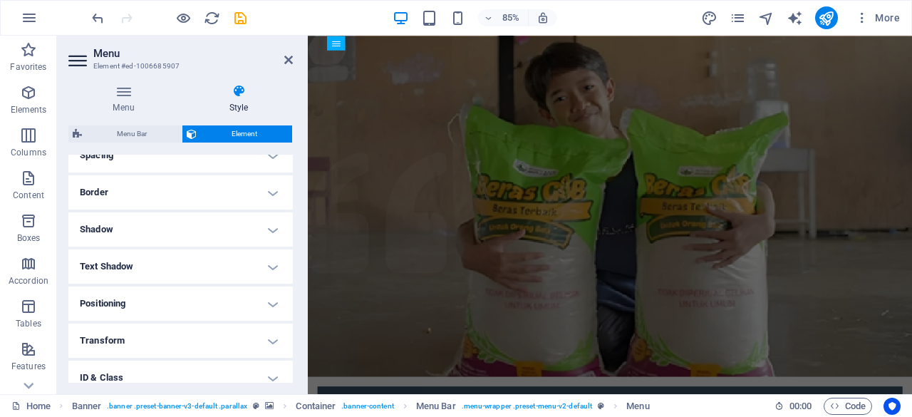
click at [271, 229] on h4 "Shadow" at bounding box center [180, 229] width 224 height 34
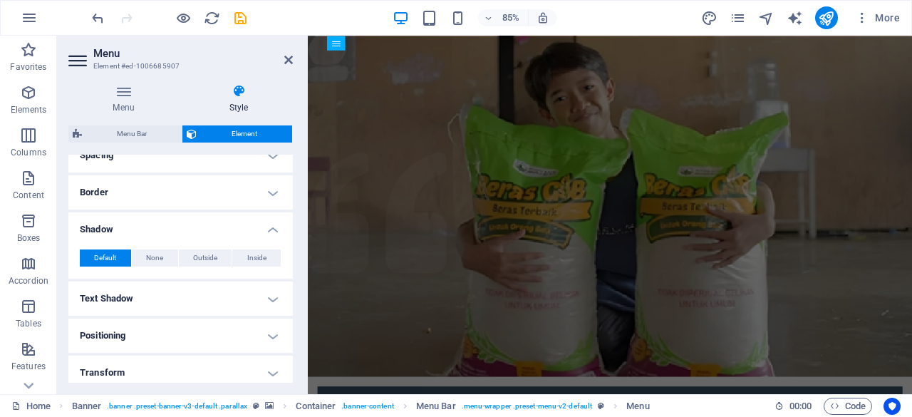
click at [271, 229] on h4 "Shadow" at bounding box center [180, 225] width 224 height 26
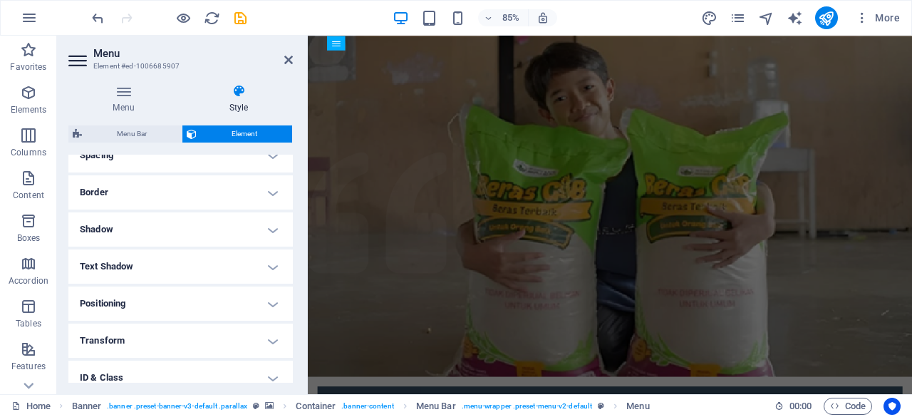
click at [276, 190] on h4 "Border" at bounding box center [180, 192] width 224 height 34
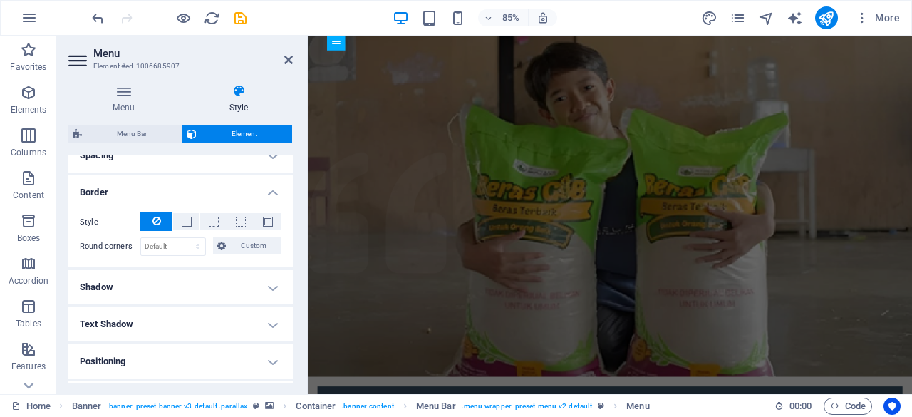
click at [276, 190] on h4 "Border" at bounding box center [180, 188] width 224 height 26
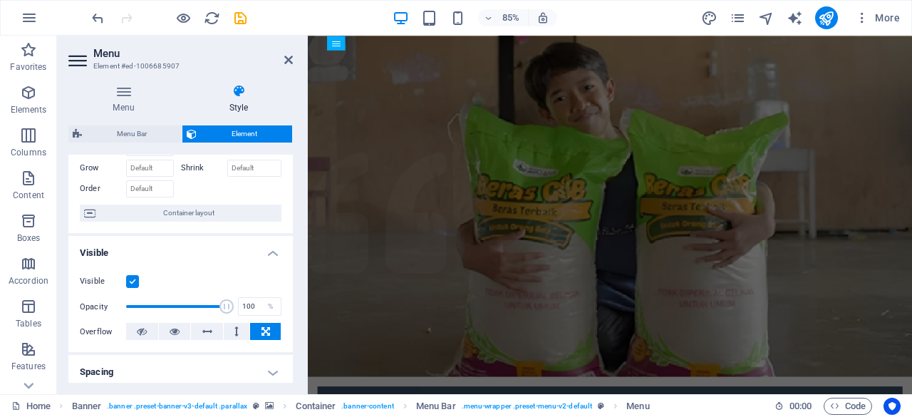
scroll to position [0, 0]
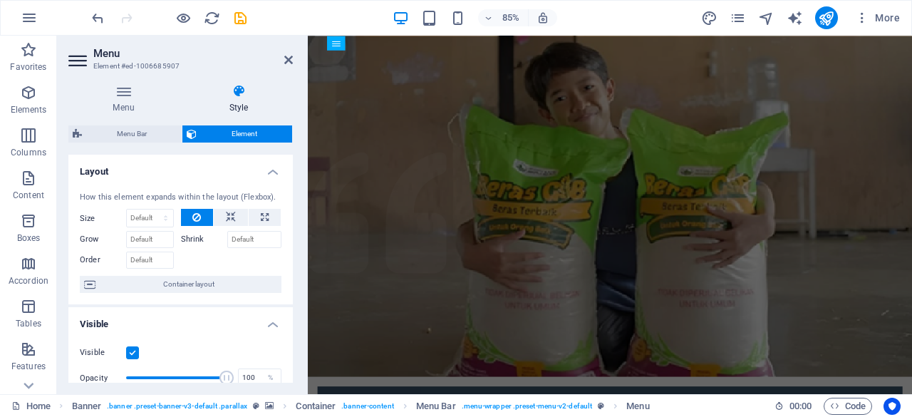
click at [295, 60] on aside "Menu Element #ed-1006685907 Menu Style Menu Auto Custom Menu is automatically g…" at bounding box center [182, 215] width 251 height 358
click at [288, 61] on icon at bounding box center [288, 59] width 9 height 11
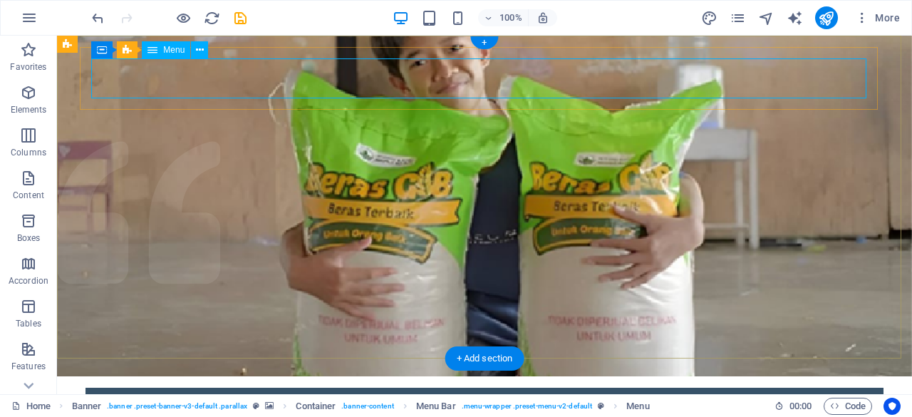
click at [351, 399] on nav "Home About What we do Projects Volunteers Donate" at bounding box center [484, 419] width 775 height 40
click at [88, 387] on div "Home About What we do Projects Volunteers Donate" at bounding box center [484, 418] width 798 height 63
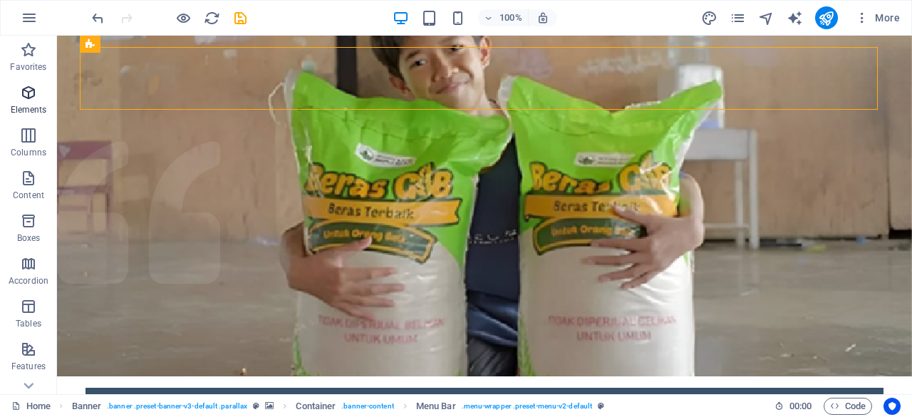
click at [32, 90] on icon "button" at bounding box center [28, 92] width 17 height 17
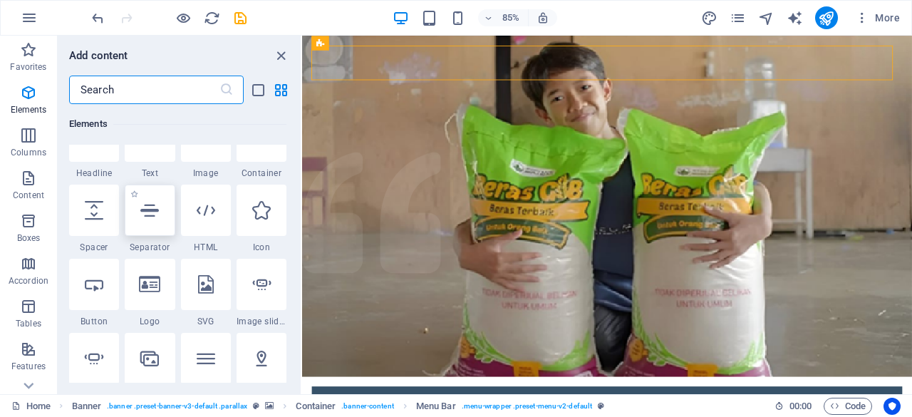
scroll to position [187, 0]
click at [158, 293] on div at bounding box center [150, 283] width 50 height 51
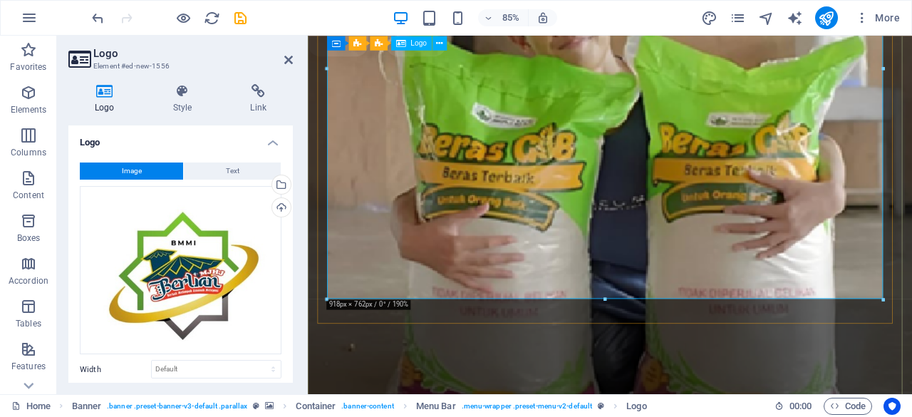
scroll to position [256, 0]
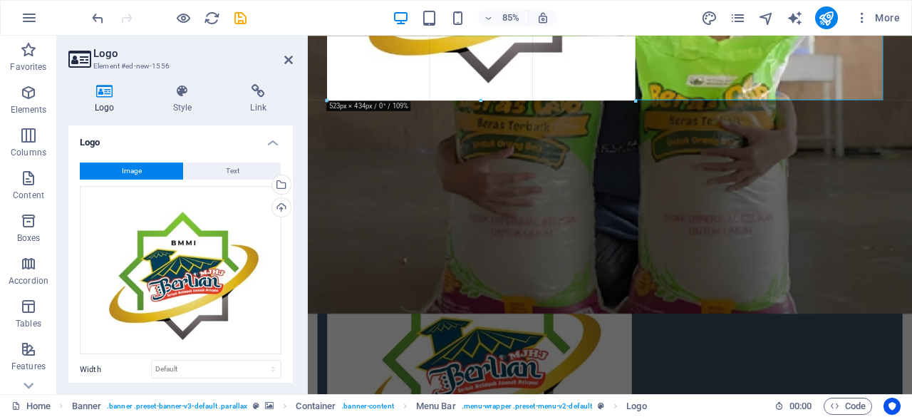
drag, startPoint x: 884, startPoint y: 300, endPoint x: 486, endPoint y: 55, distance: 467.4
type input "518"
select select "px"
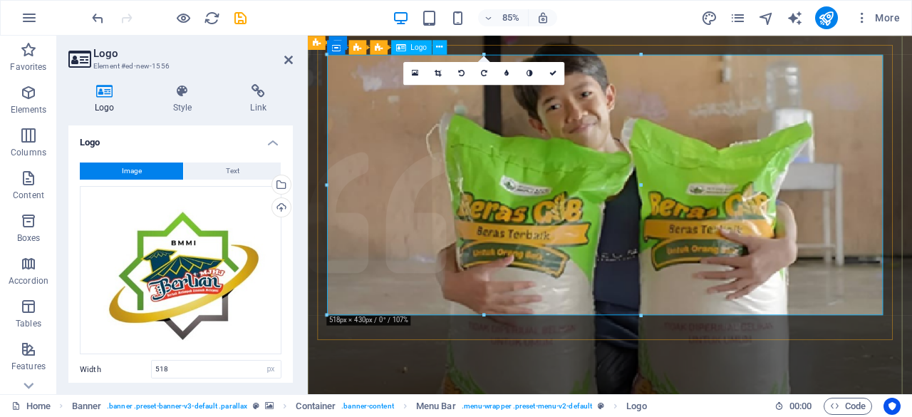
scroll to position [1, 0]
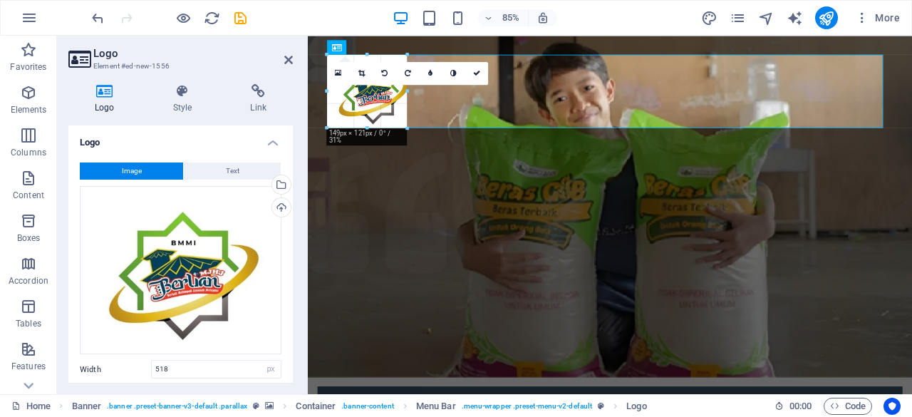
drag, startPoint x: 641, startPoint y: 313, endPoint x: 363, endPoint y: 83, distance: 360.6
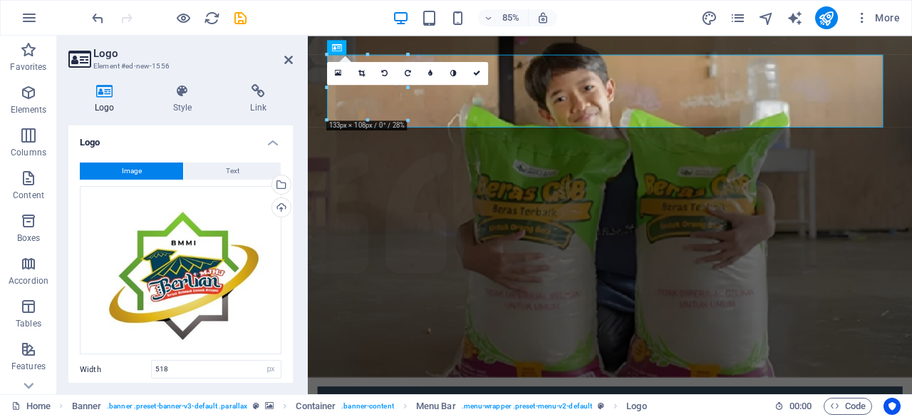
type input "133"
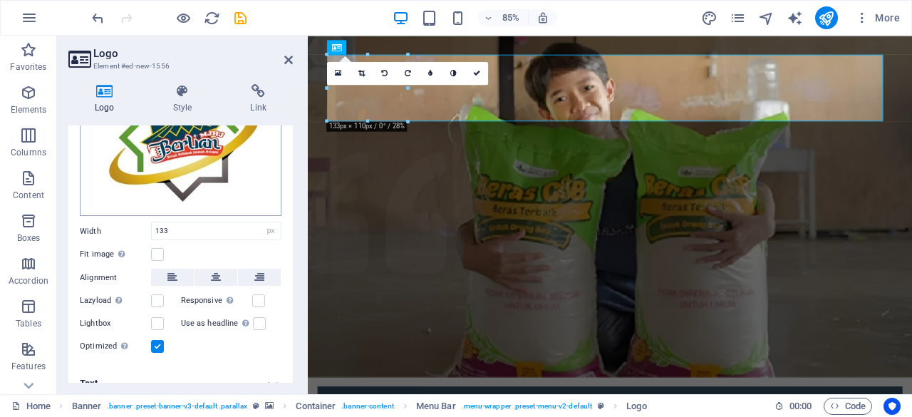
scroll to position [152, 0]
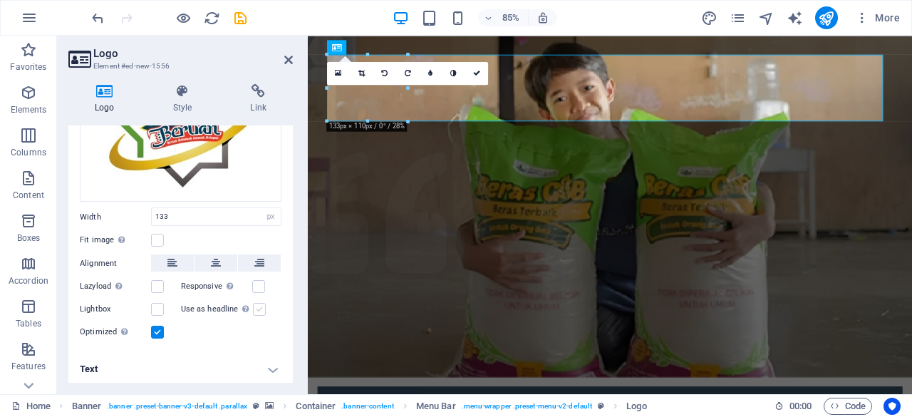
click at [256, 307] on label at bounding box center [259, 309] width 13 height 13
click at [0, 0] on input "Use as headline The image will be wrapped in an H1 headline tag. Useful for giv…" at bounding box center [0, 0] width 0 height 0
click at [288, 62] on icon at bounding box center [288, 59] width 9 height 11
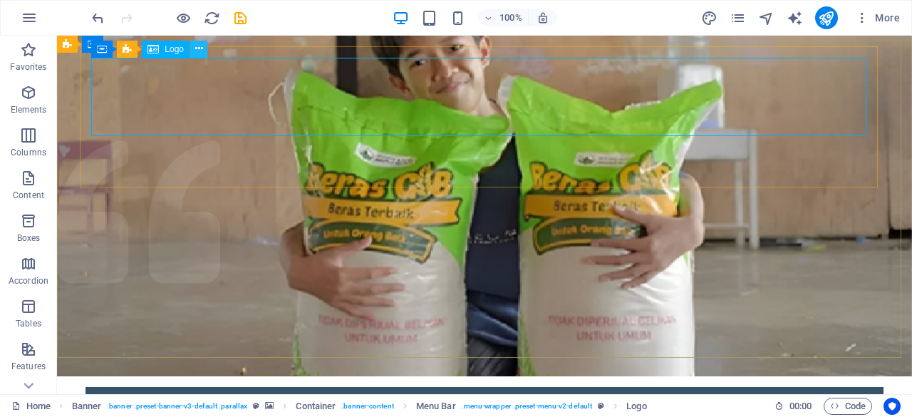
click at [197, 49] on icon at bounding box center [199, 48] width 8 height 15
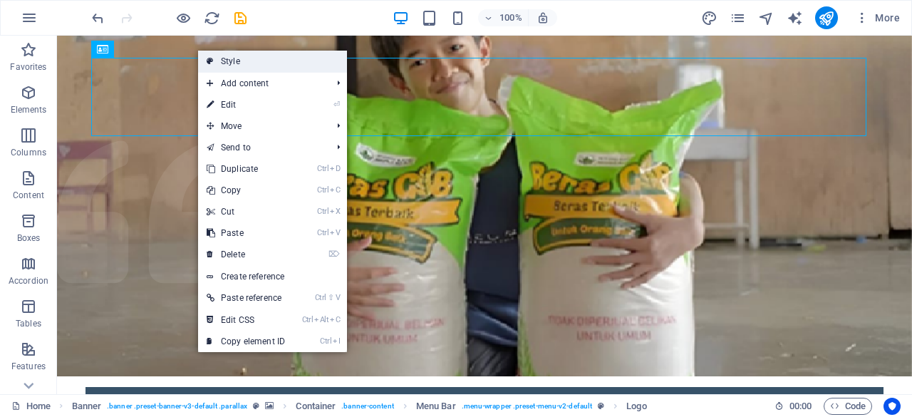
click at [226, 58] on link "Style" at bounding box center [272, 61] width 149 height 21
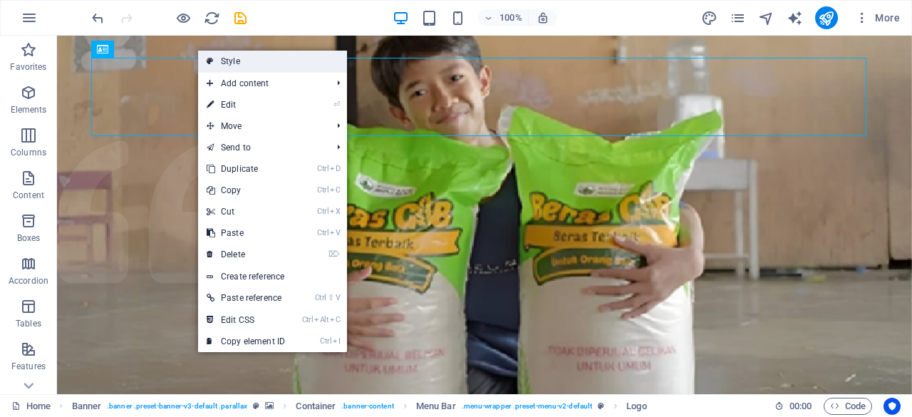
select select "rem"
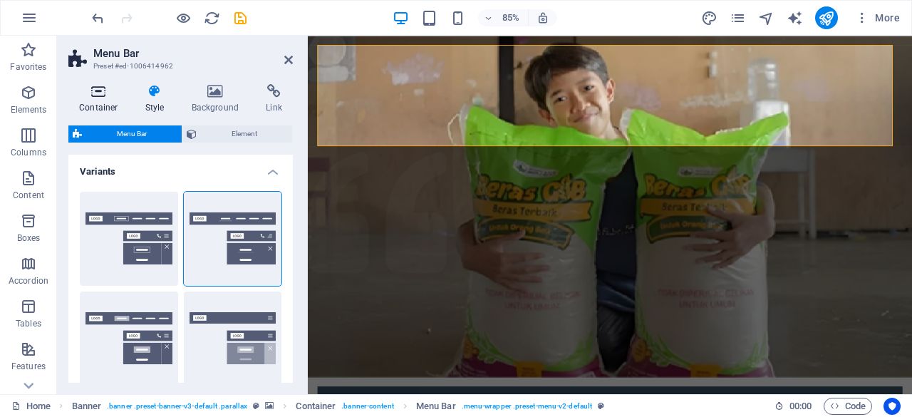
click at [104, 102] on h4 "Container" at bounding box center [101, 99] width 66 height 30
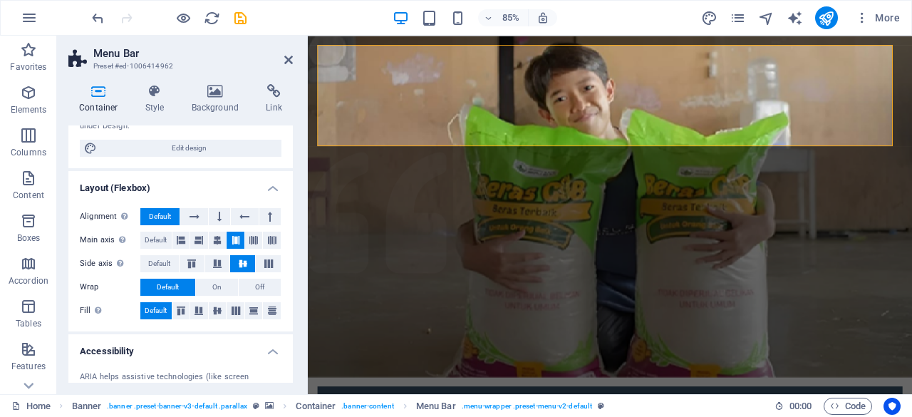
scroll to position [147, 0]
click at [217, 293] on span "On" at bounding box center [216, 286] width 9 height 17
click at [291, 65] on icon at bounding box center [288, 59] width 9 height 11
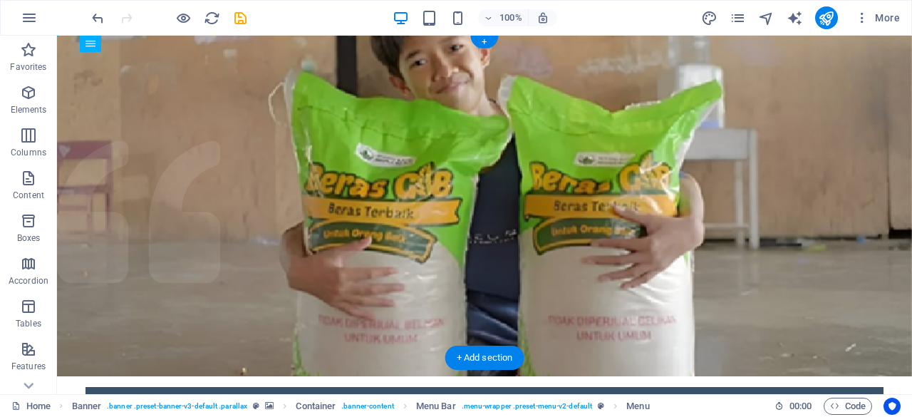
drag, startPoint x: 199, startPoint y: 153, endPoint x: 204, endPoint y: 162, distance: 9.6
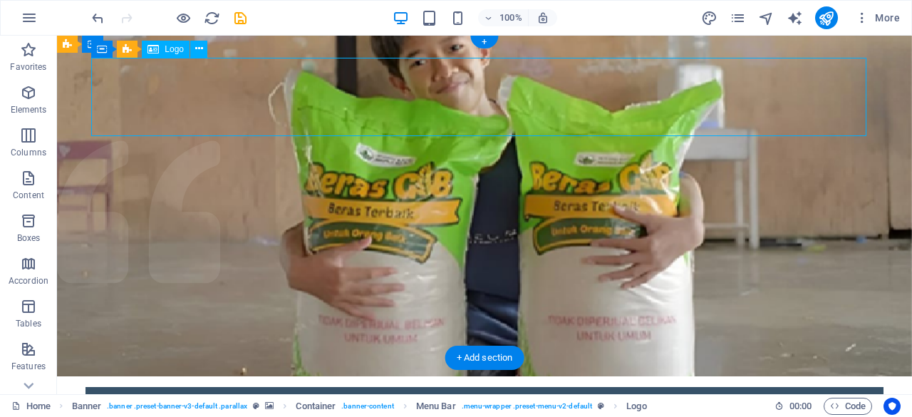
drag, startPoint x: 167, startPoint y: 85, endPoint x: 166, endPoint y: 130, distance: 45.6
click at [199, 51] on icon at bounding box center [199, 48] width 8 height 15
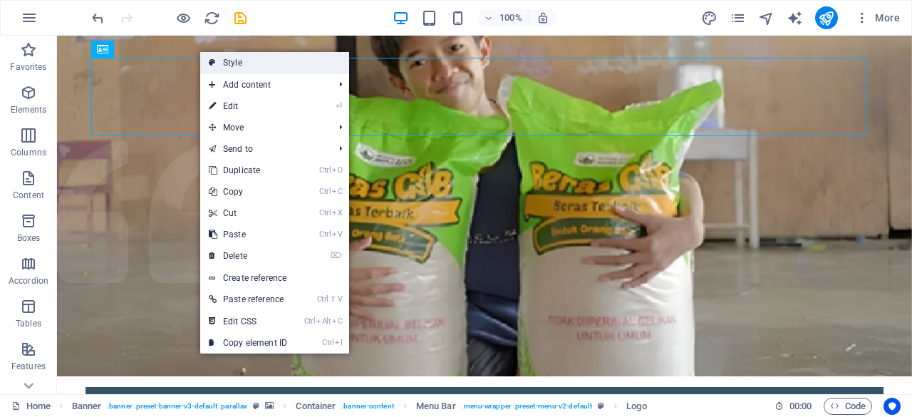
click at [246, 58] on link "Style" at bounding box center [274, 62] width 149 height 21
select select "rem"
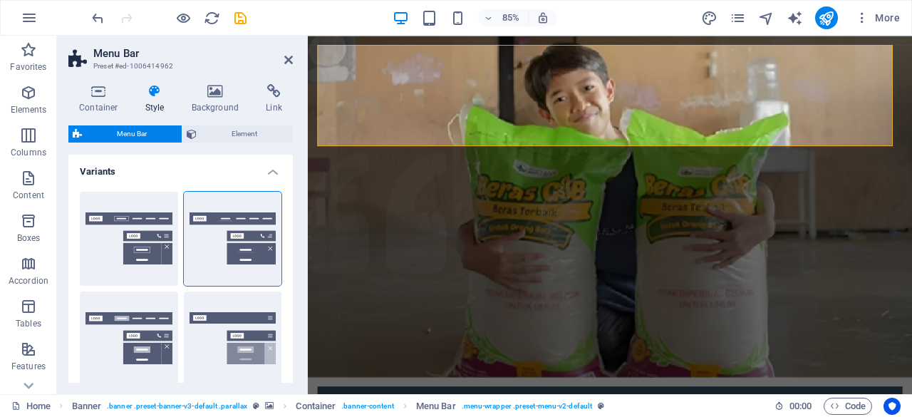
click at [148, 98] on icon at bounding box center [155, 91] width 41 height 14
click at [197, 132] on button "Element" at bounding box center [237, 133] width 110 height 17
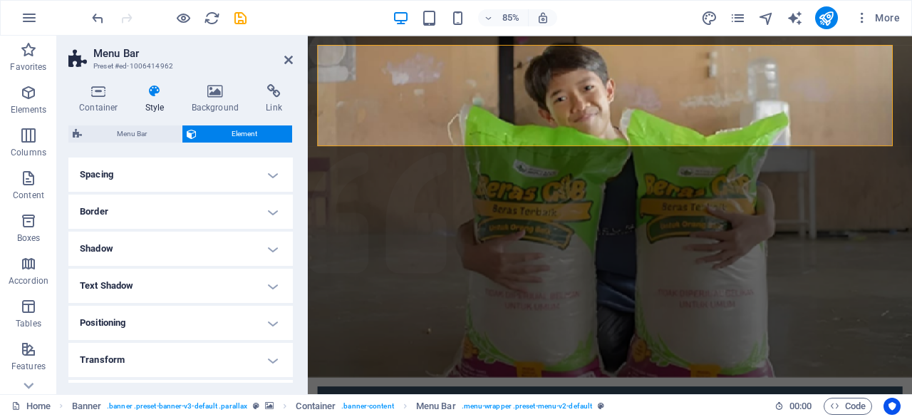
scroll to position [0, 0]
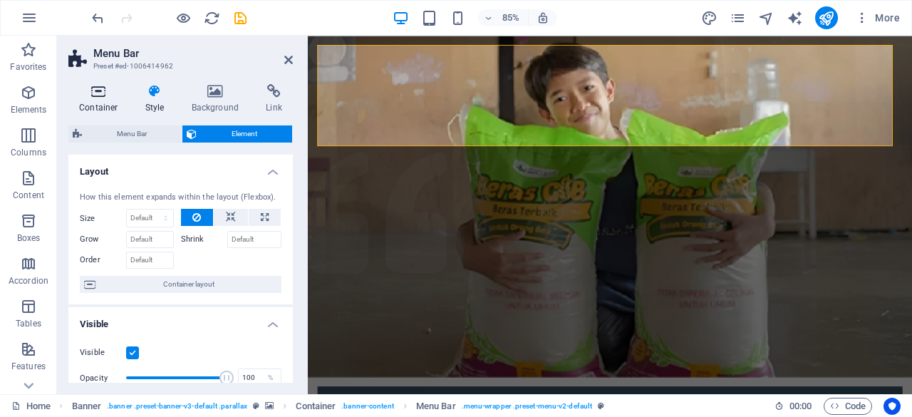
click at [89, 101] on h4 "Container" at bounding box center [101, 99] width 66 height 30
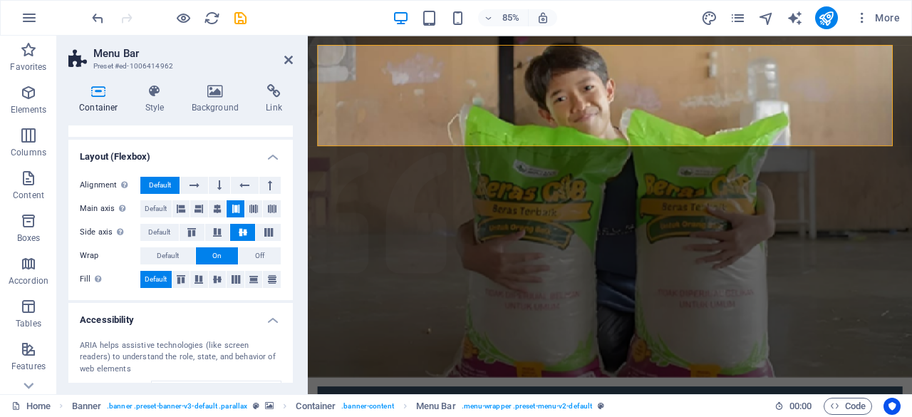
scroll to position [179, 0]
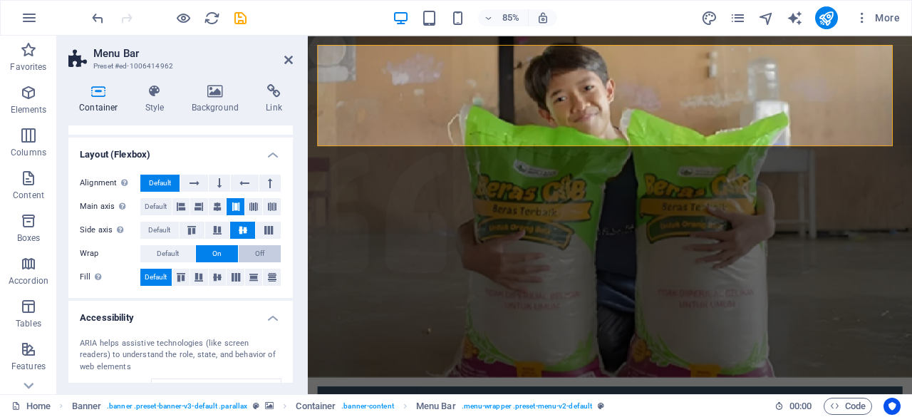
click at [255, 253] on span "Off" at bounding box center [259, 253] width 9 height 17
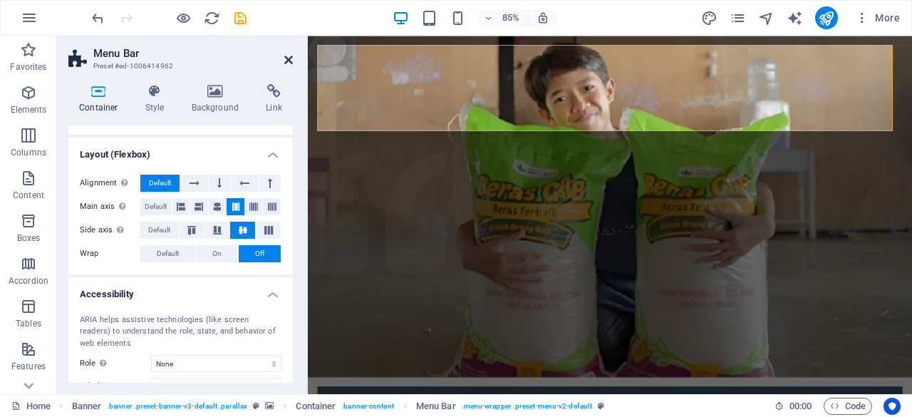
click at [286, 61] on icon at bounding box center [288, 59] width 9 height 11
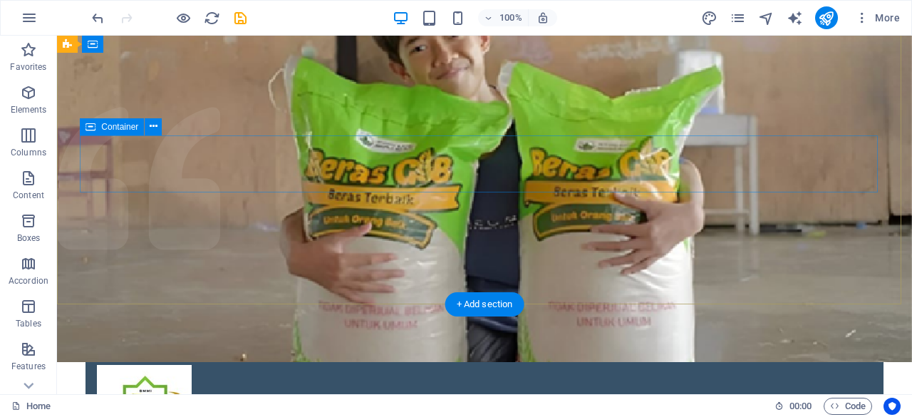
scroll to position [0, 0]
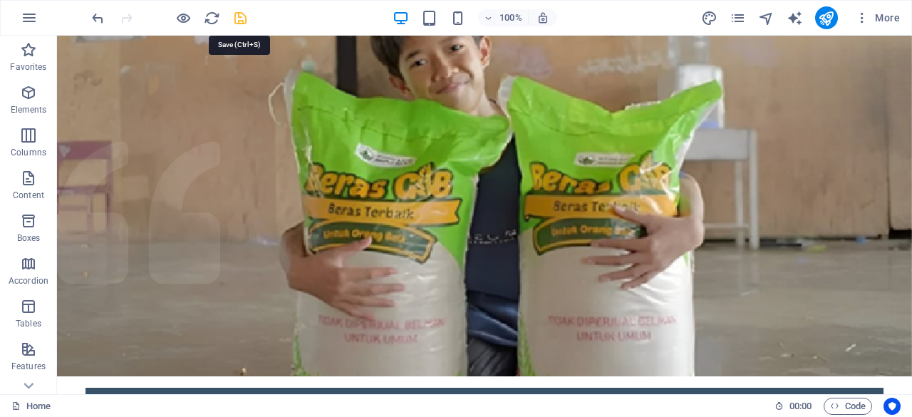
click at [238, 19] on icon "save" at bounding box center [240, 18] width 16 height 16
checkbox input "false"
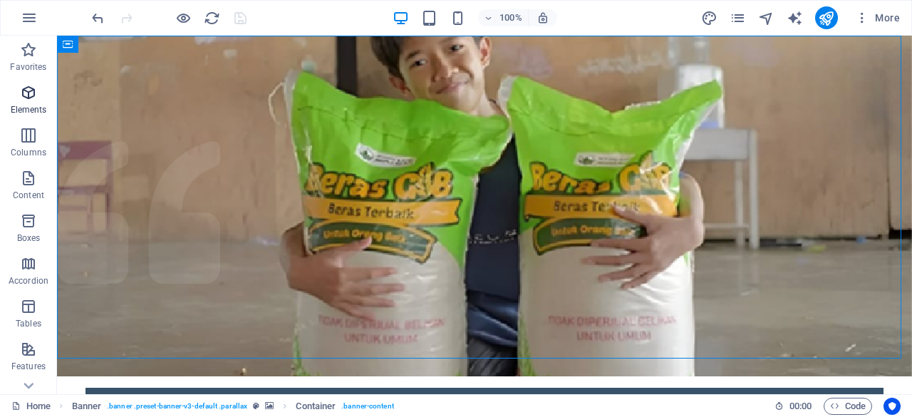
click at [28, 90] on icon "button" at bounding box center [28, 92] width 17 height 17
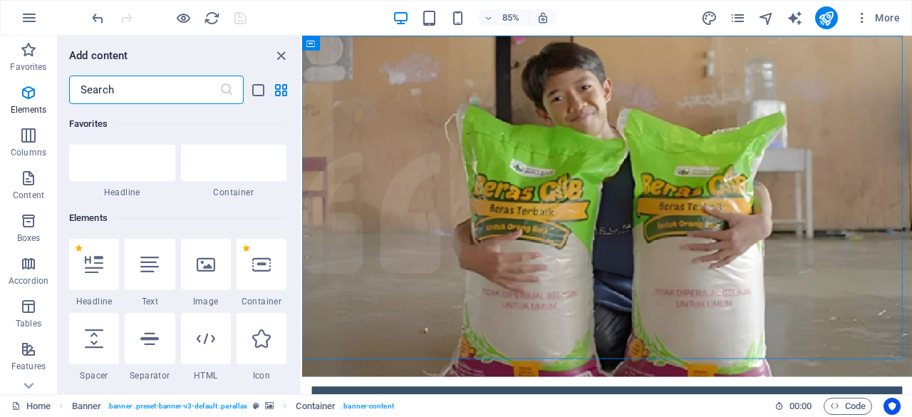
scroll to position [152, 0]
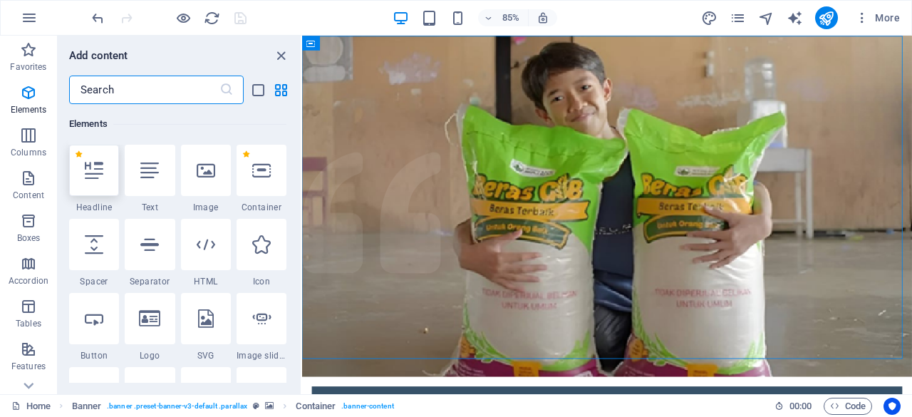
click at [100, 177] on icon at bounding box center [94, 170] width 19 height 19
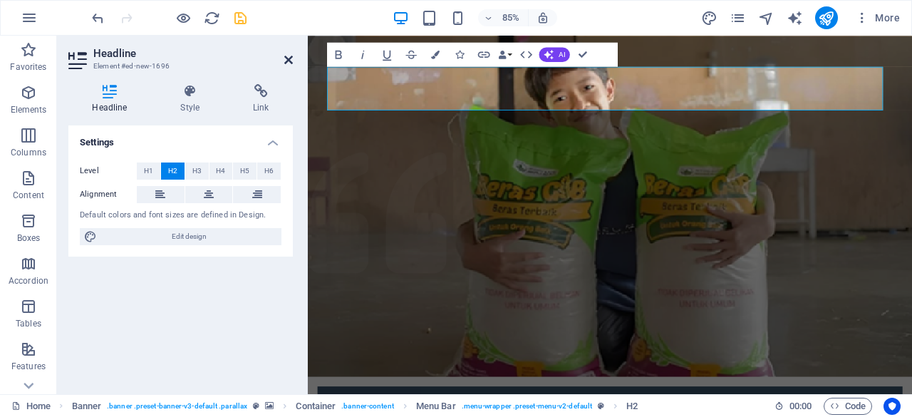
click at [290, 59] on icon at bounding box center [288, 59] width 9 height 11
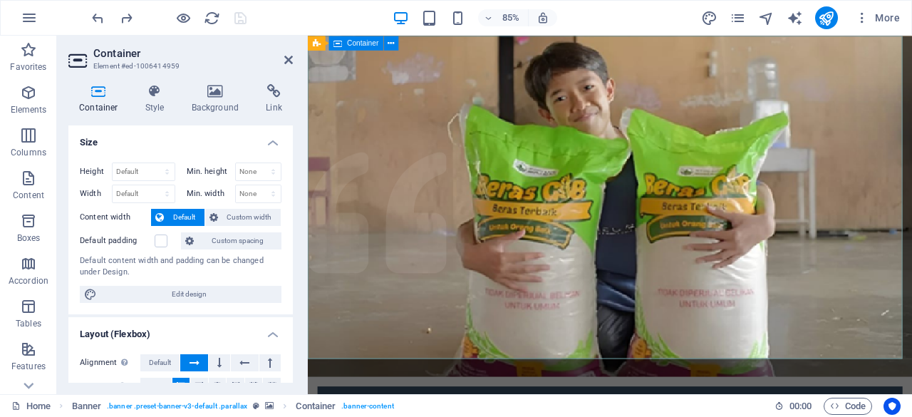
click at [27, 90] on icon "button" at bounding box center [28, 92] width 17 height 17
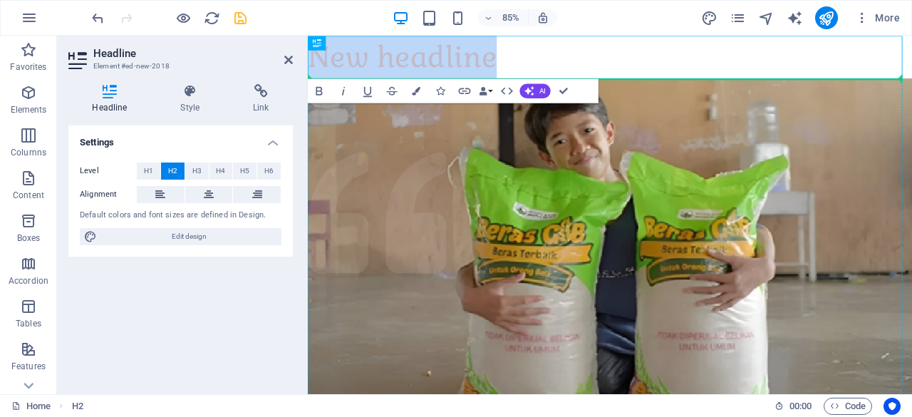
drag, startPoint x: 627, startPoint y: 79, endPoint x: 344, endPoint y: 231, distance: 320.9
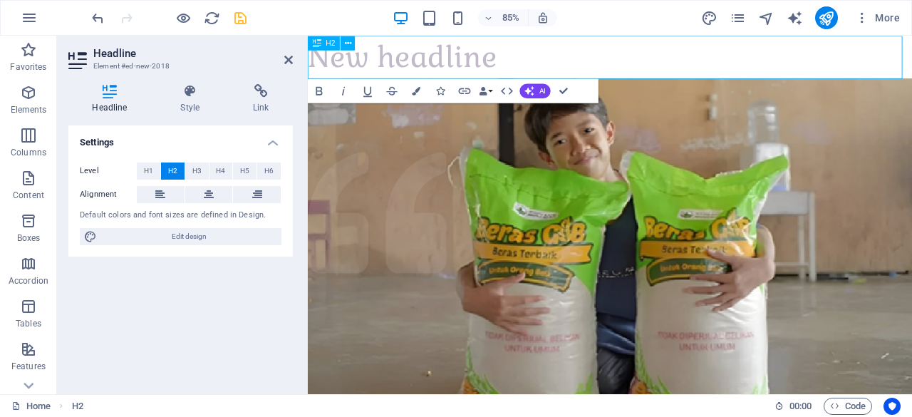
click at [324, 41] on div "H2" at bounding box center [324, 43] width 32 height 14
click at [346, 43] on icon at bounding box center [348, 42] width 6 height 13
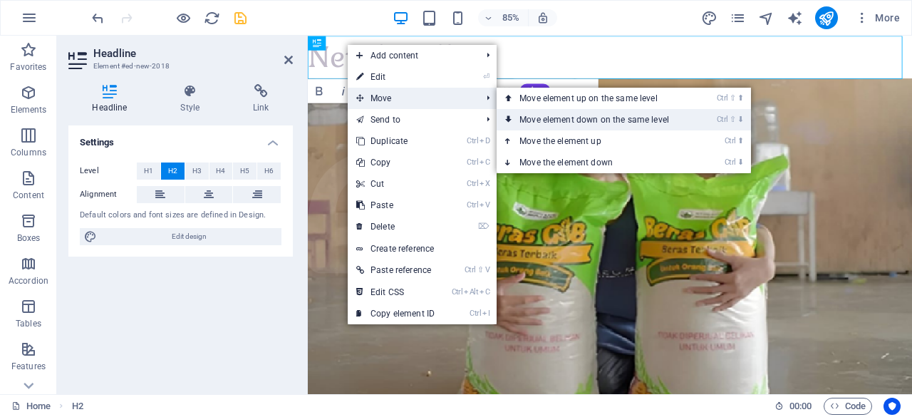
click at [551, 124] on link "Ctrl ⇧ ⬇ Move element down on the same level" at bounding box center [596, 119] width 201 height 21
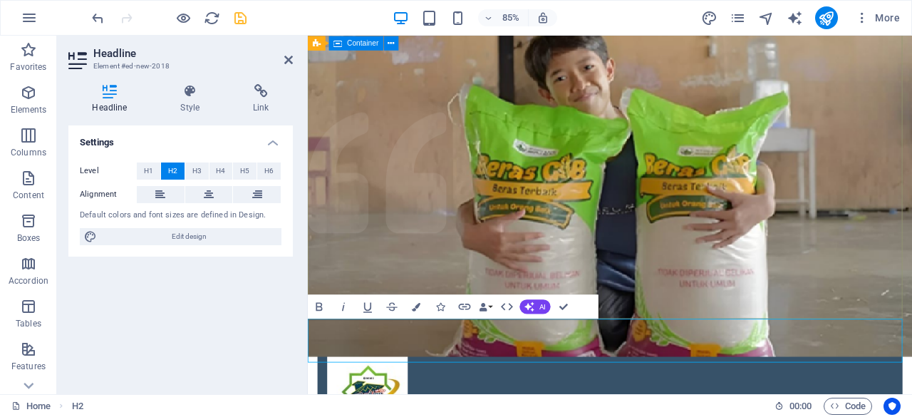
scroll to position [46, 0]
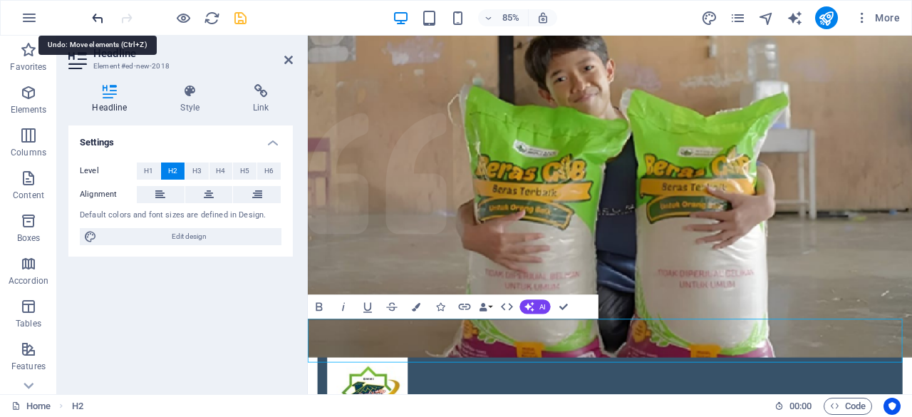
click at [95, 16] on icon "undo" at bounding box center [98, 18] width 16 height 16
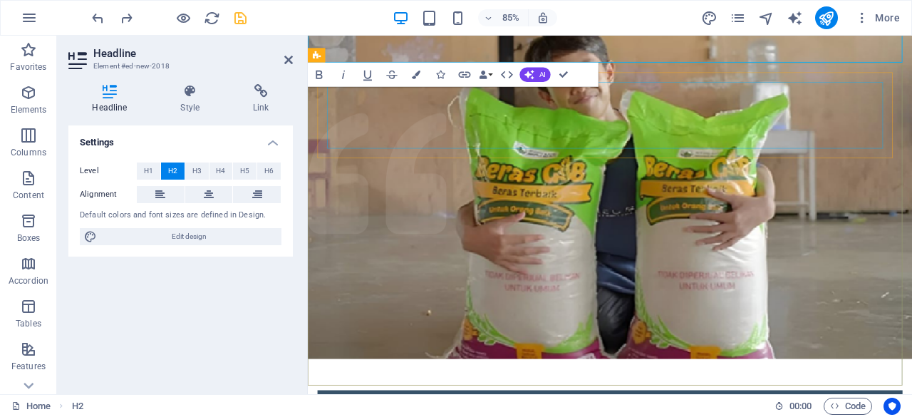
scroll to position [0, 0]
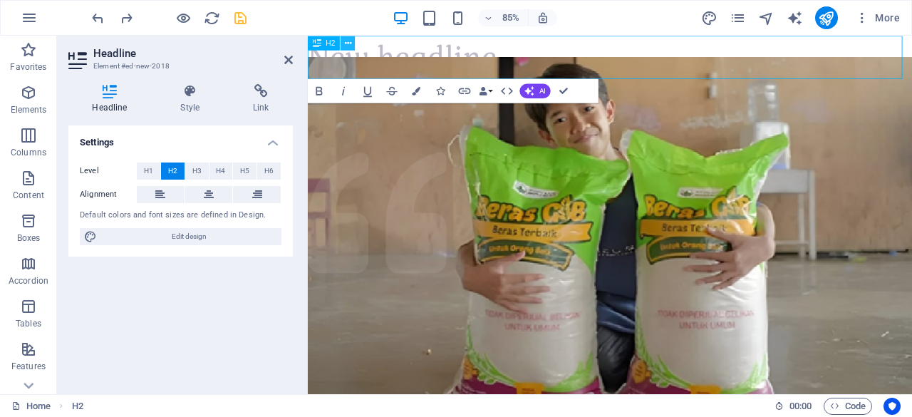
click at [346, 41] on icon at bounding box center [348, 42] width 6 height 13
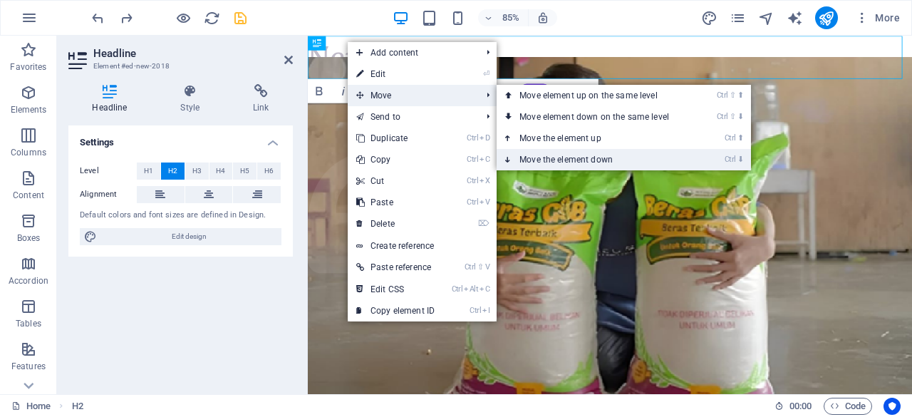
click at [557, 150] on link "Ctrl ⬇ Move the element down" at bounding box center [596, 159] width 201 height 21
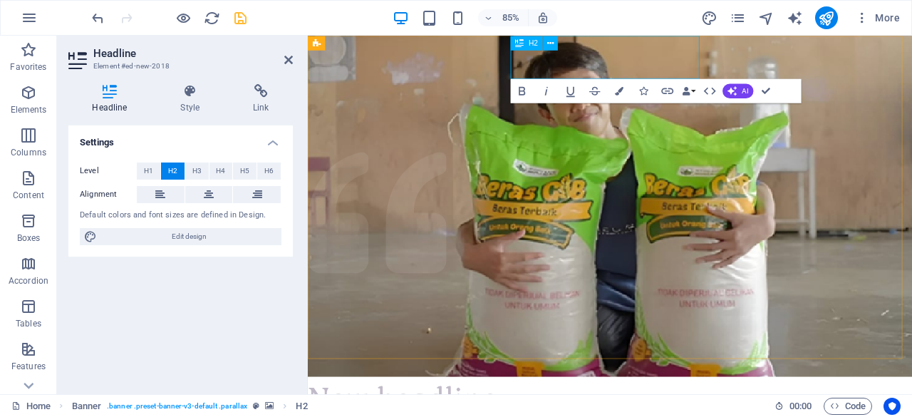
click at [516, 41] on icon at bounding box center [519, 43] width 9 height 14
click at [548, 43] on icon at bounding box center [550, 42] width 6 height 13
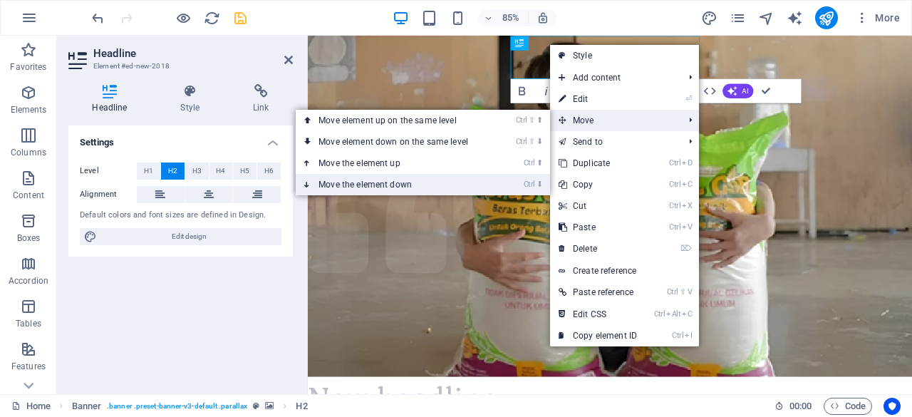
click at [531, 177] on mark "Ctrl ⬇" at bounding box center [532, 184] width 19 height 21
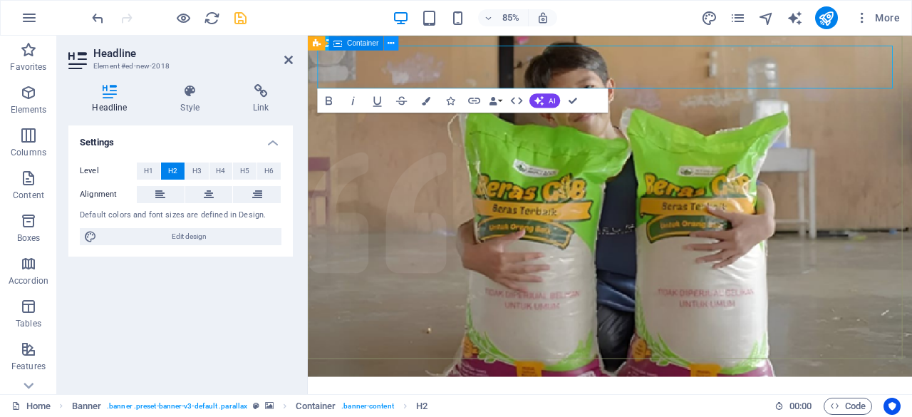
click at [392, 42] on icon at bounding box center [391, 42] width 6 height 13
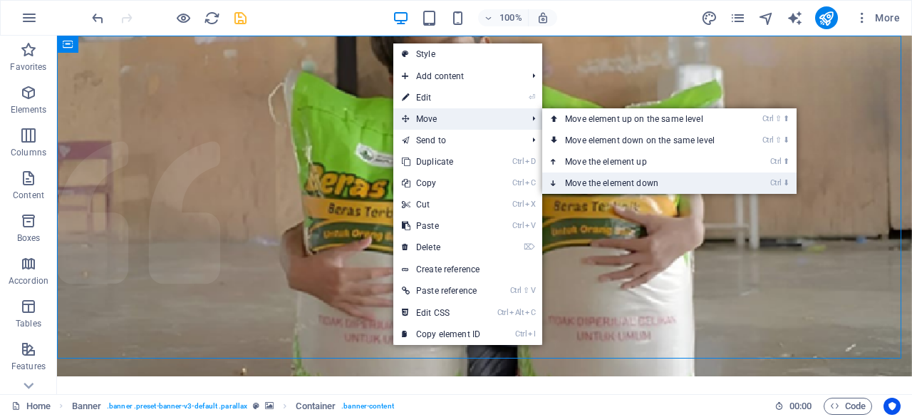
click at [592, 181] on link "Ctrl ⬇ Move the element down" at bounding box center [642, 182] width 201 height 21
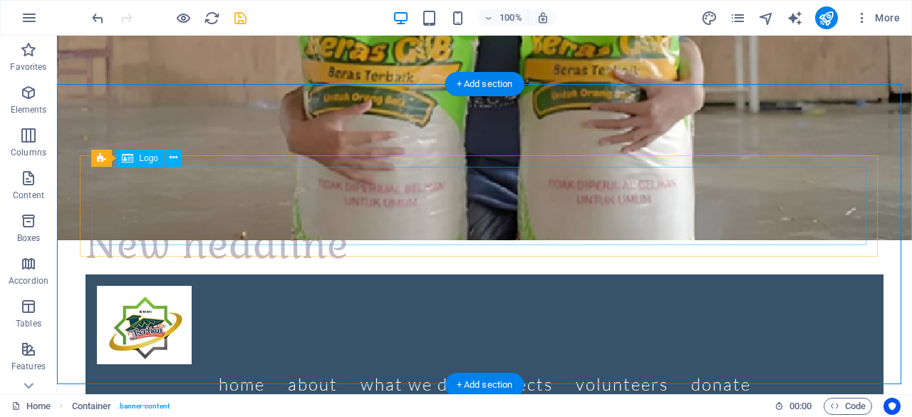
scroll to position [276, 0]
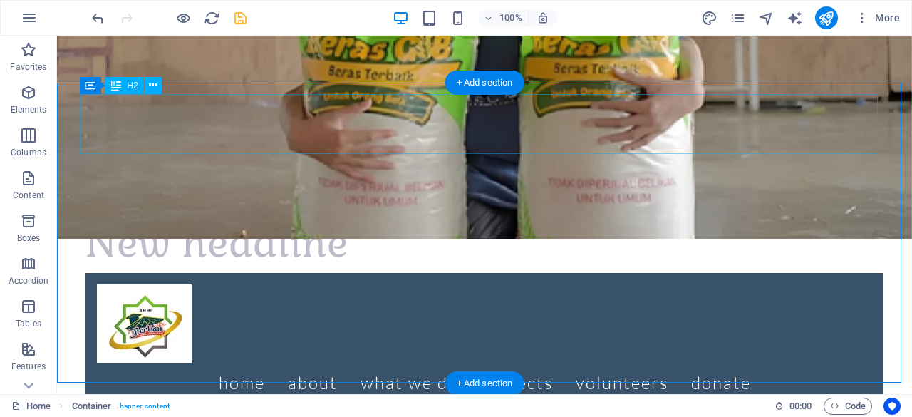
click at [233, 213] on div "New headline" at bounding box center [484, 243] width 798 height 60
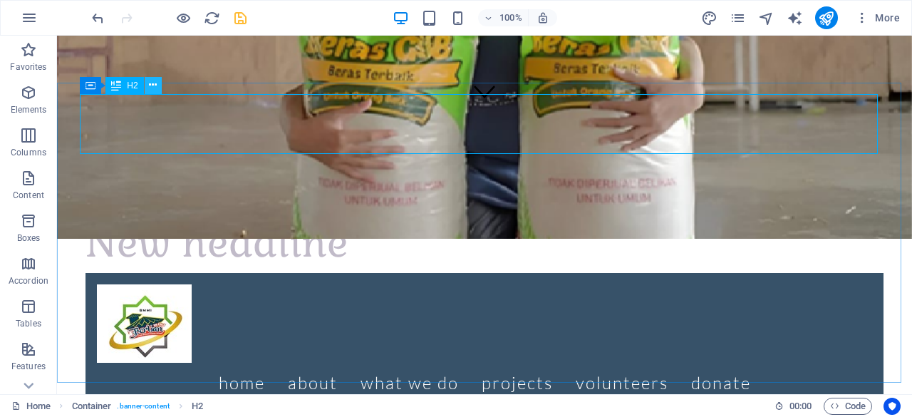
click at [154, 90] on icon at bounding box center [153, 85] width 8 height 15
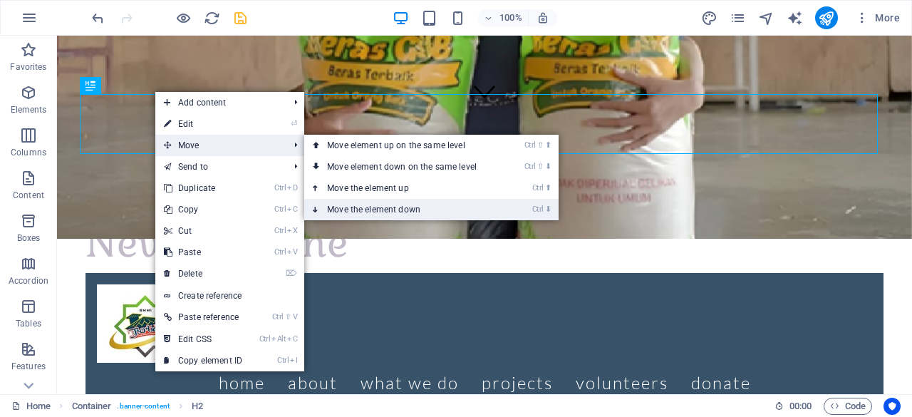
click at [379, 202] on link "Ctrl ⬇ Move the element down" at bounding box center [404, 209] width 201 height 21
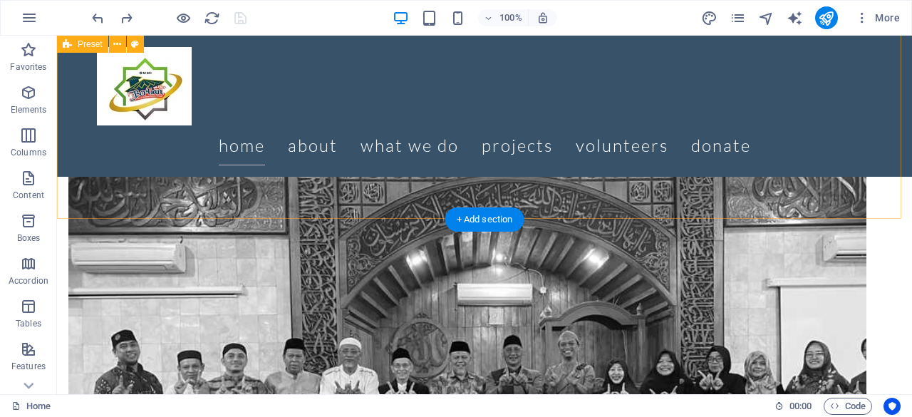
scroll to position [601, 0]
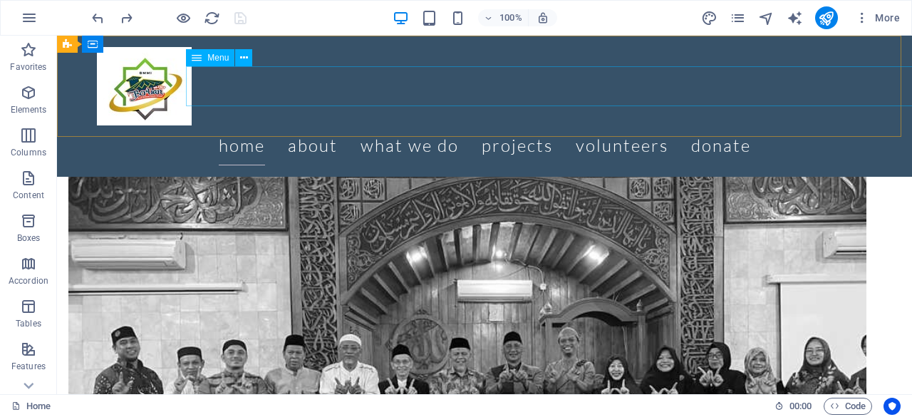
click at [326, 125] on nav "Home About What we do Projects Volunteers Donate" at bounding box center [484, 145] width 775 height 40
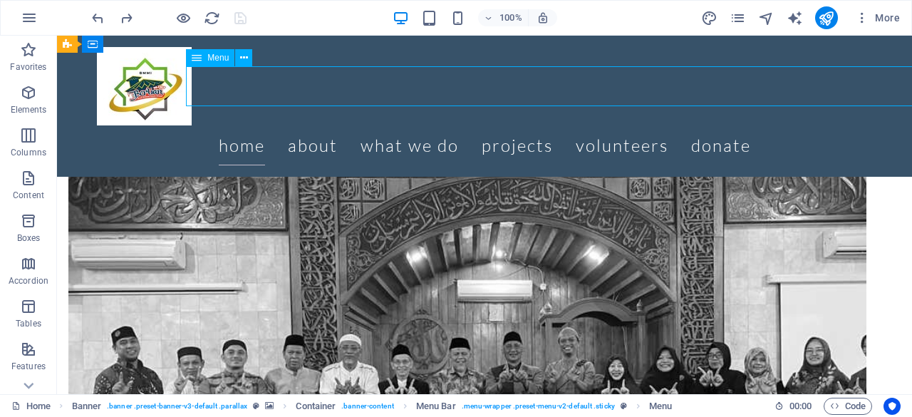
click at [326, 125] on nav "Home About What we do Projects Volunteers Donate" at bounding box center [484, 145] width 775 height 40
click at [241, 61] on icon at bounding box center [244, 58] width 8 height 15
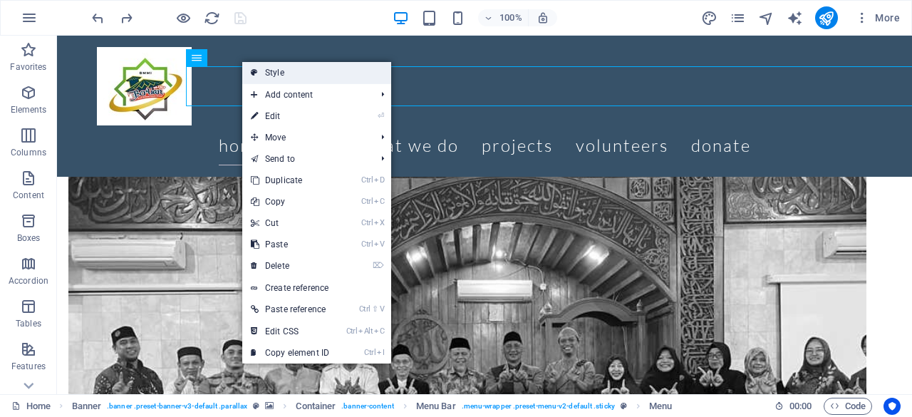
click at [284, 72] on link "Style" at bounding box center [316, 72] width 149 height 21
select select "rem"
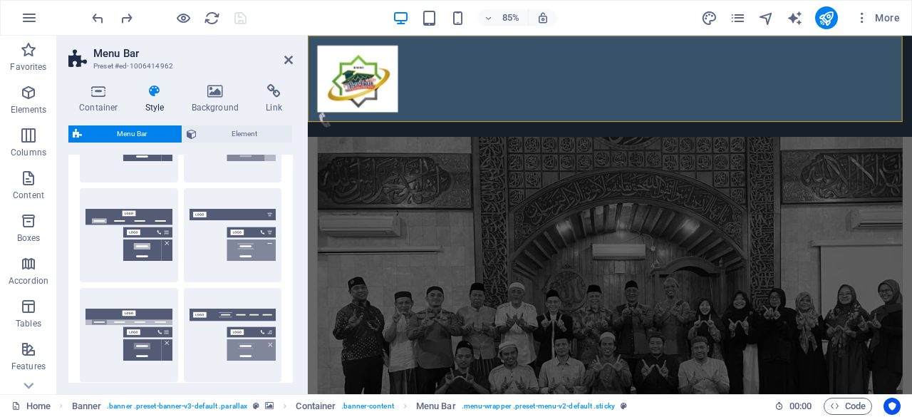
scroll to position [197, 0]
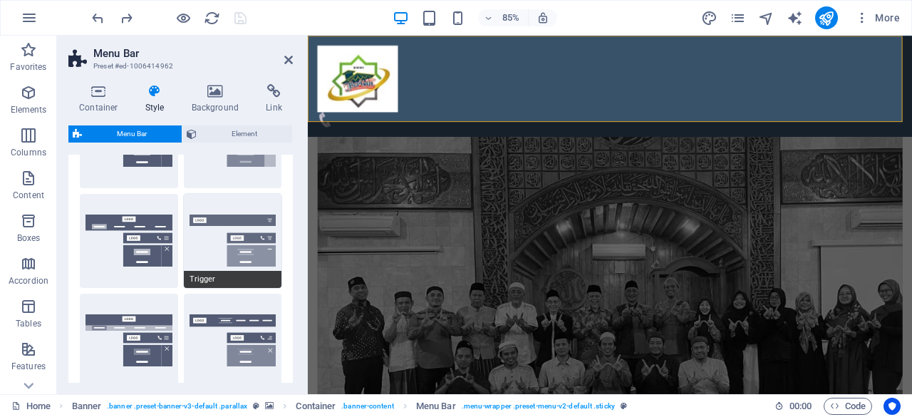
click at [202, 220] on button "Trigger" at bounding box center [233, 241] width 98 height 94
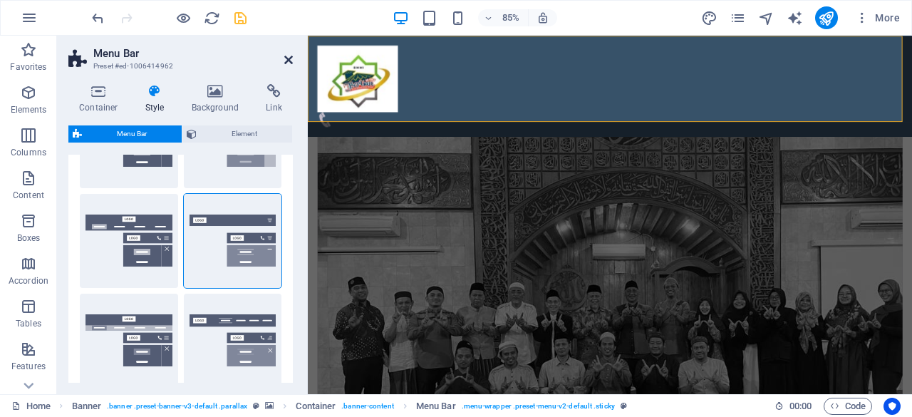
click at [284, 59] on icon at bounding box center [288, 59] width 9 height 11
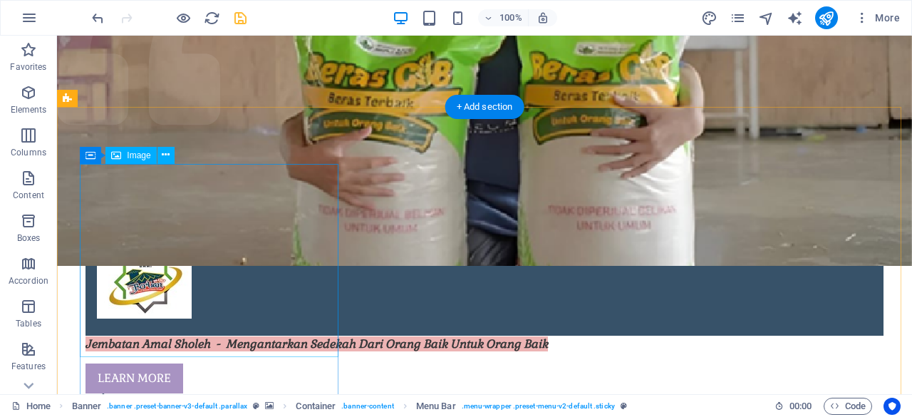
scroll to position [0, 0]
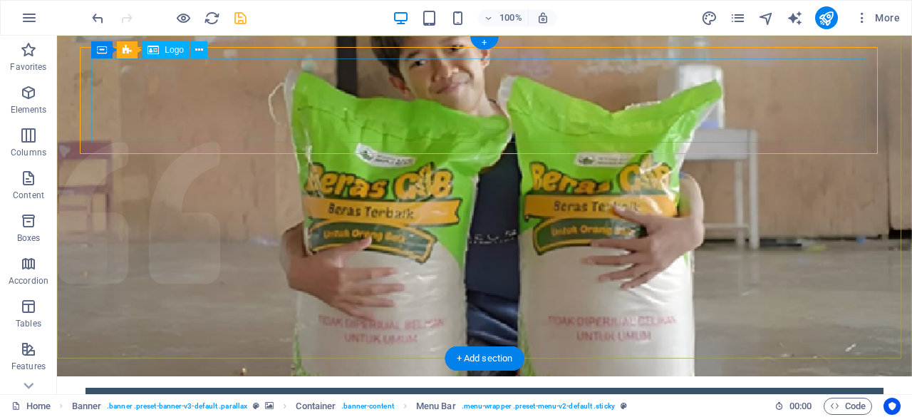
select select "px"
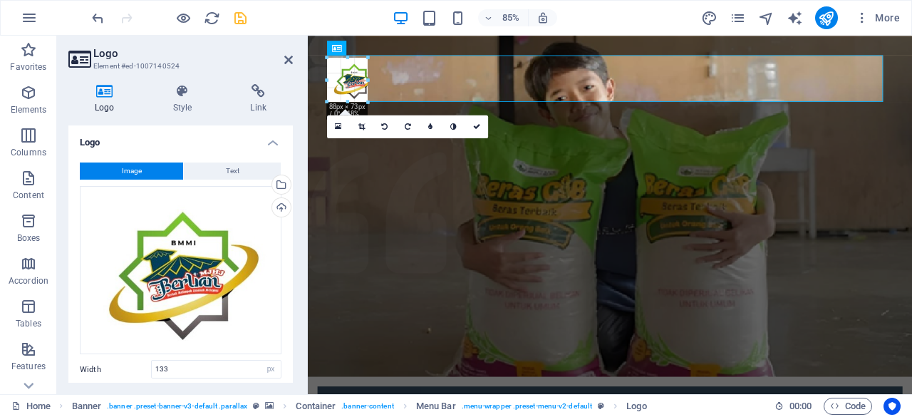
drag, startPoint x: 405, startPoint y: 122, endPoint x: 54, endPoint y: 56, distance: 356.6
type input "67"
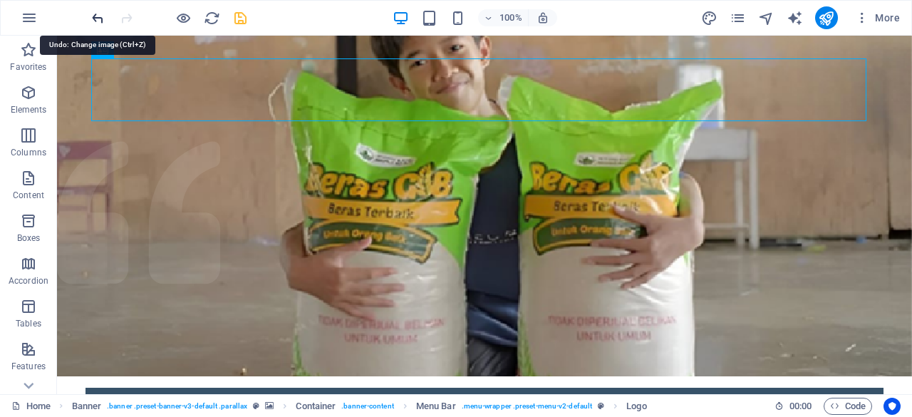
click at [100, 12] on icon "undo" at bounding box center [98, 18] width 16 height 16
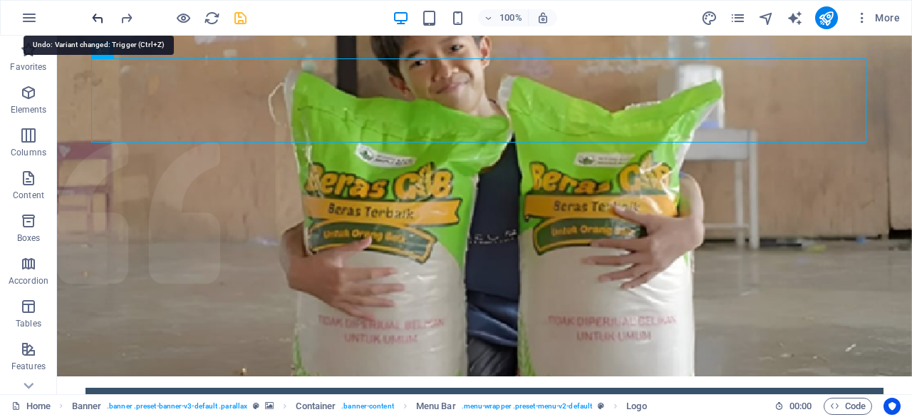
click at [100, 12] on icon "undo" at bounding box center [98, 18] width 16 height 16
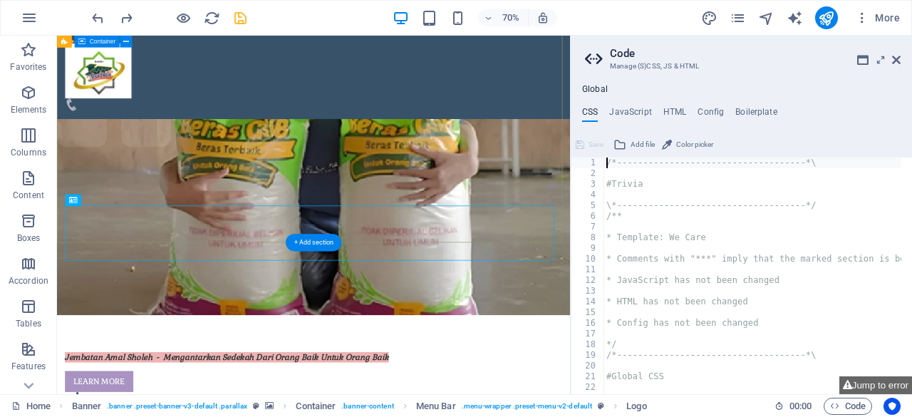
scroll to position [150, 0]
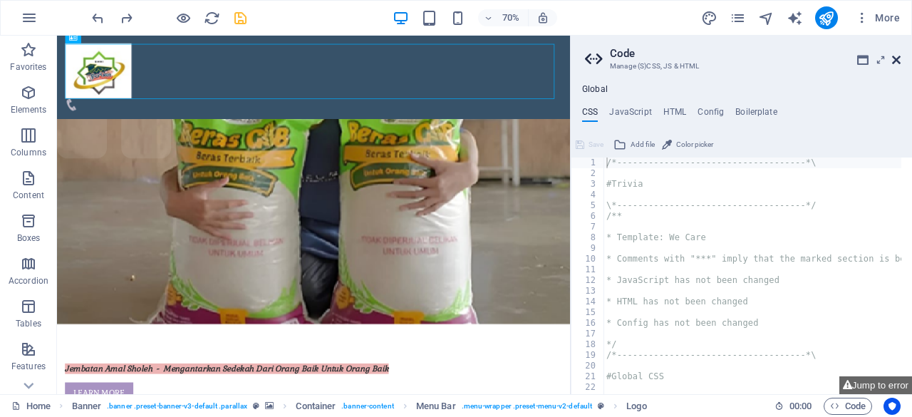
click at [896, 58] on icon at bounding box center [896, 59] width 9 height 11
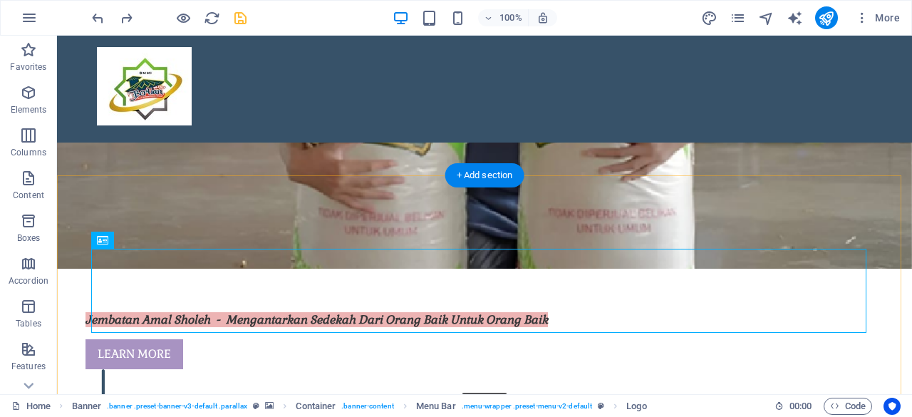
scroll to position [0, 0]
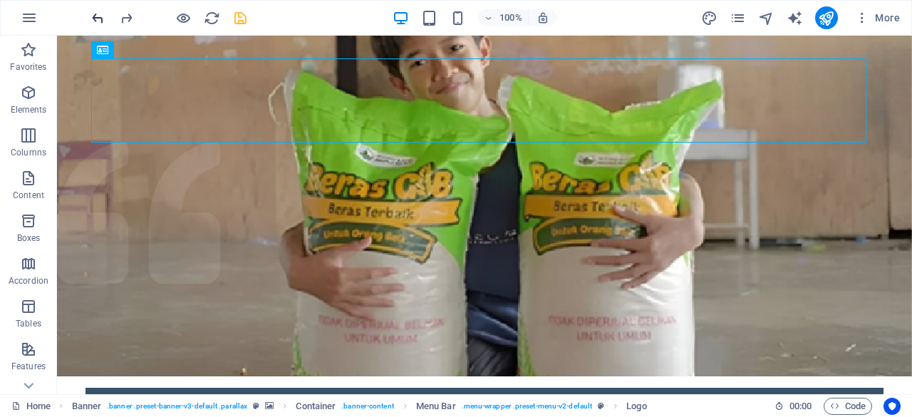
click at [101, 16] on icon "undo" at bounding box center [98, 18] width 16 height 16
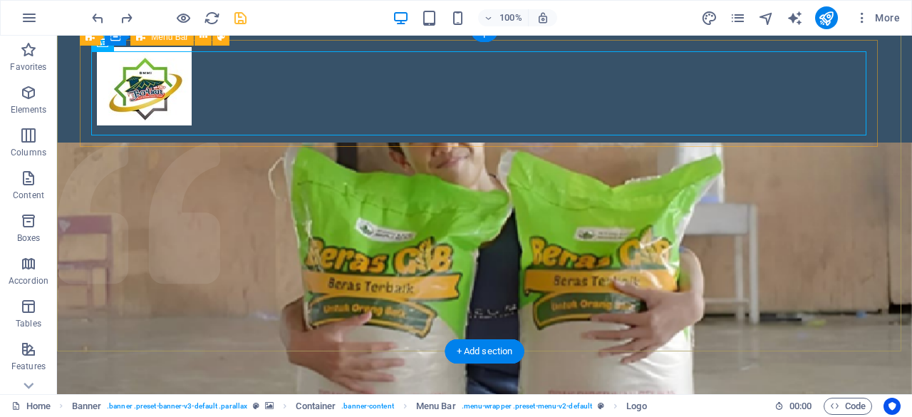
scroll to position [239, 0]
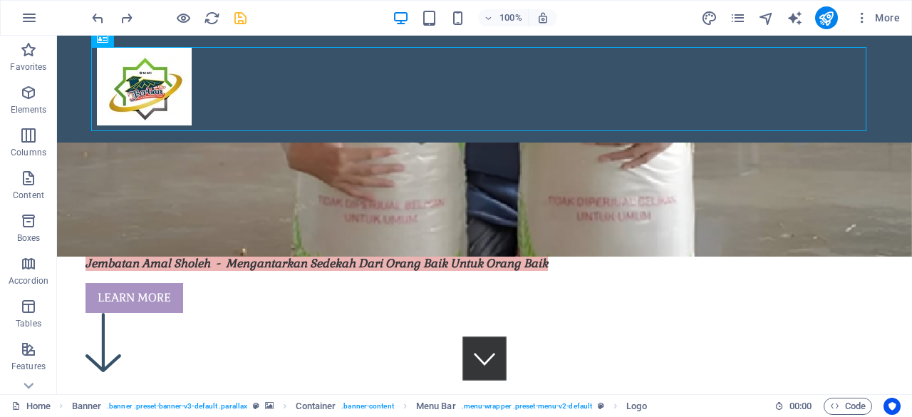
click at [101, 28] on div at bounding box center [169, 17] width 160 height 23
click at [101, 20] on icon "undo" at bounding box center [98, 18] width 16 height 16
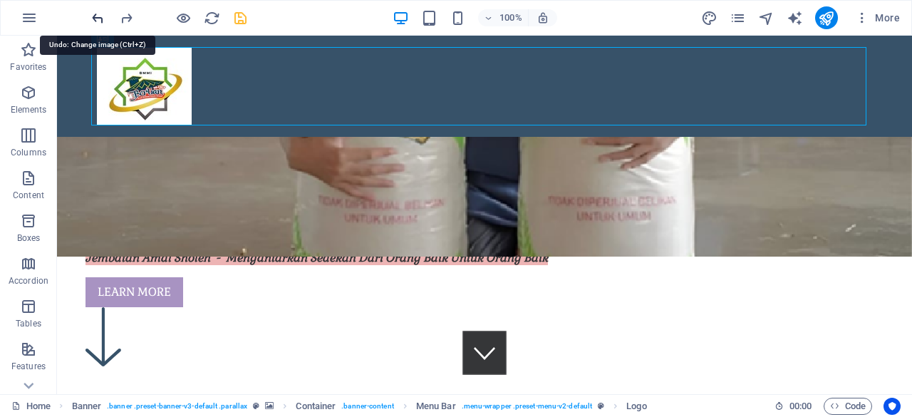
click at [101, 20] on icon "undo" at bounding box center [98, 18] width 16 height 16
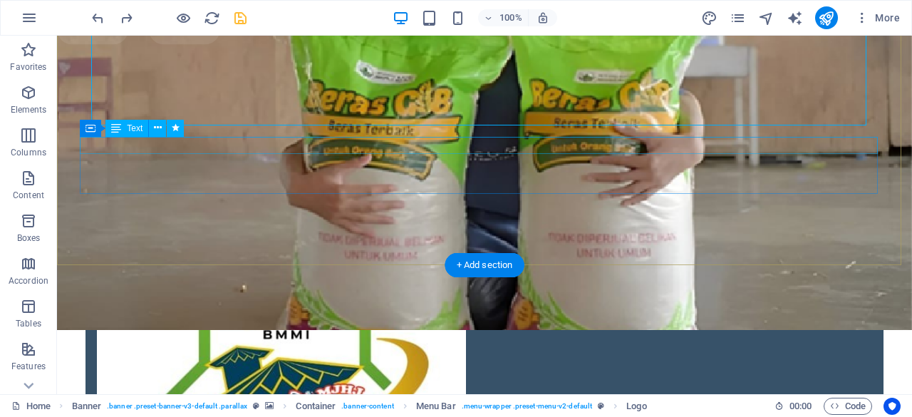
scroll to position [16, 0]
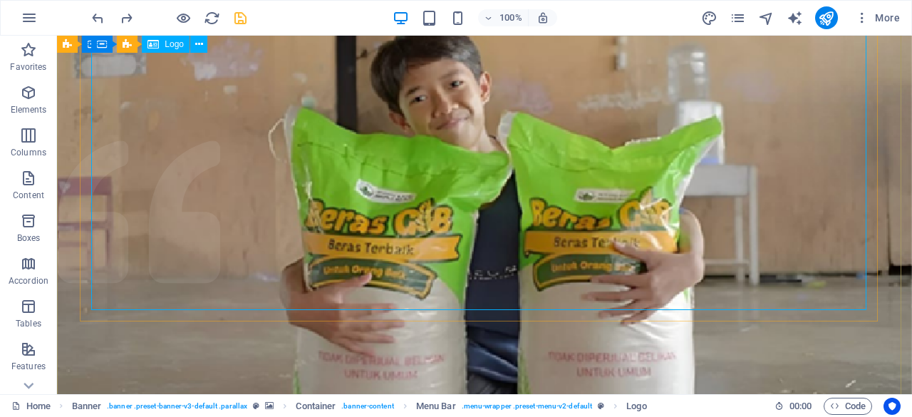
scroll to position [0, 0]
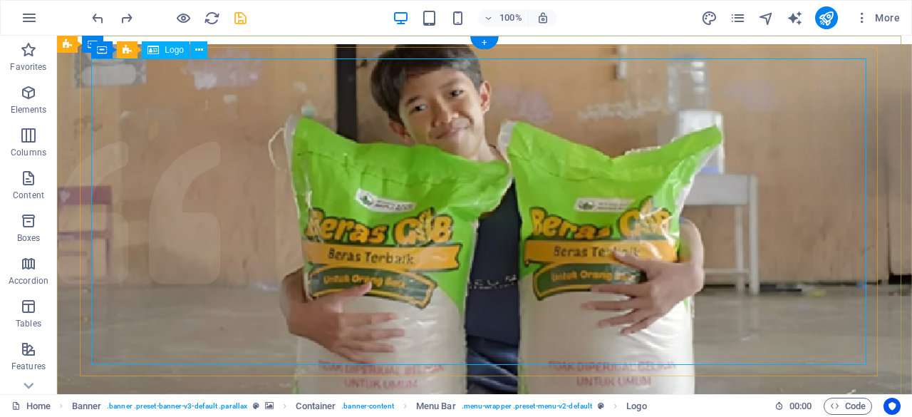
scroll to position [44, 0]
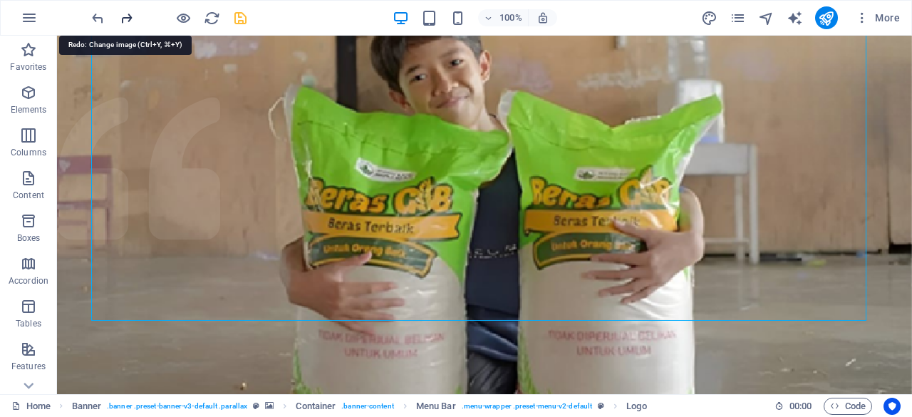
click at [124, 21] on icon "redo" at bounding box center [126, 18] width 16 height 16
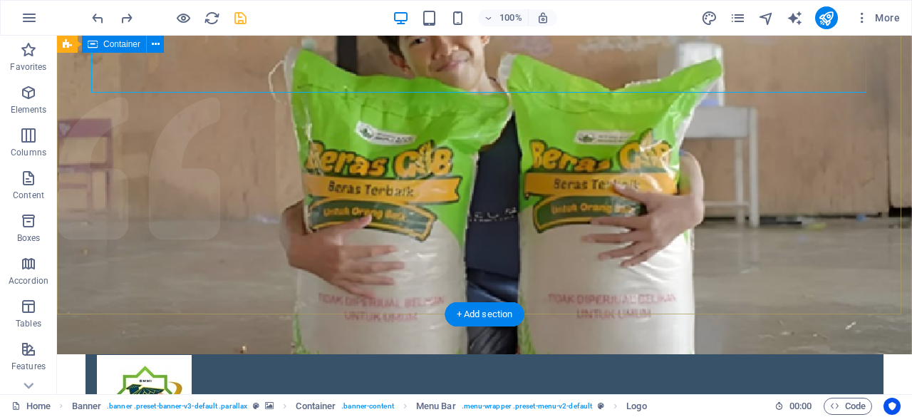
scroll to position [0, 0]
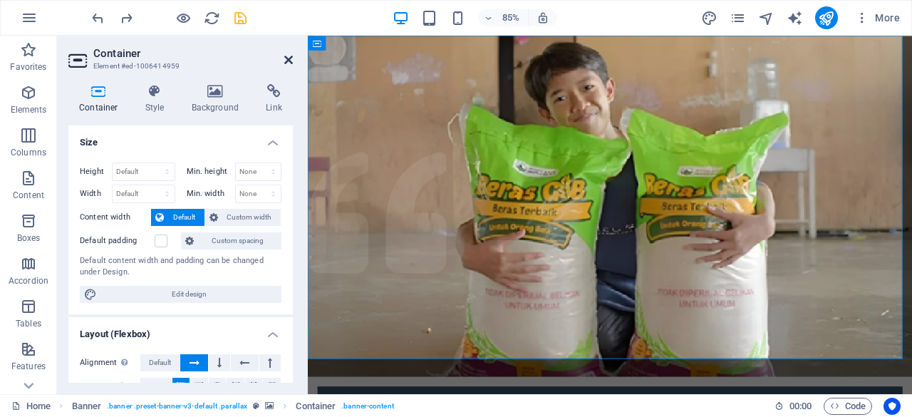
click at [292, 56] on icon at bounding box center [288, 59] width 9 height 11
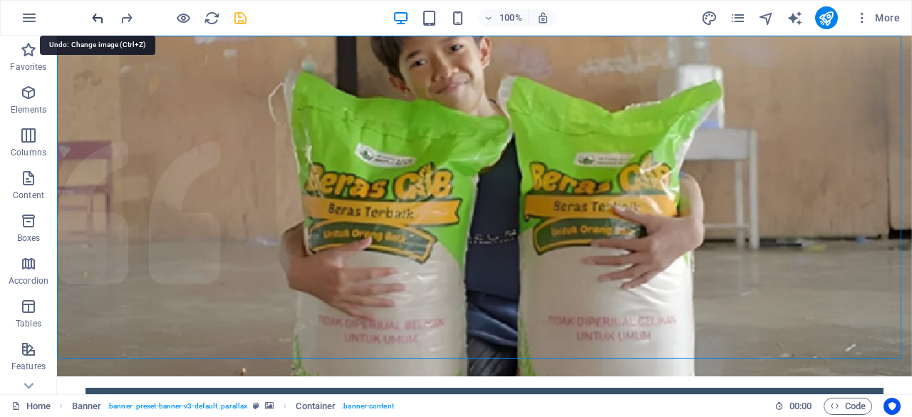
click at [100, 21] on icon "undo" at bounding box center [98, 18] width 16 height 16
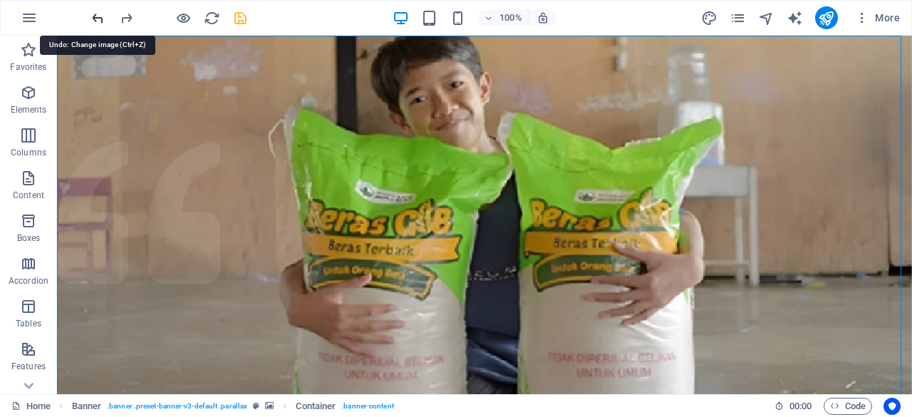
click at [100, 21] on icon "undo" at bounding box center [98, 18] width 16 height 16
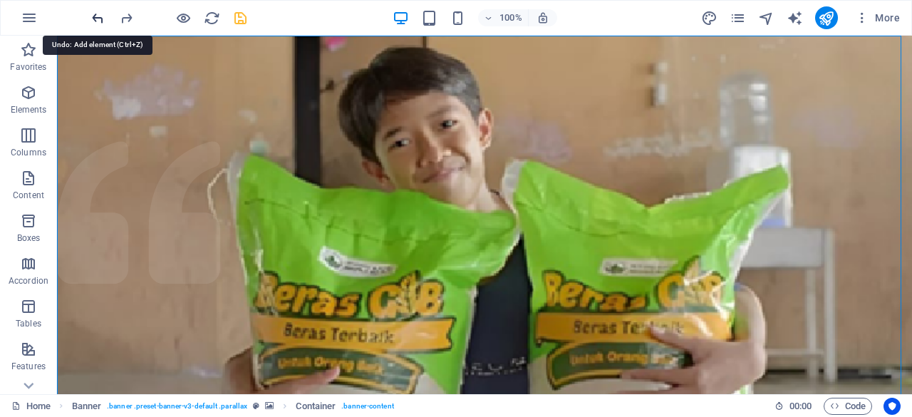
click at [100, 21] on icon "undo" at bounding box center [98, 18] width 16 height 16
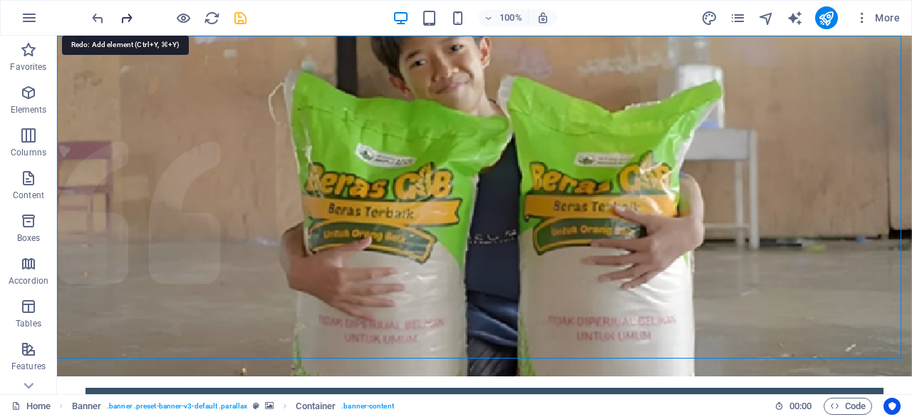
click at [127, 15] on icon "redo" at bounding box center [126, 18] width 16 height 16
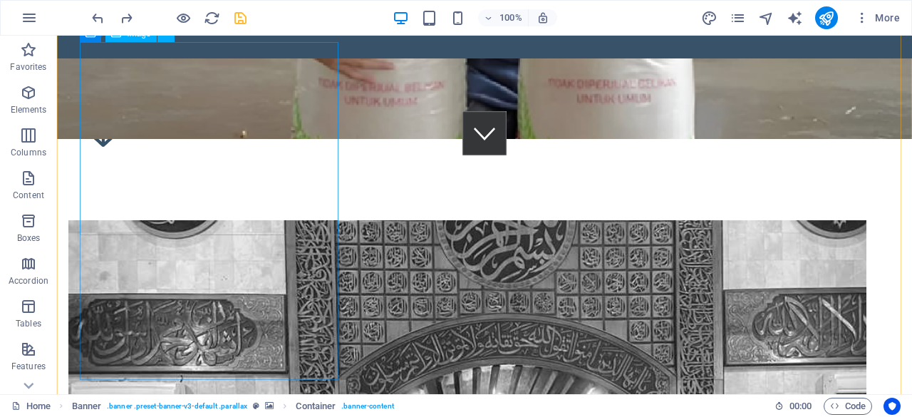
scroll to position [381, 0]
